Goal: Task Accomplishment & Management: Manage account settings

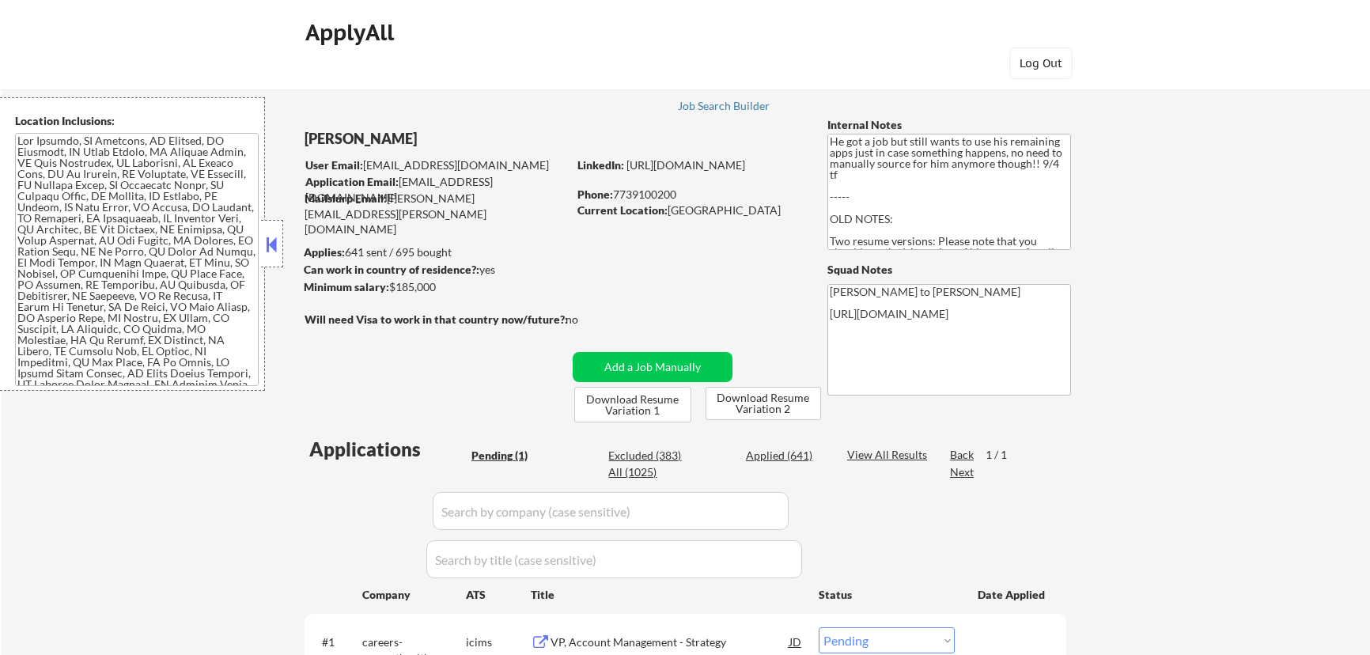
select select ""pending""
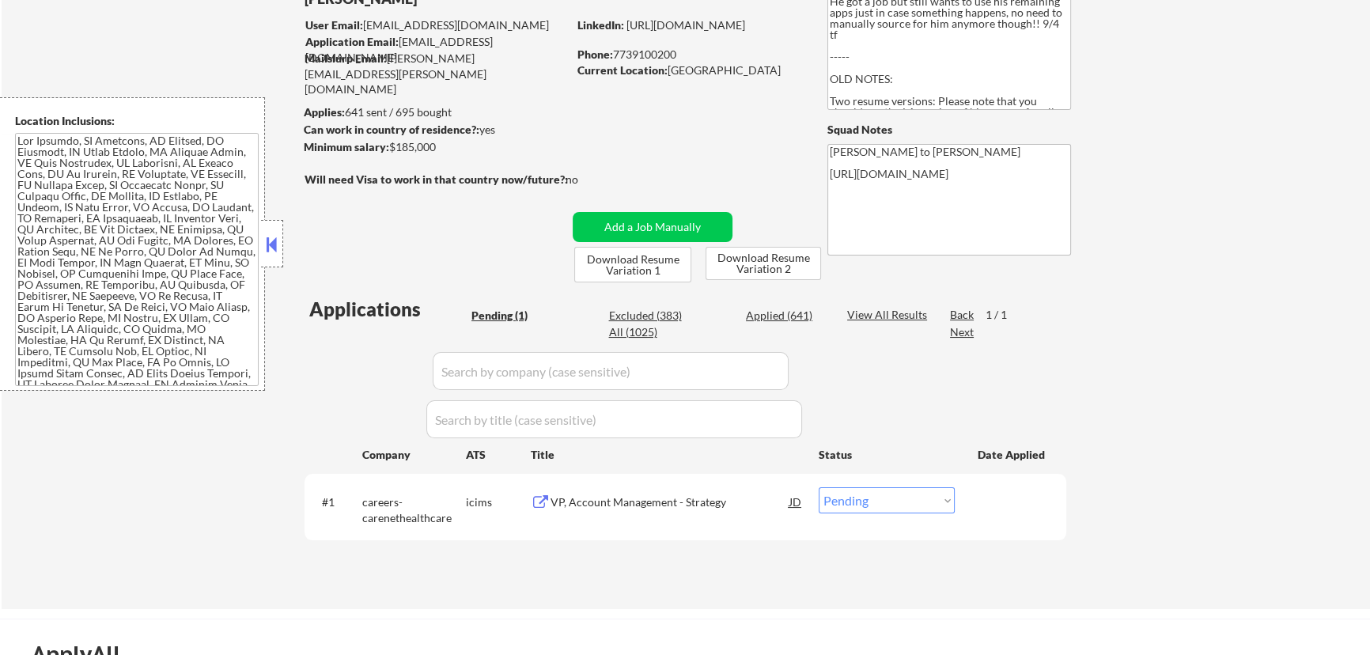
scroll to position [143, 0]
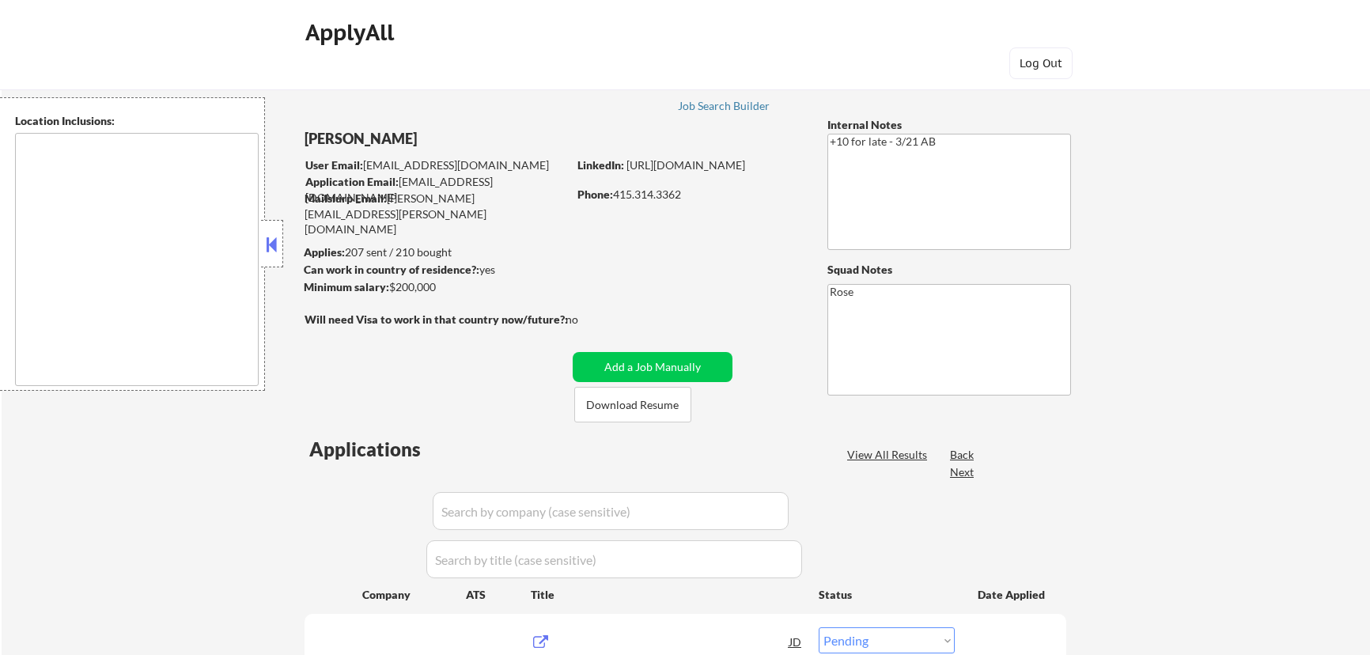
select select ""pending""
type textarea "San Francisco, CA Daly City, CA South San Francisco, CA Brisbane, CA Colma, CA …"
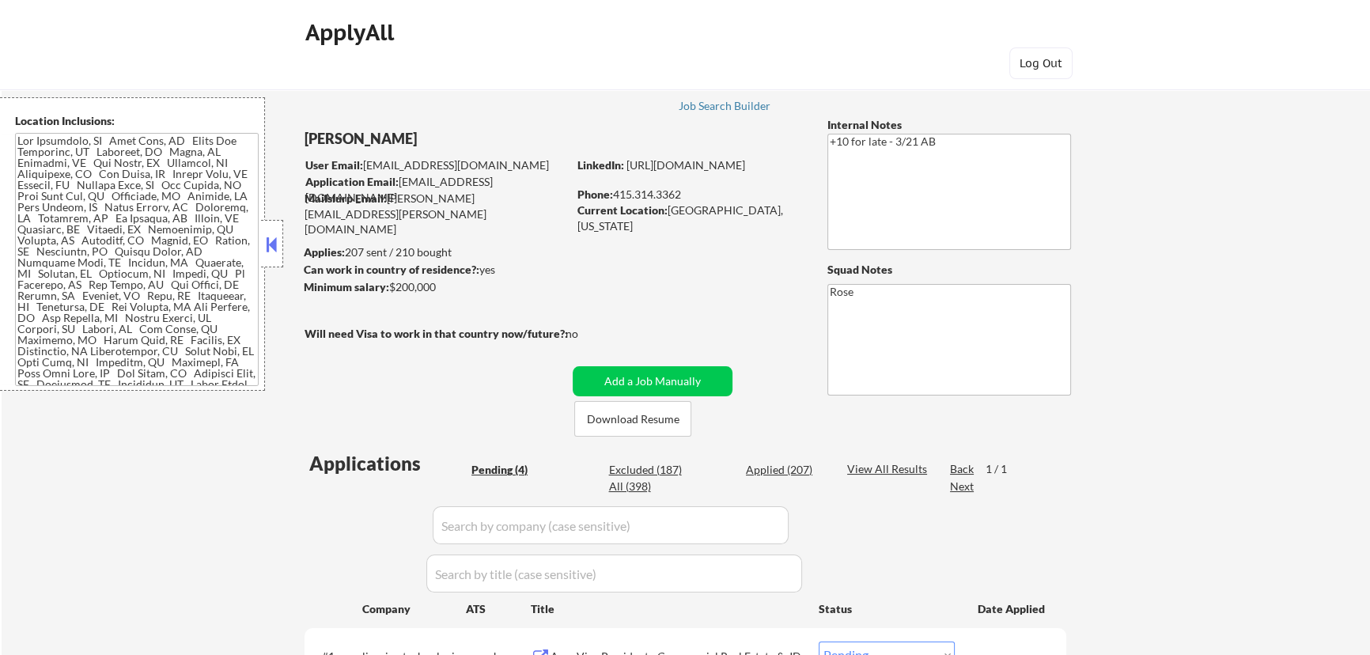
click at [269, 242] on button at bounding box center [271, 245] width 17 height 24
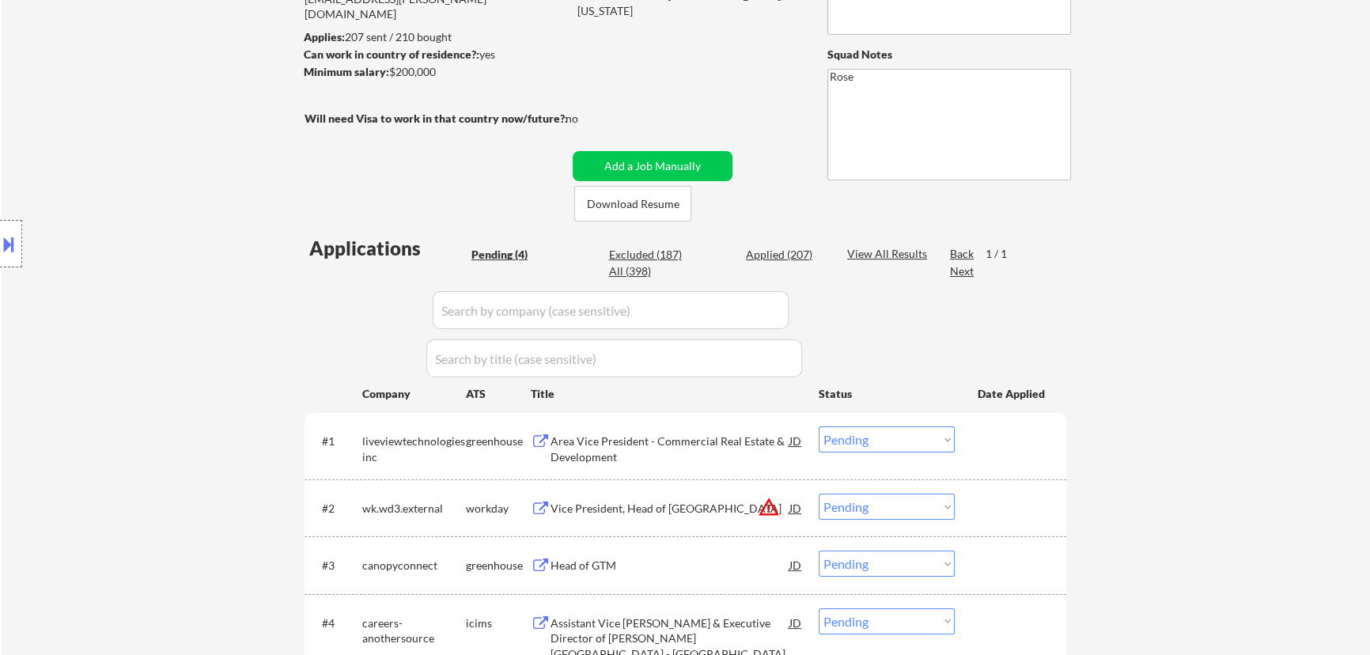
scroll to position [359, 0]
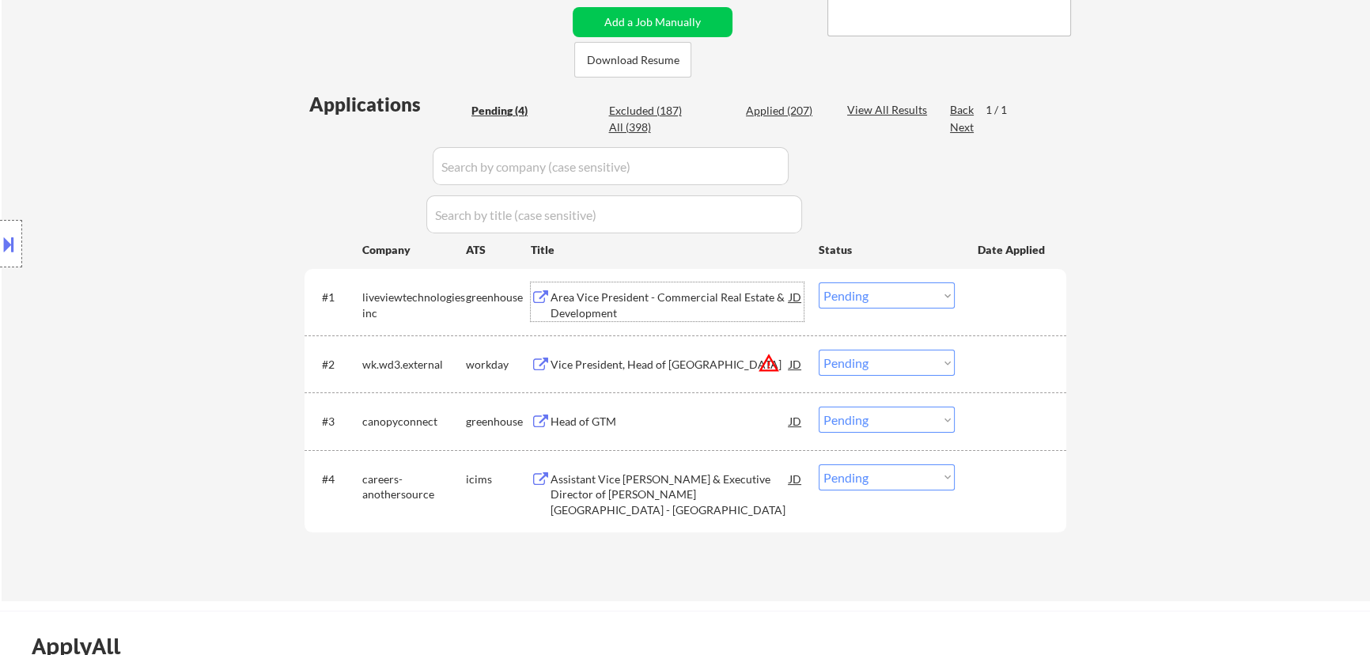
click at [729, 303] on div "Area Vice President - Commercial Real Estate & Development" at bounding box center [670, 305] width 239 height 31
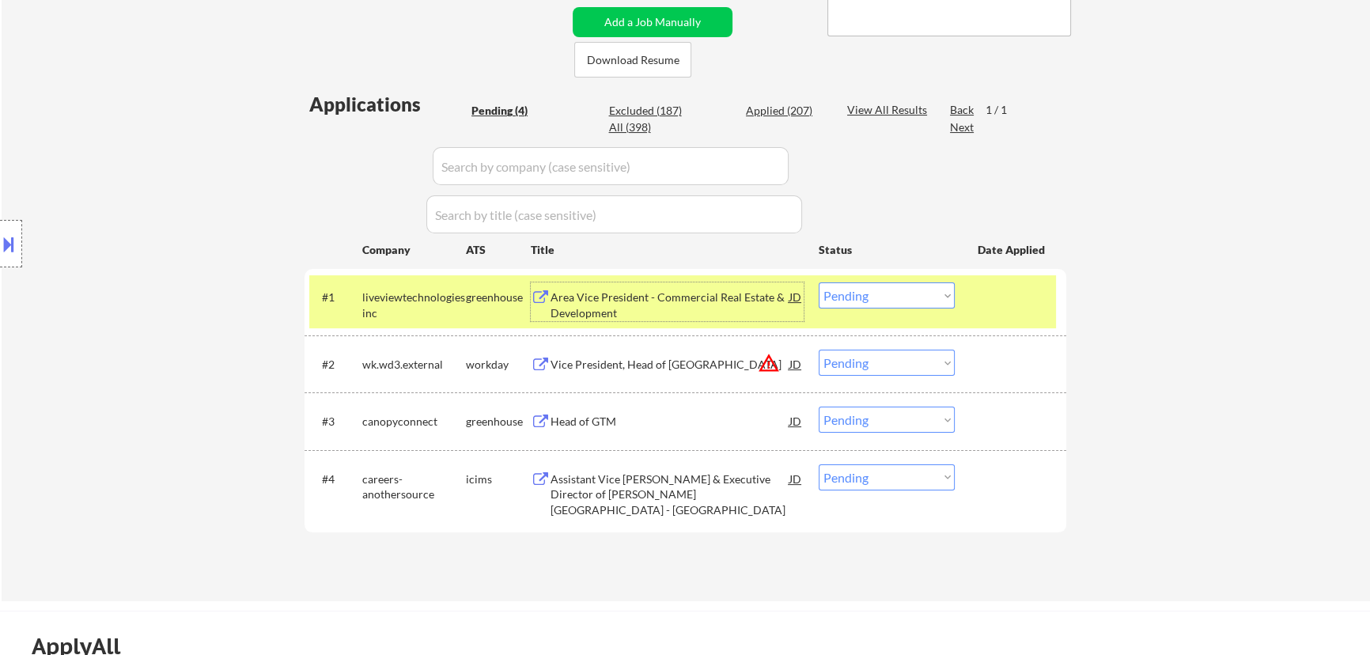
click at [931, 290] on select "Choose an option... Pending Applied Excluded (Questions) Excluded (Expired) Exc…" at bounding box center [887, 295] width 136 height 26
click at [819, 282] on select "Choose an option... Pending Applied Excluded (Questions) Excluded (Expired) Exc…" at bounding box center [887, 295] width 136 height 26
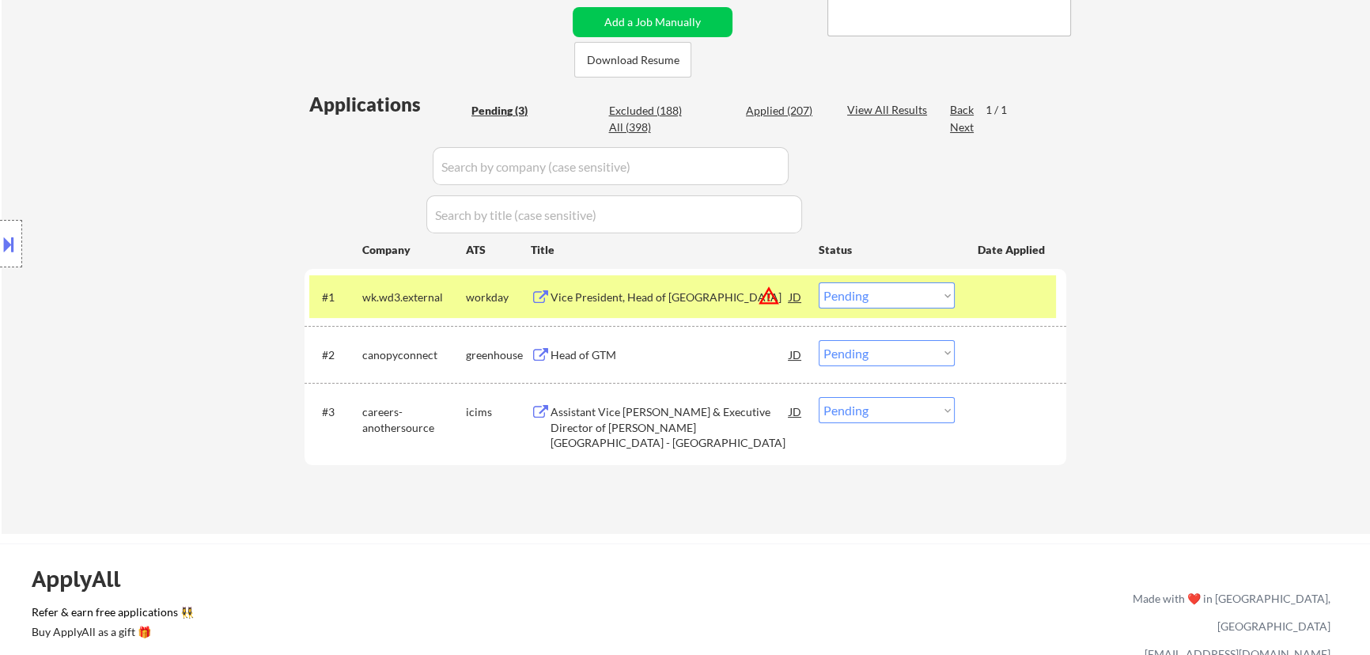
click at [742, 297] on div "Vice President, Head of North America" at bounding box center [670, 298] width 239 height 16
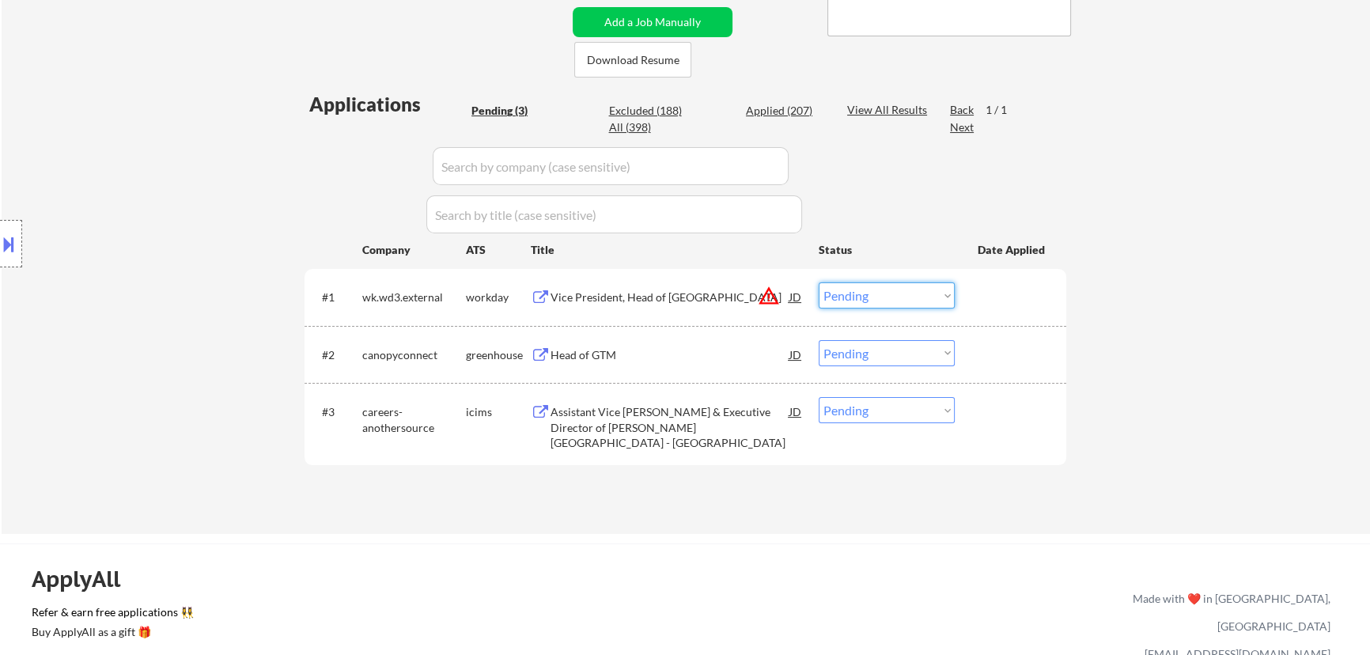
click at [907, 296] on select "Choose an option... Pending Applied Excluded (Questions) Excluded (Expired) Exc…" at bounding box center [887, 295] width 136 height 26
click at [819, 282] on select "Choose an option... Pending Applied Excluded (Questions) Excluded (Expired) Exc…" at bounding box center [887, 295] width 136 height 26
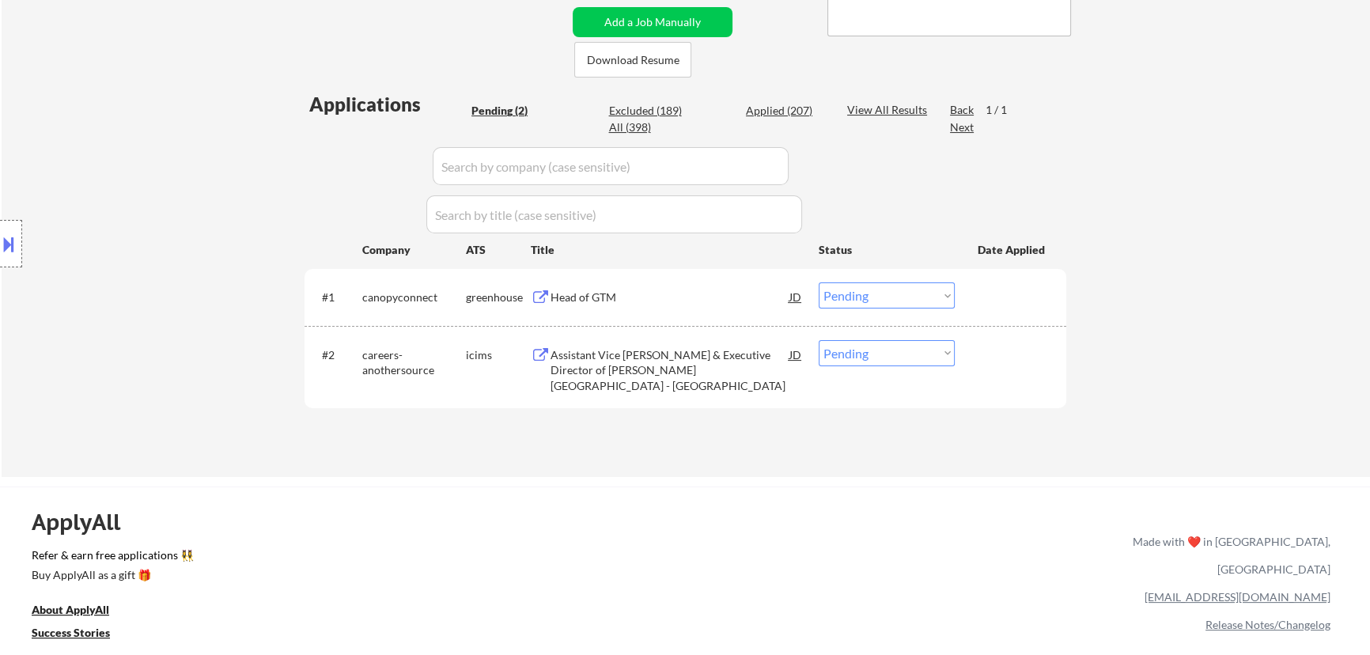
click at [706, 290] on div "Head of GTM" at bounding box center [670, 298] width 239 height 16
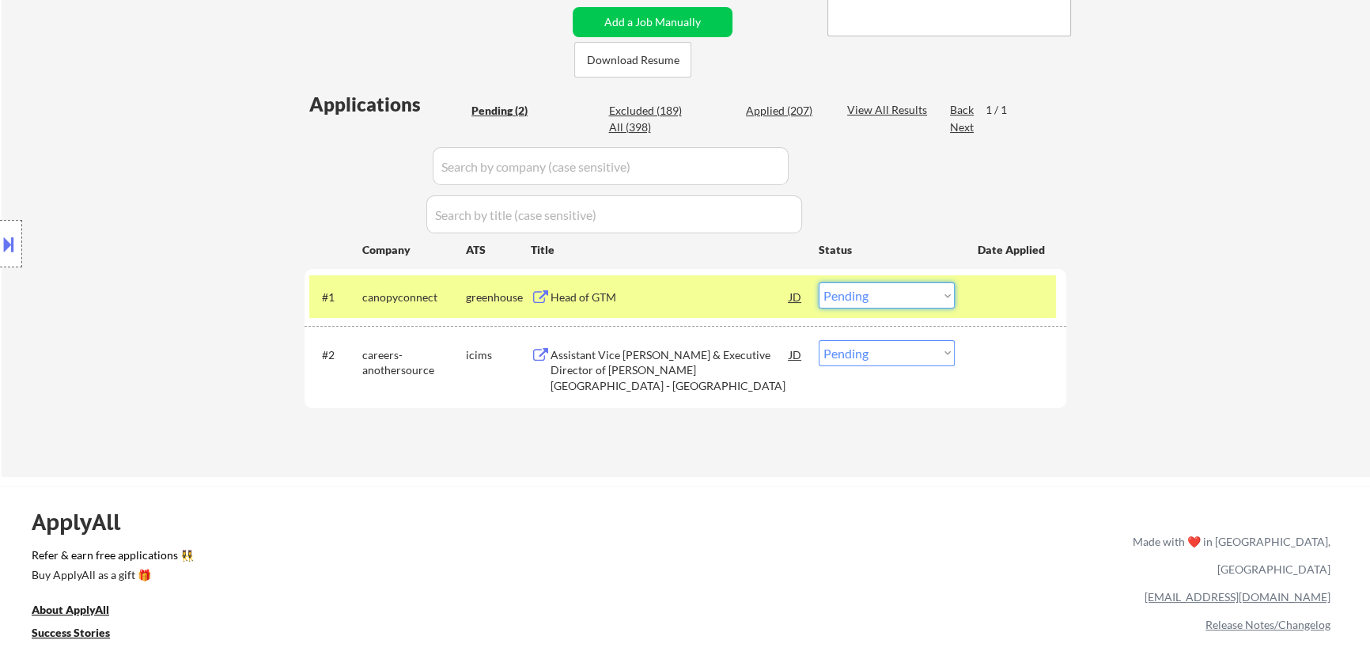
click at [941, 292] on select "Choose an option... Pending Applied Excluded (Questions) Excluded (Expired) Exc…" at bounding box center [887, 295] width 136 height 26
click at [819, 282] on select "Choose an option... Pending Applied Excluded (Questions) Excluded (Expired) Exc…" at bounding box center [887, 295] width 136 height 26
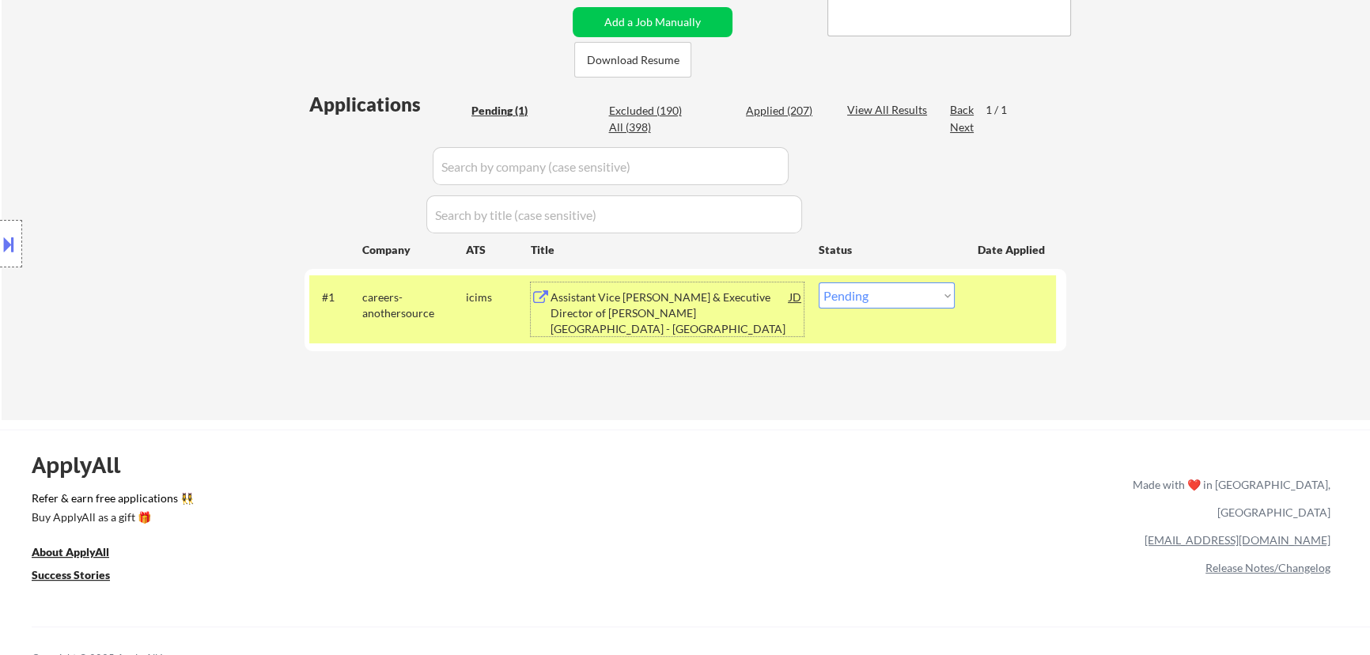
click at [720, 313] on div "Assistant Vice Provost & Executive Director of Bechtel International Center - S…" at bounding box center [670, 313] width 239 height 47
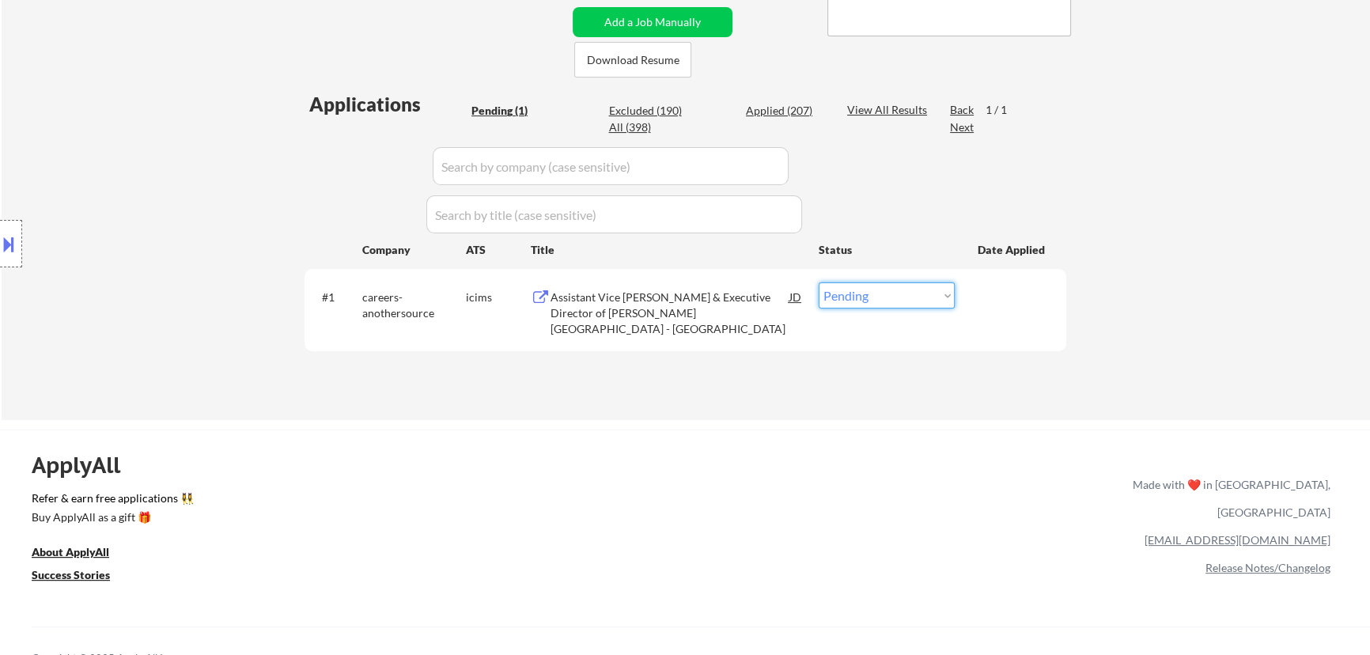
click at [902, 302] on select "Choose an option... Pending Applied Excluded (Questions) Excluded (Expired) Exc…" at bounding box center [887, 295] width 136 height 26
select select ""excluded__bad_match_""
click at [819, 282] on select "Choose an option... Pending Applied Excluded (Questions) Excluded (Expired) Exc…" at bounding box center [887, 295] width 136 height 26
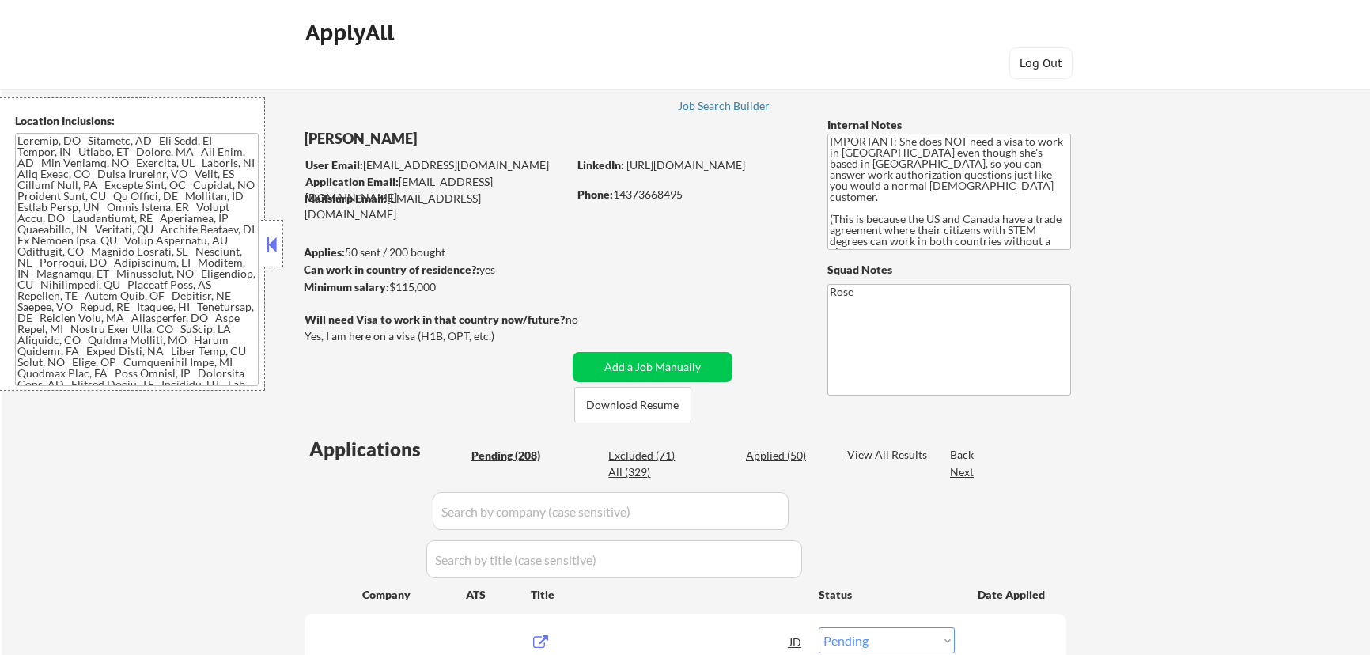
select select ""pending""
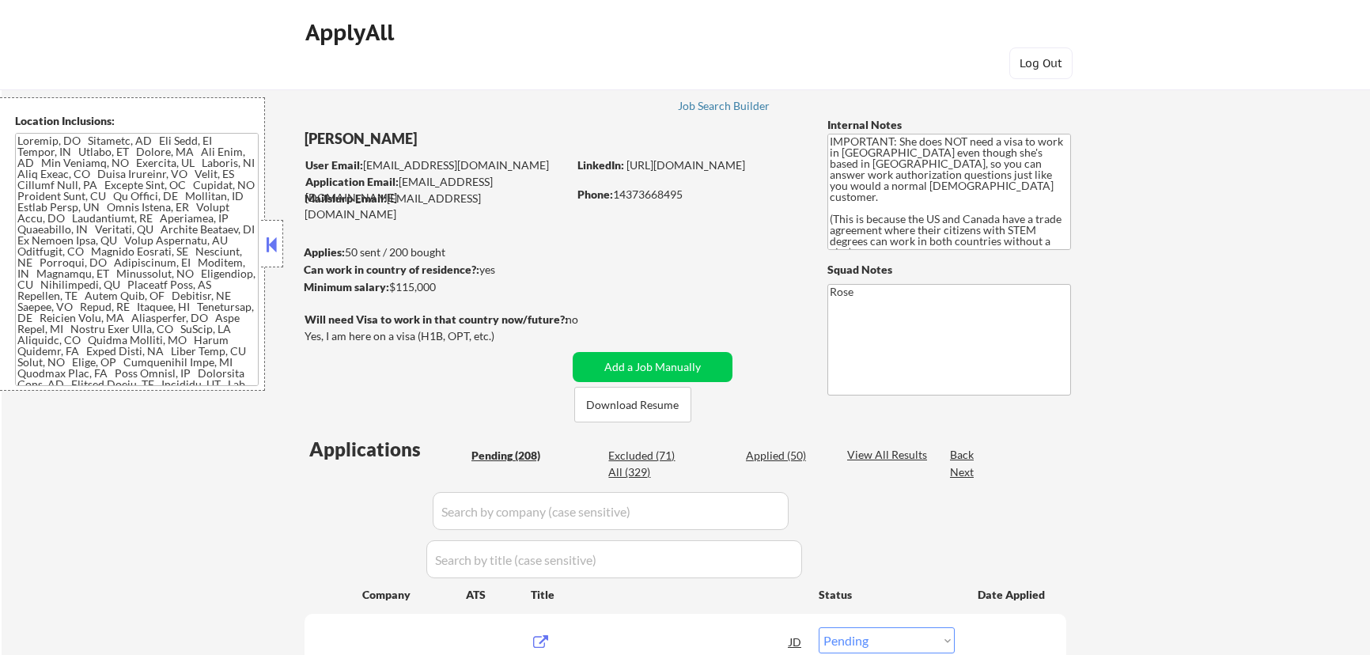
select select ""pending""
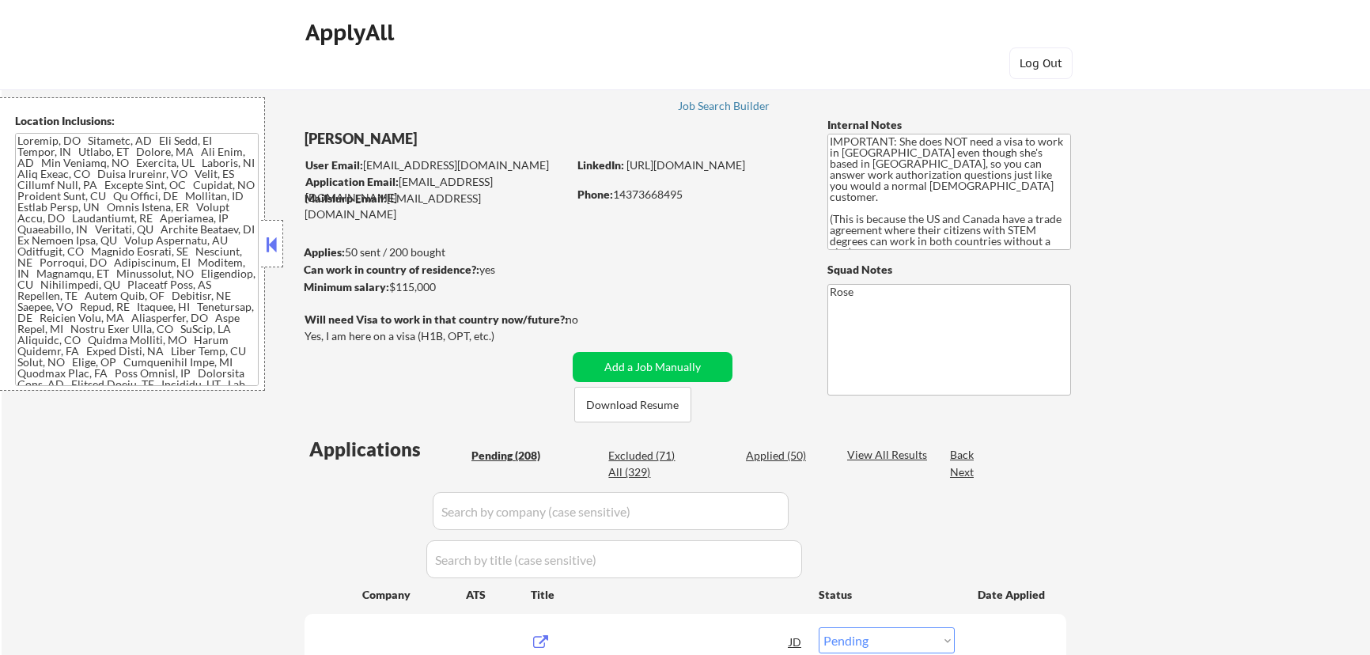
select select ""pending""
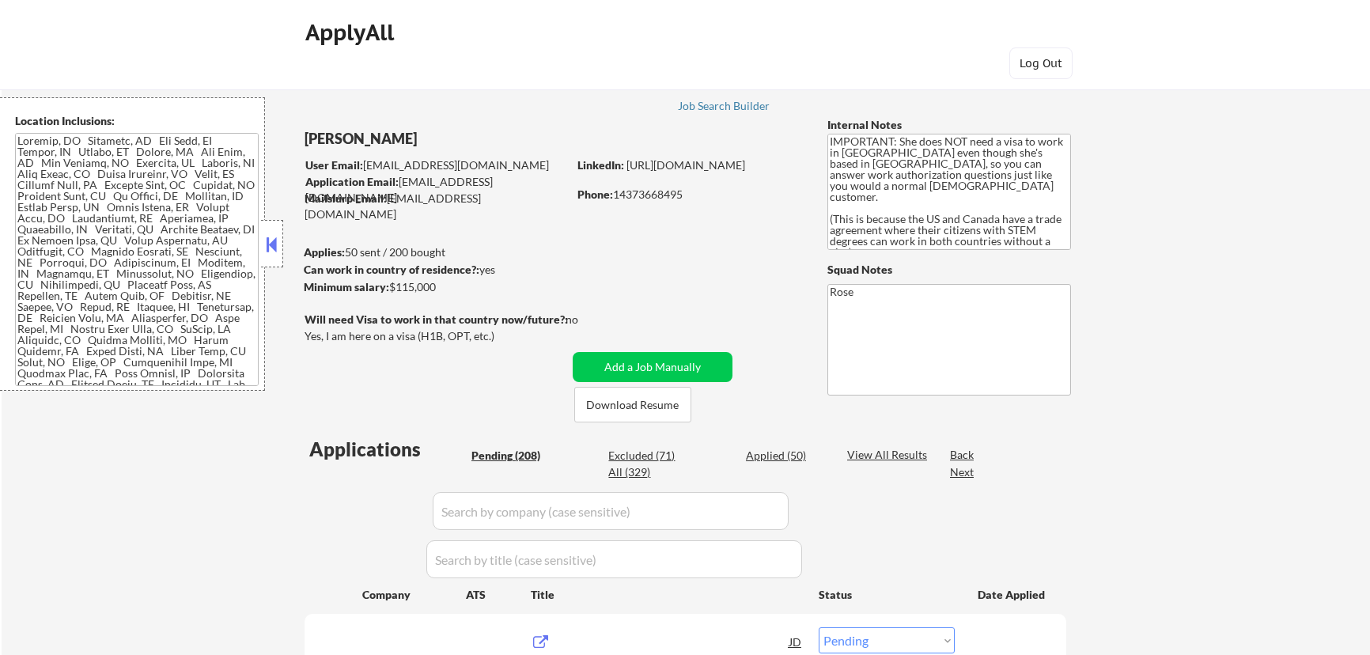
select select ""pending""
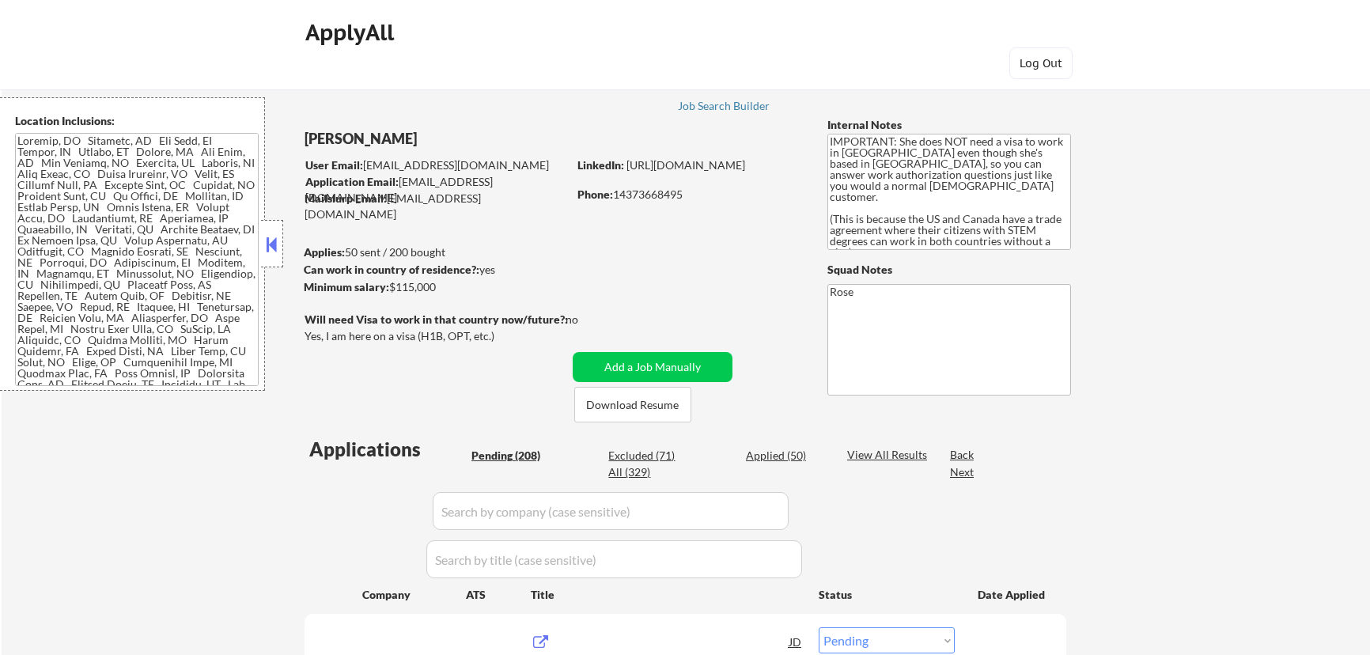
select select ""pending""
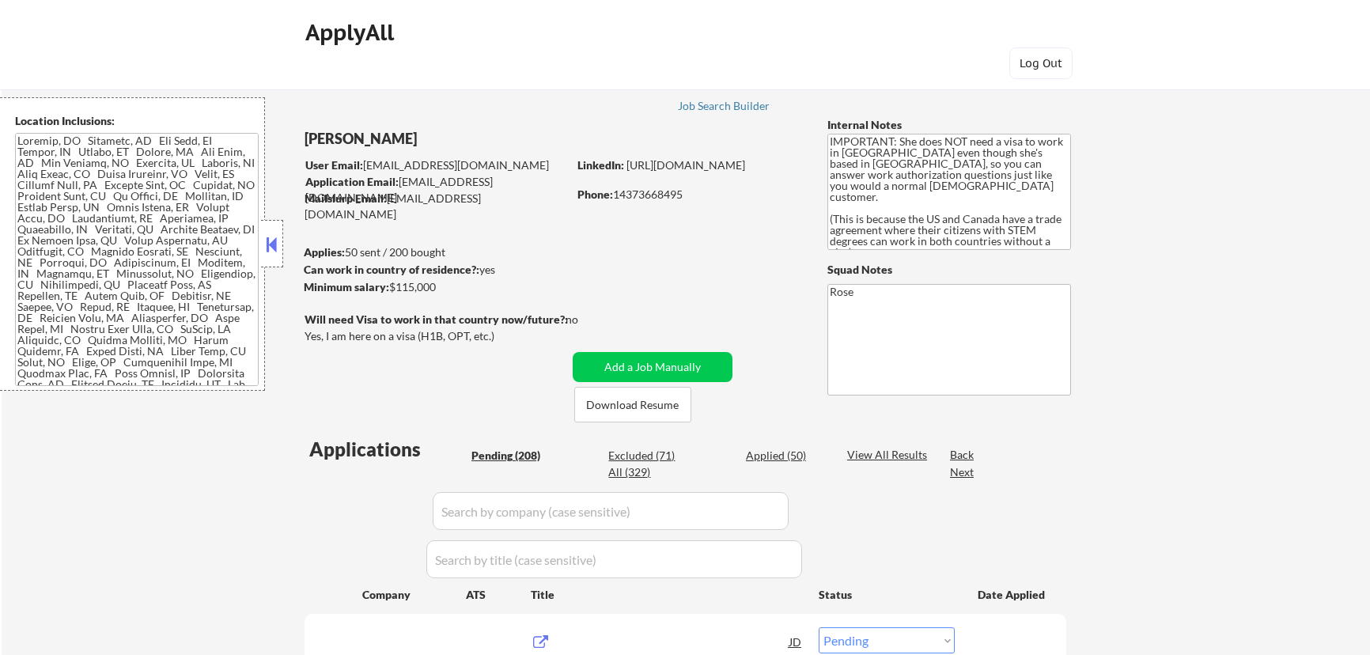
select select ""pending""
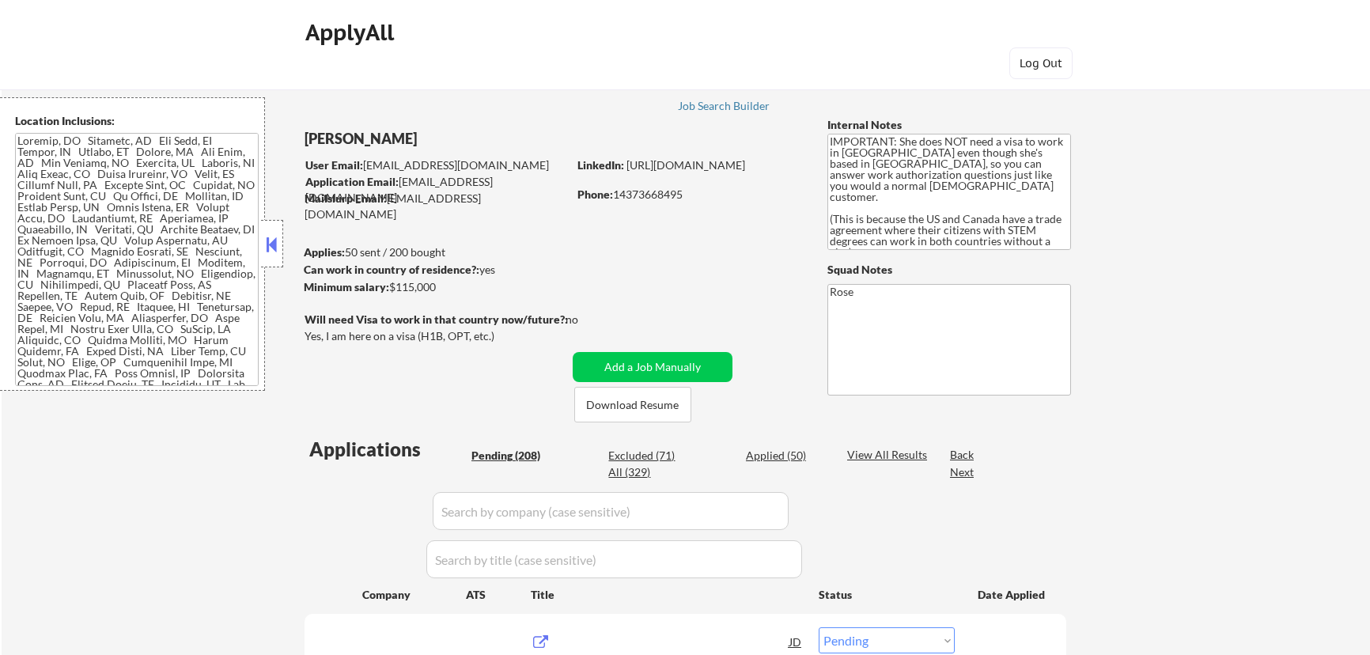
select select ""pending""
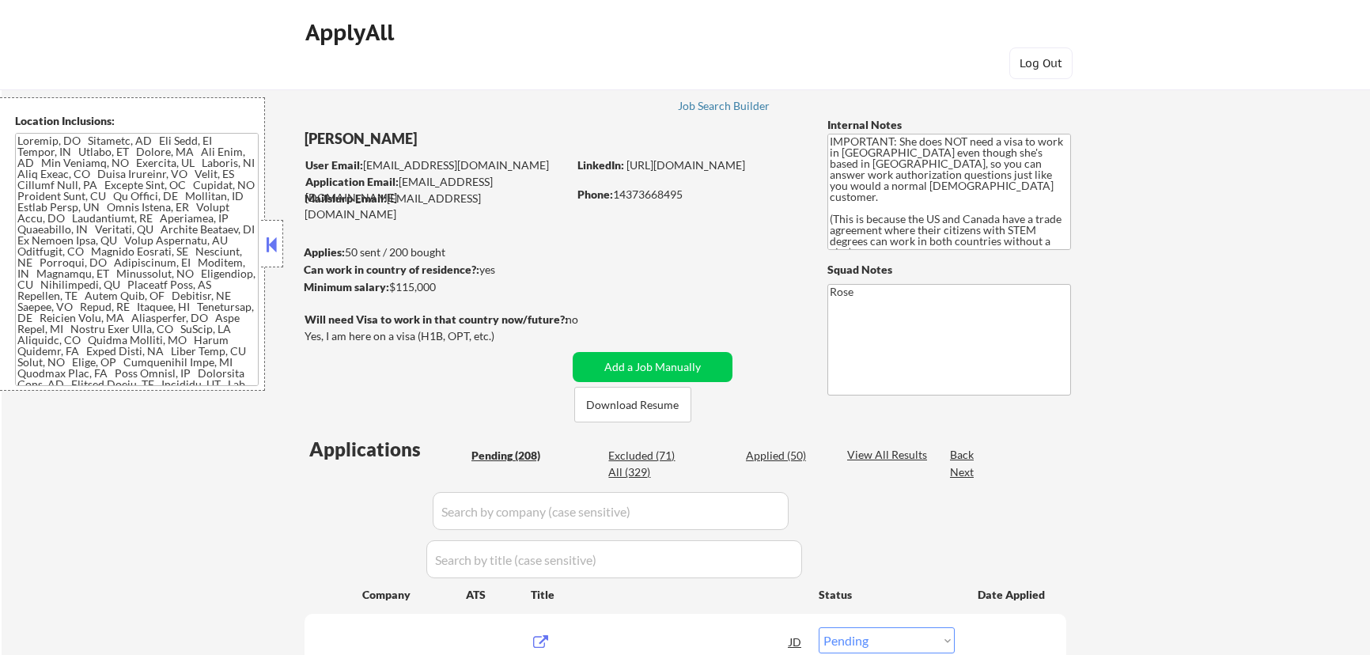
select select ""pending""
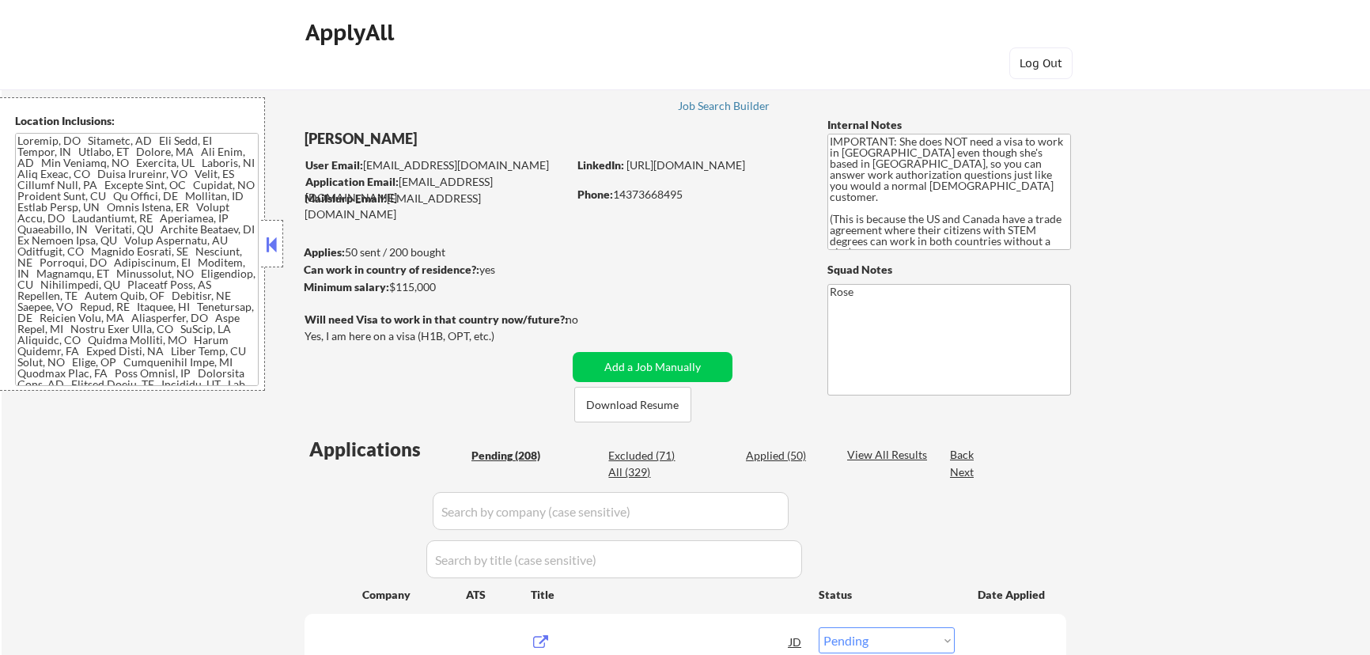
select select ""pending""
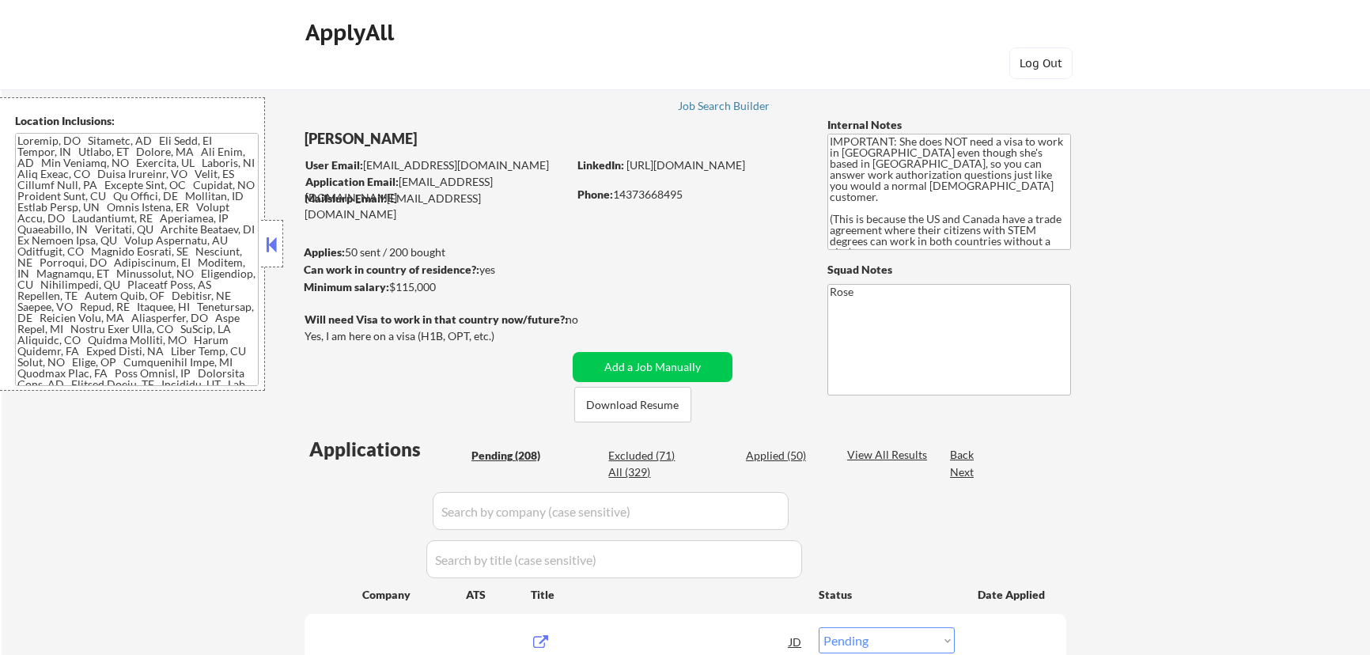
select select ""pending""
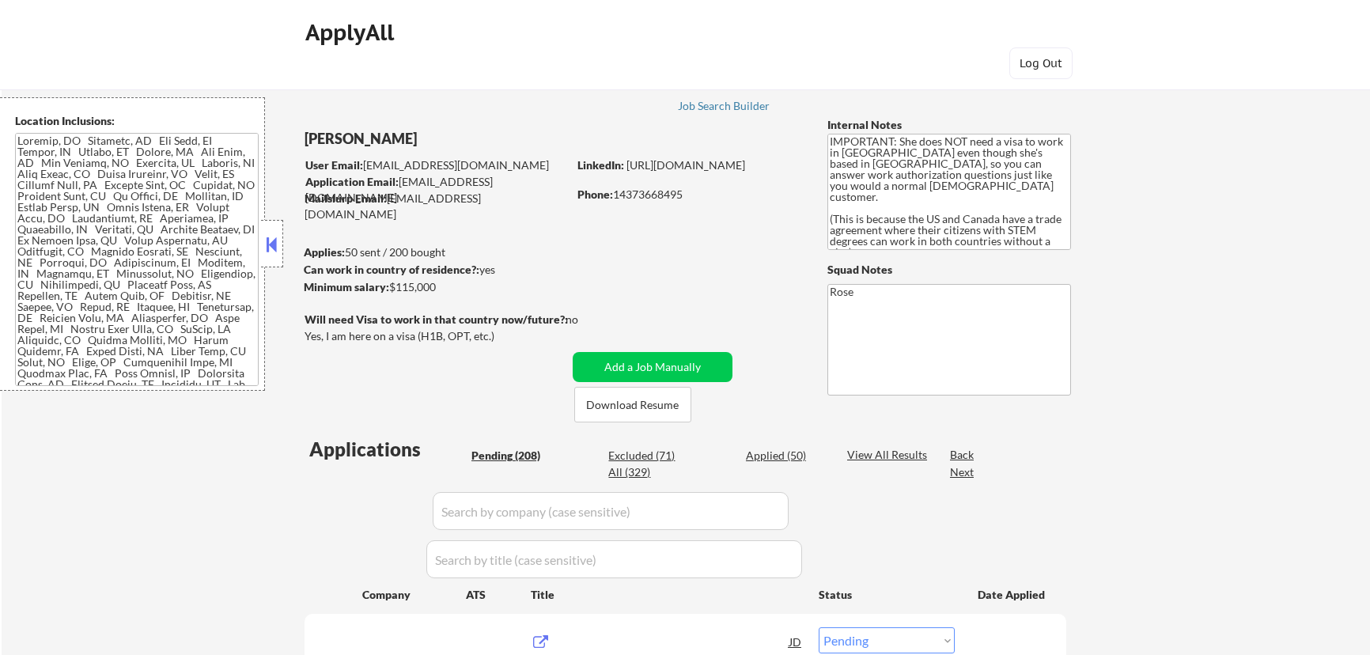
select select ""pending""
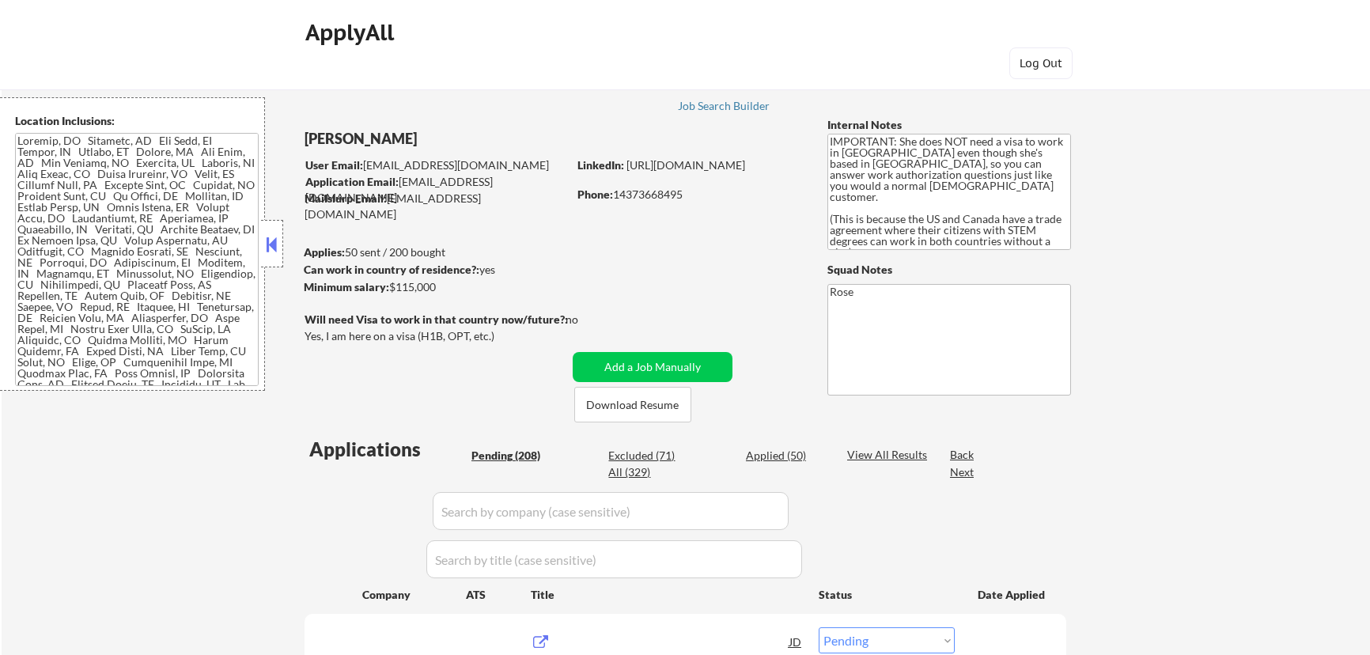
select select ""pending""
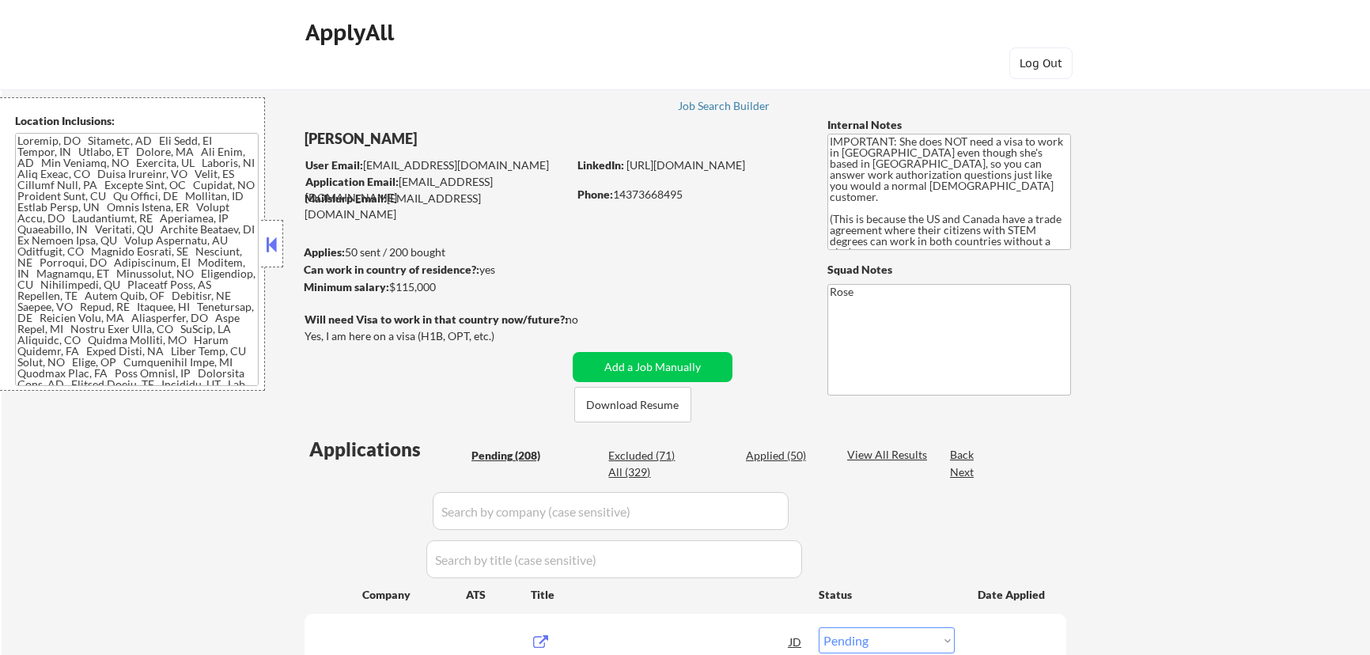
select select ""pending""
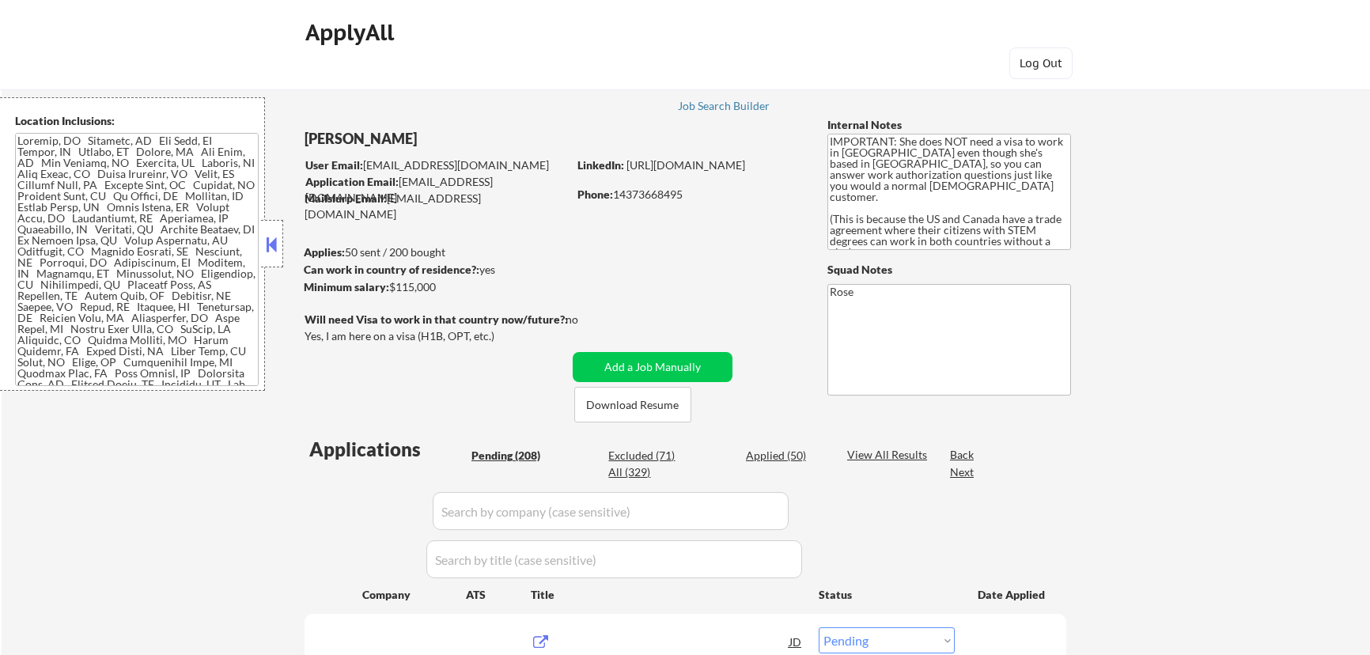
select select ""pending""
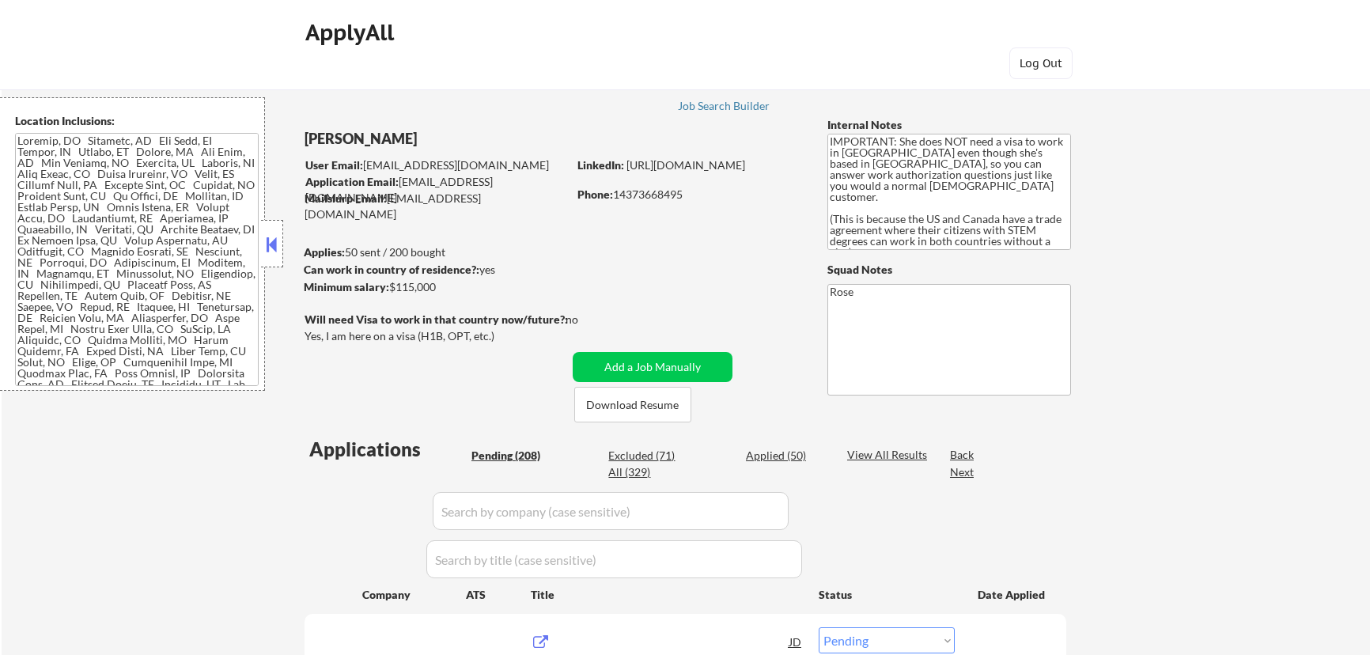
select select ""pending""
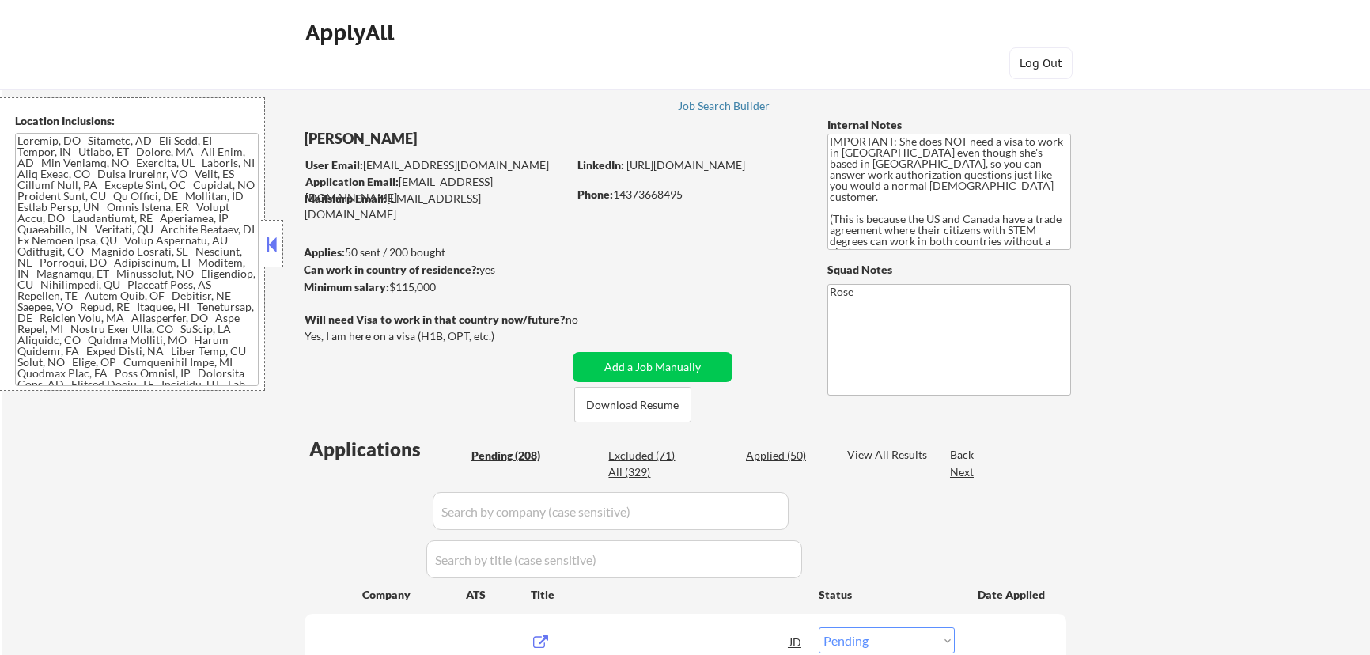
select select ""pending""
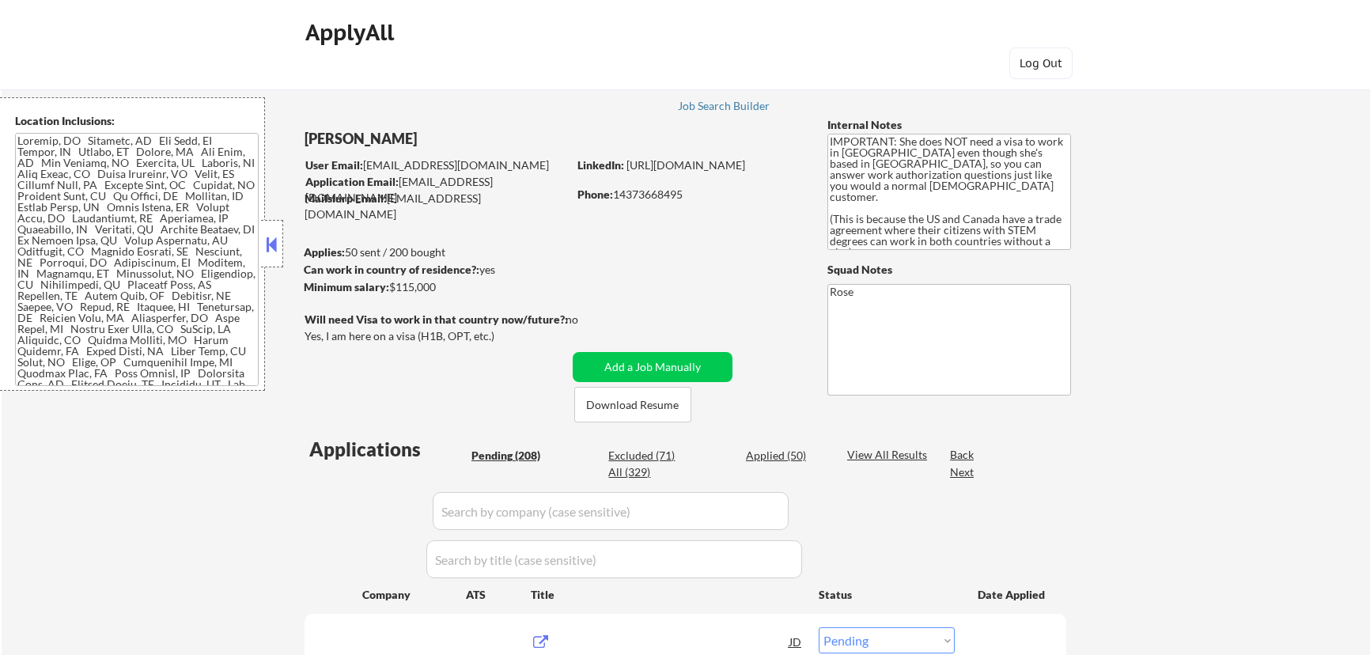
select select ""pending""
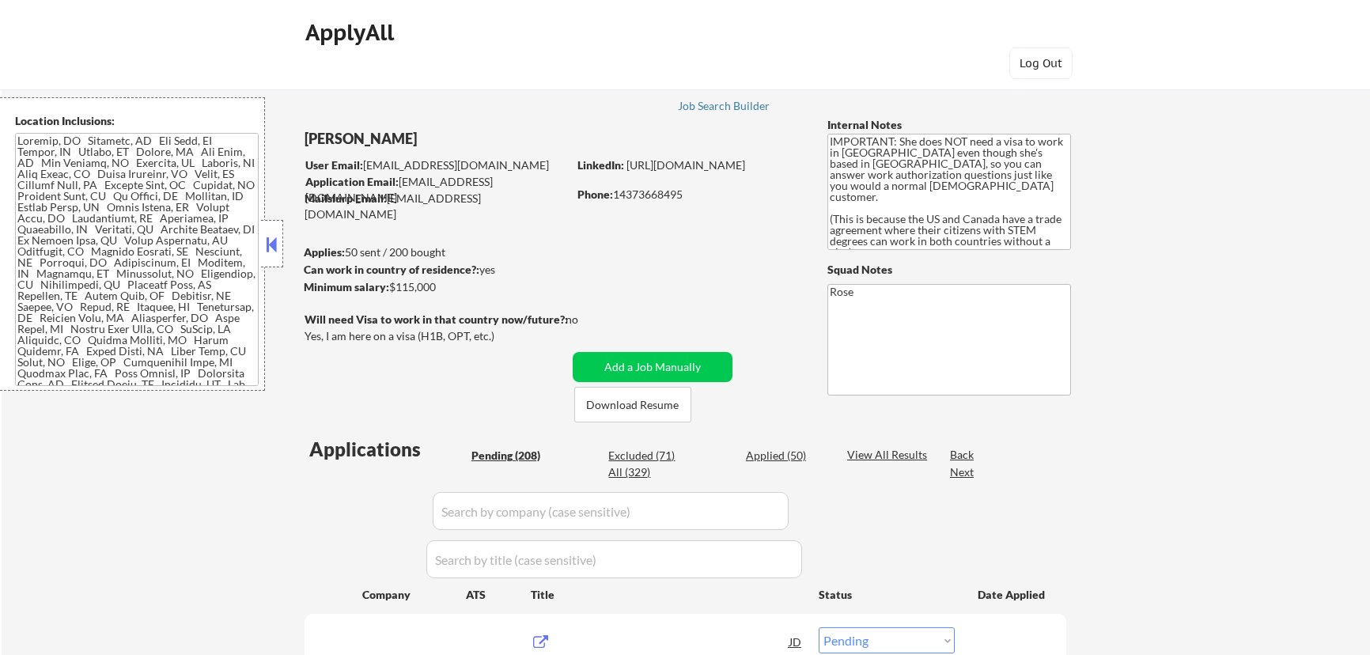
select select ""pending""
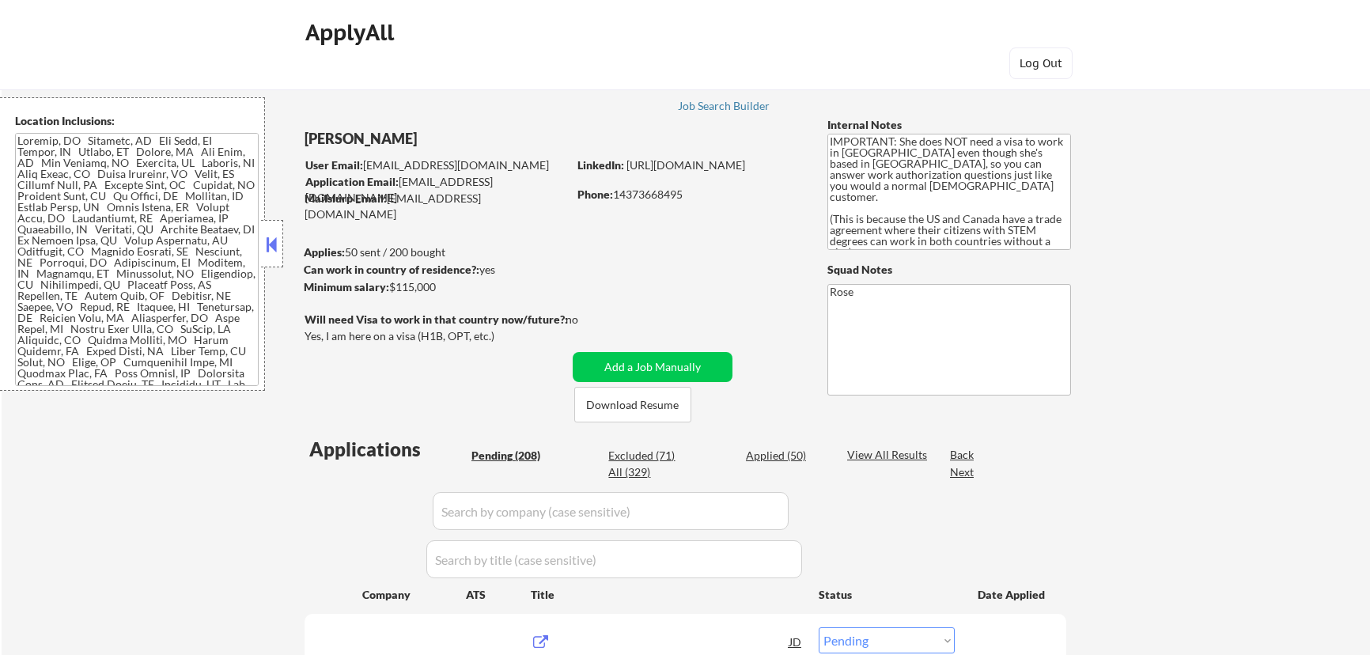
select select ""pending""
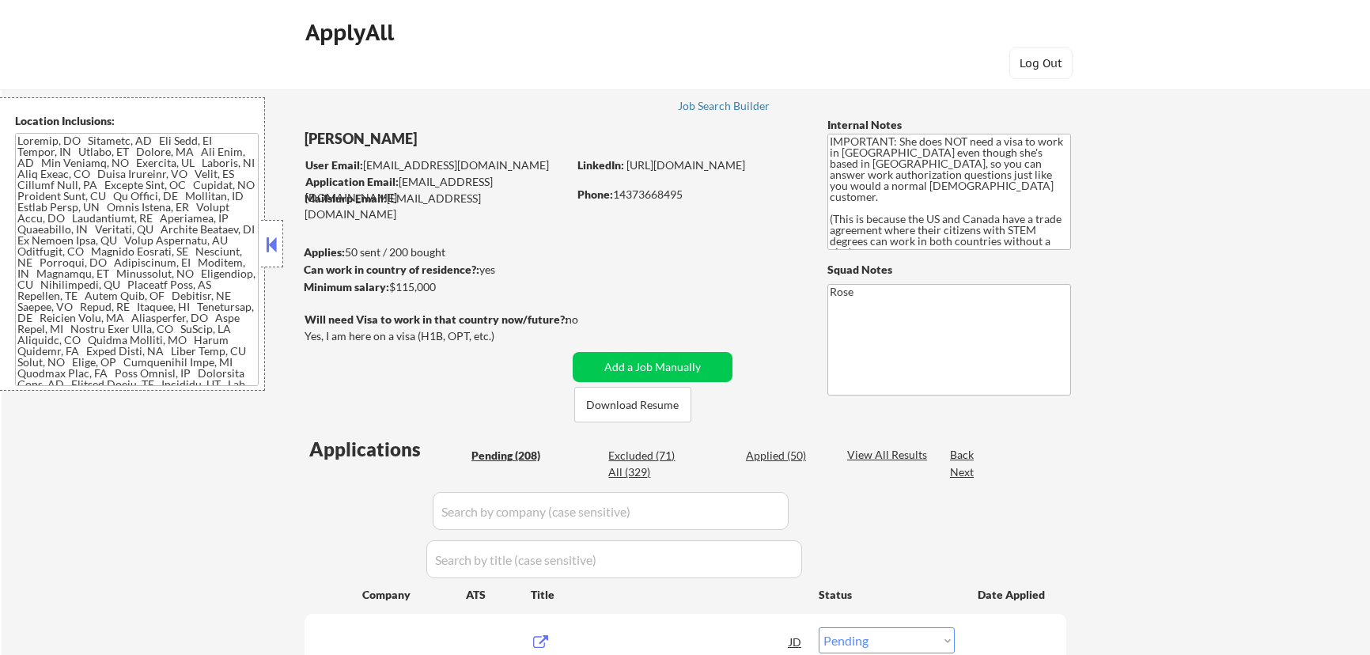
select select ""pending""
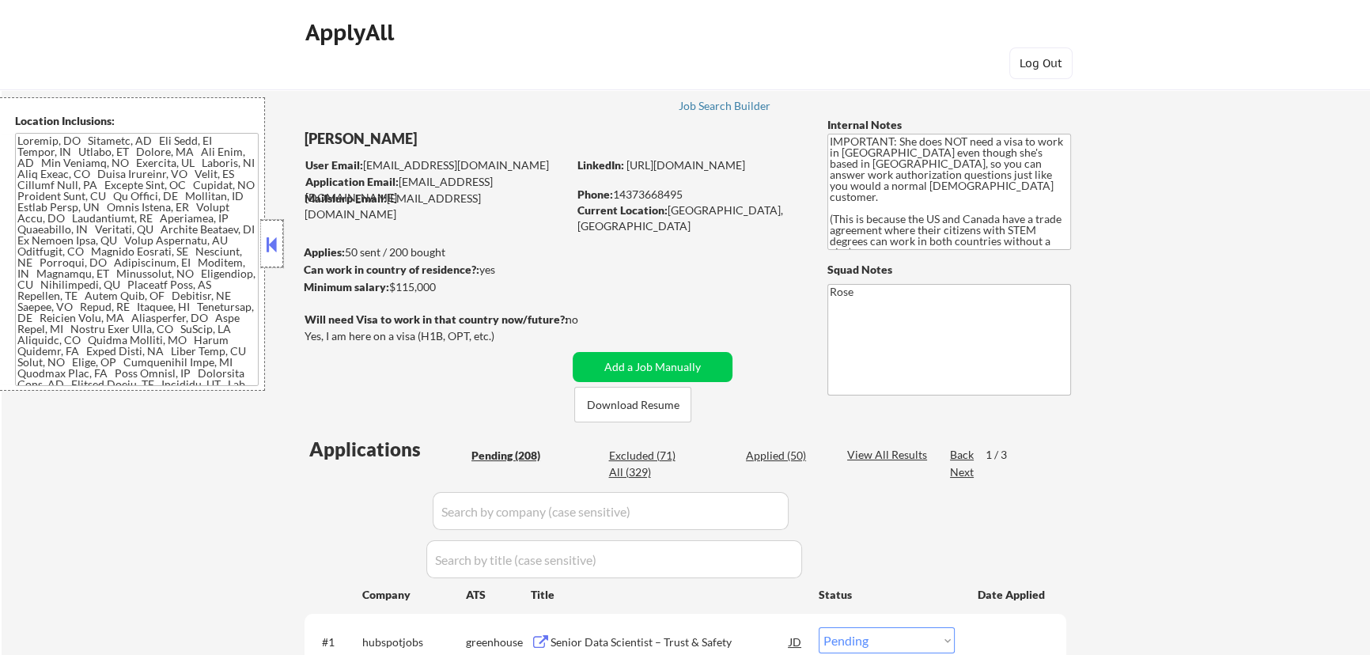
click at [282, 244] on div at bounding box center [272, 243] width 22 height 47
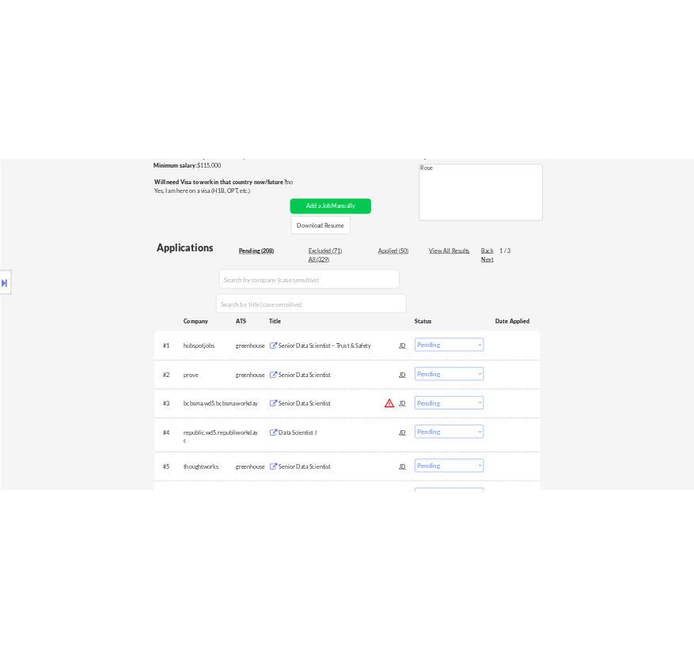
scroll to position [359, 0]
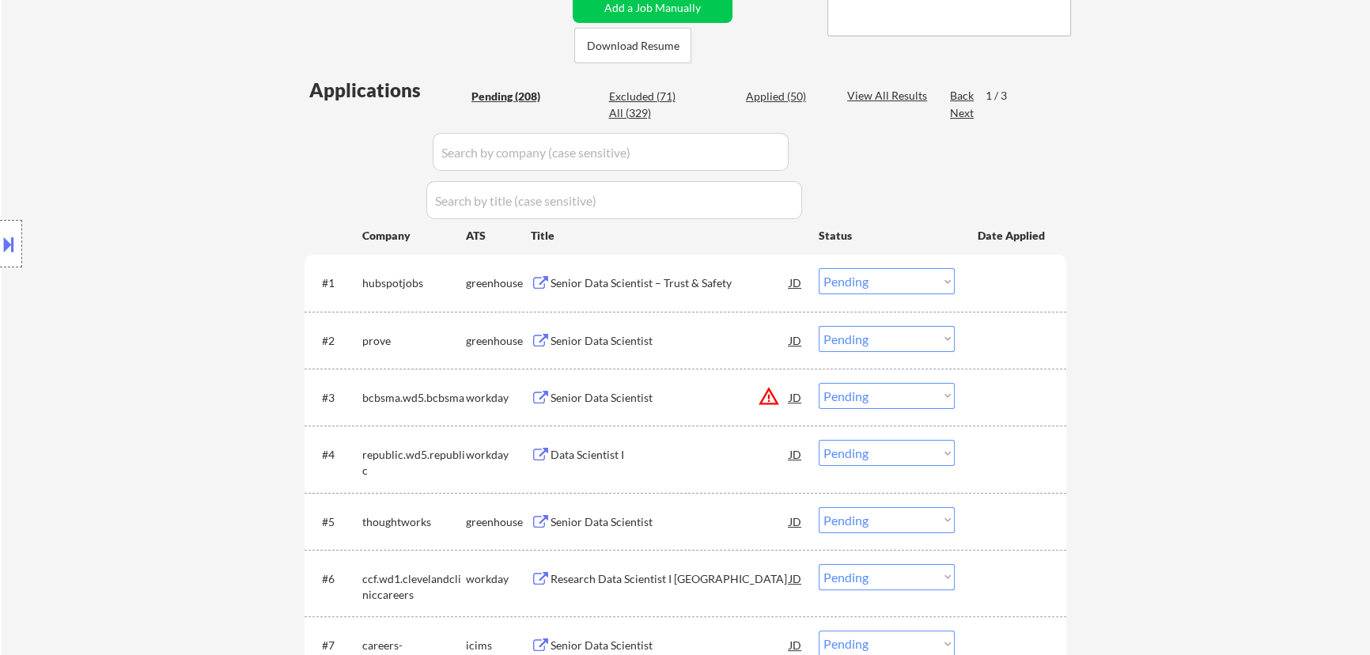
click at [736, 290] on div "Senior Data Scientist – Trust & Safety" at bounding box center [670, 282] width 239 height 28
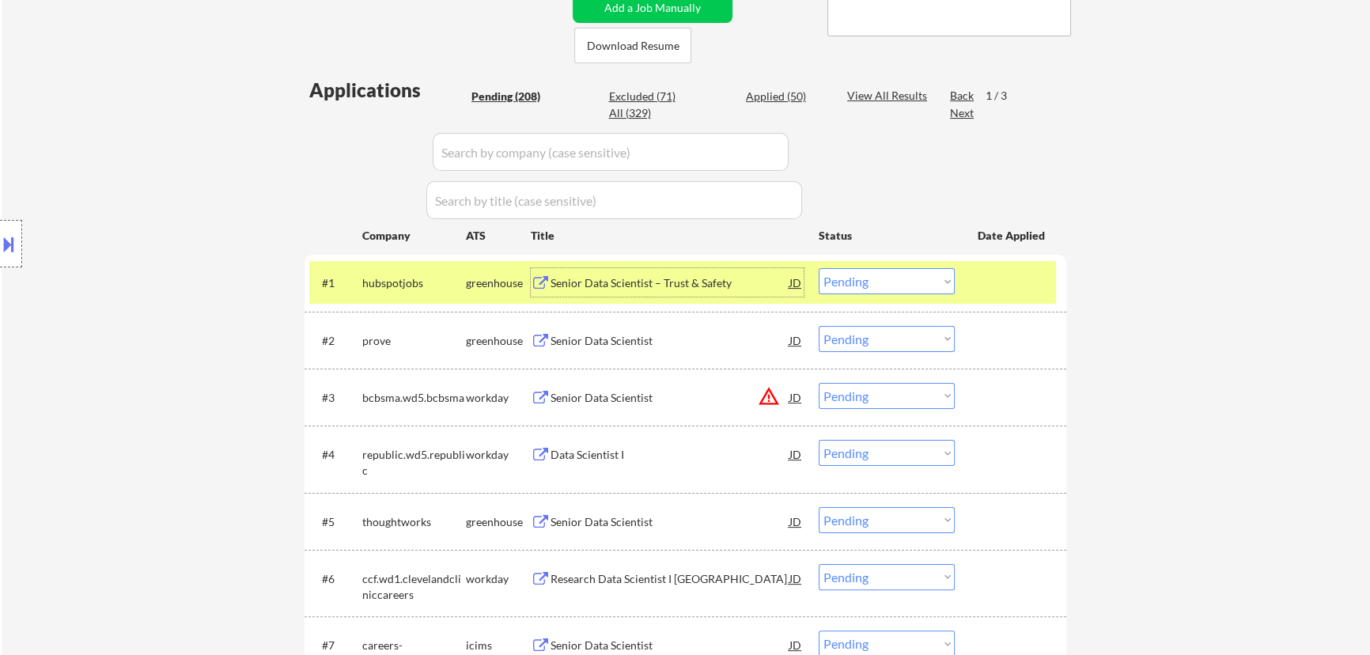
select select ""pending""
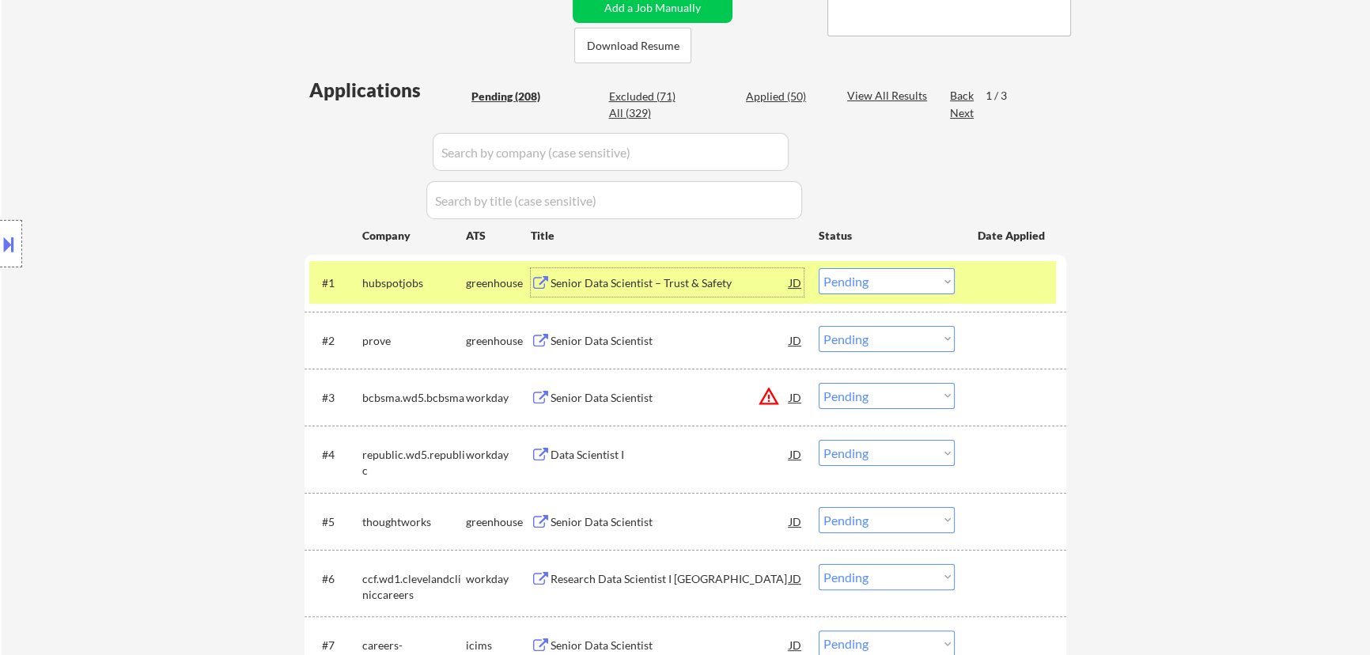
select select ""pending""
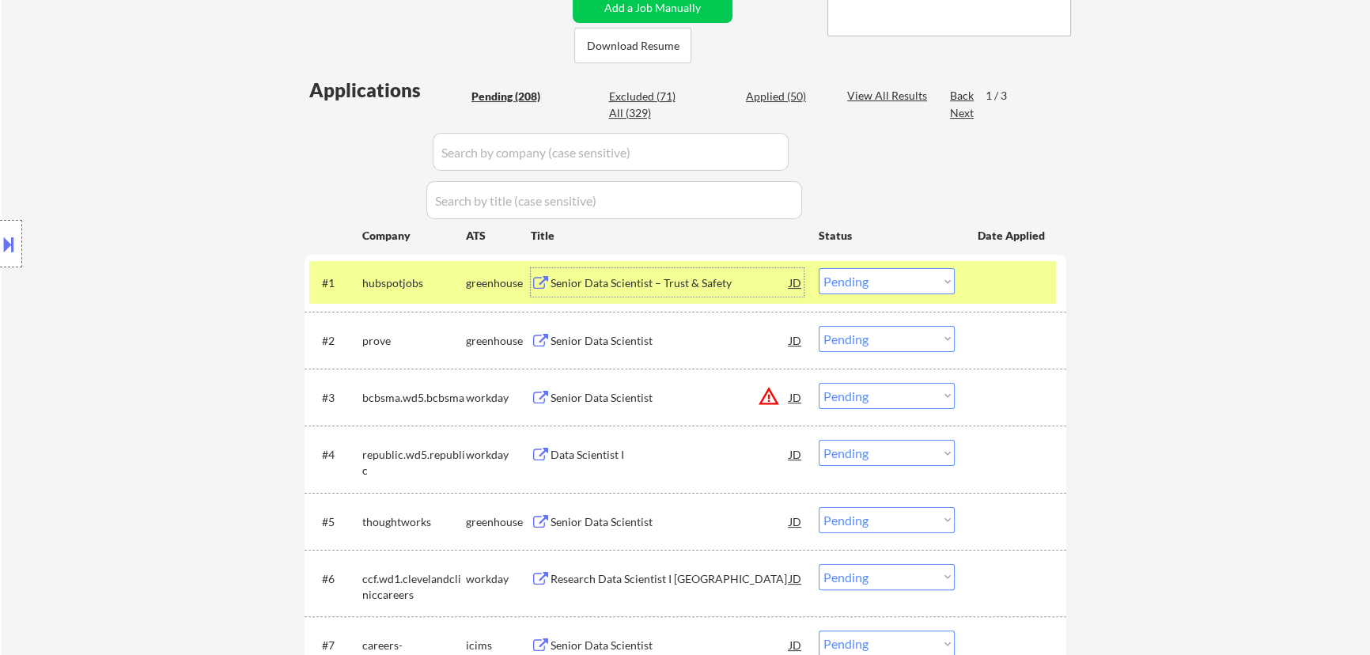
select select ""pending""
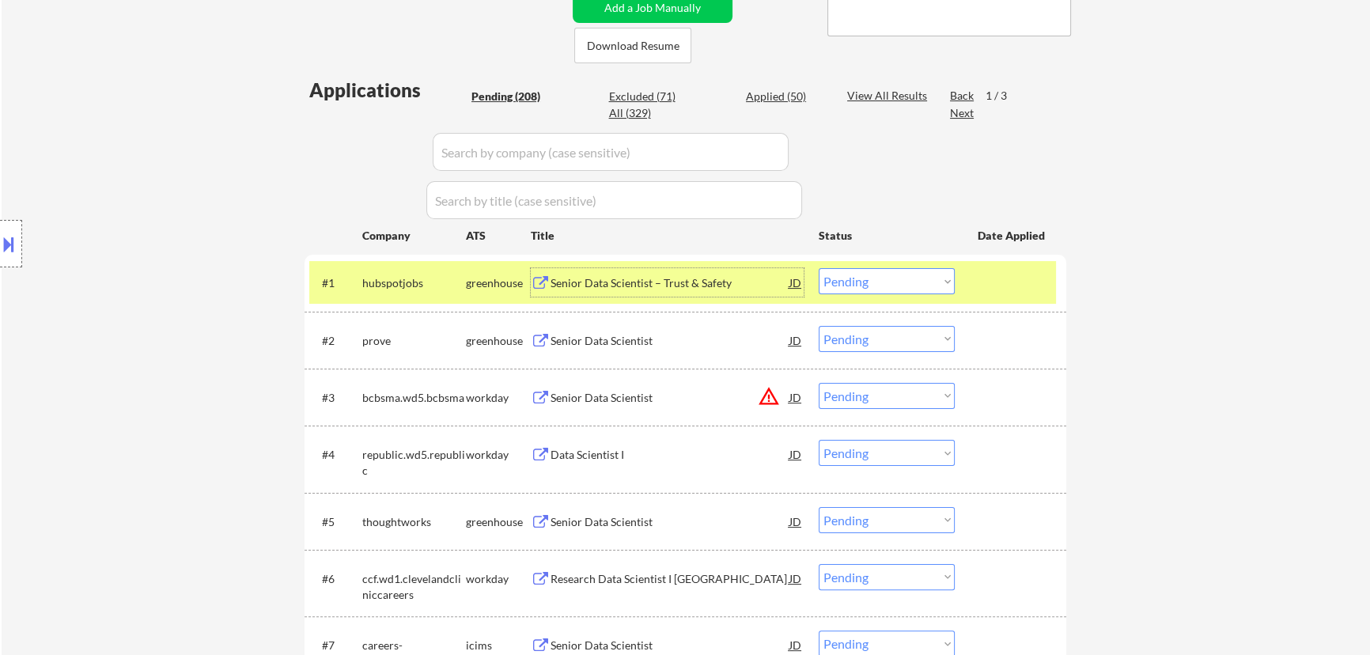
select select ""pending""
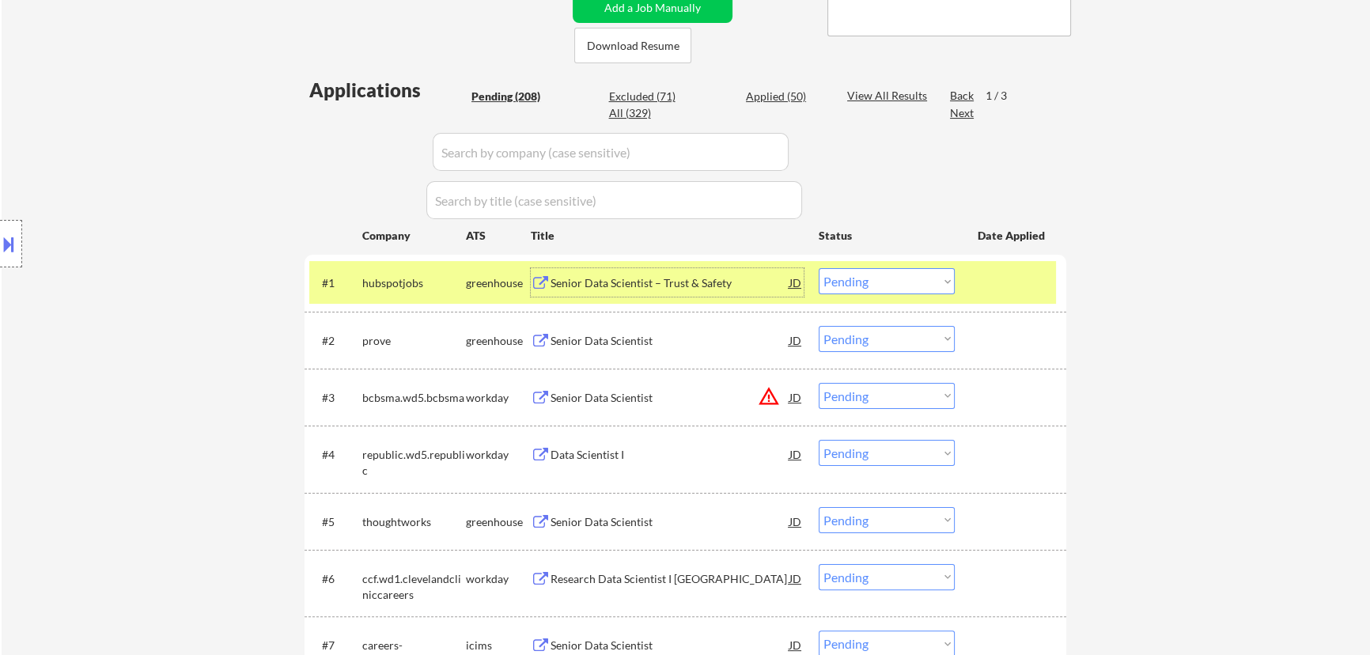
select select ""pending""
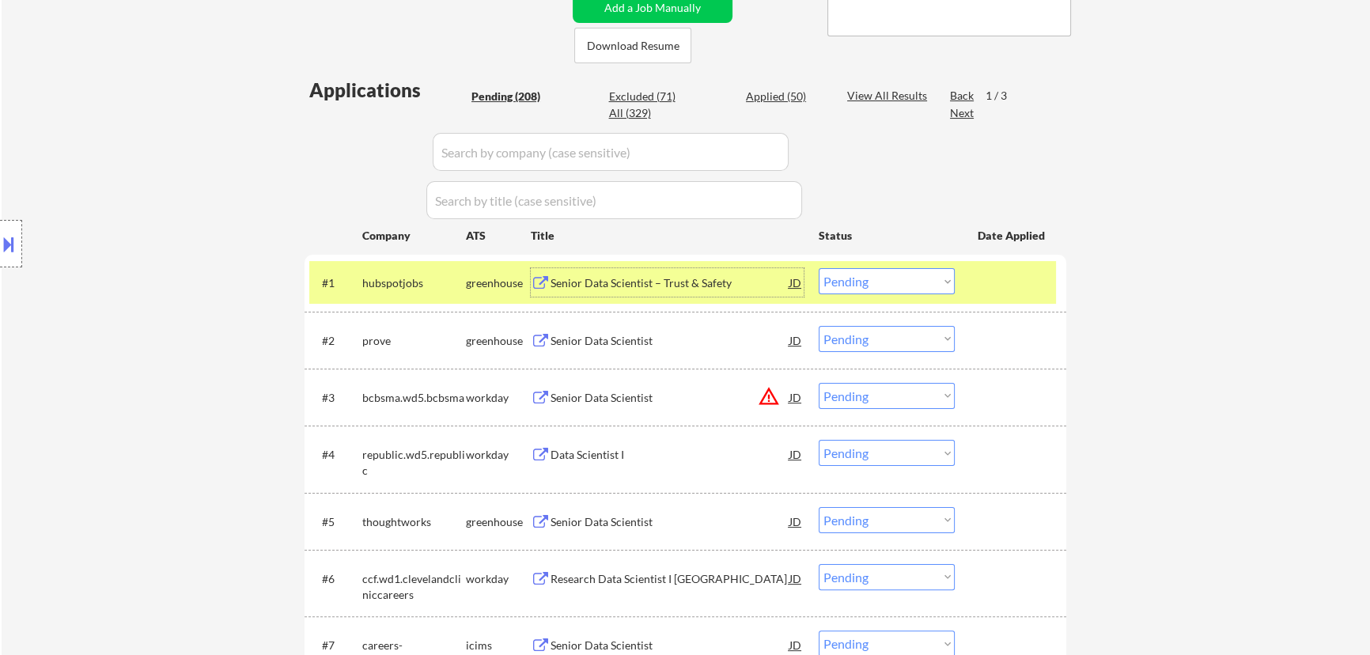
select select ""pending""
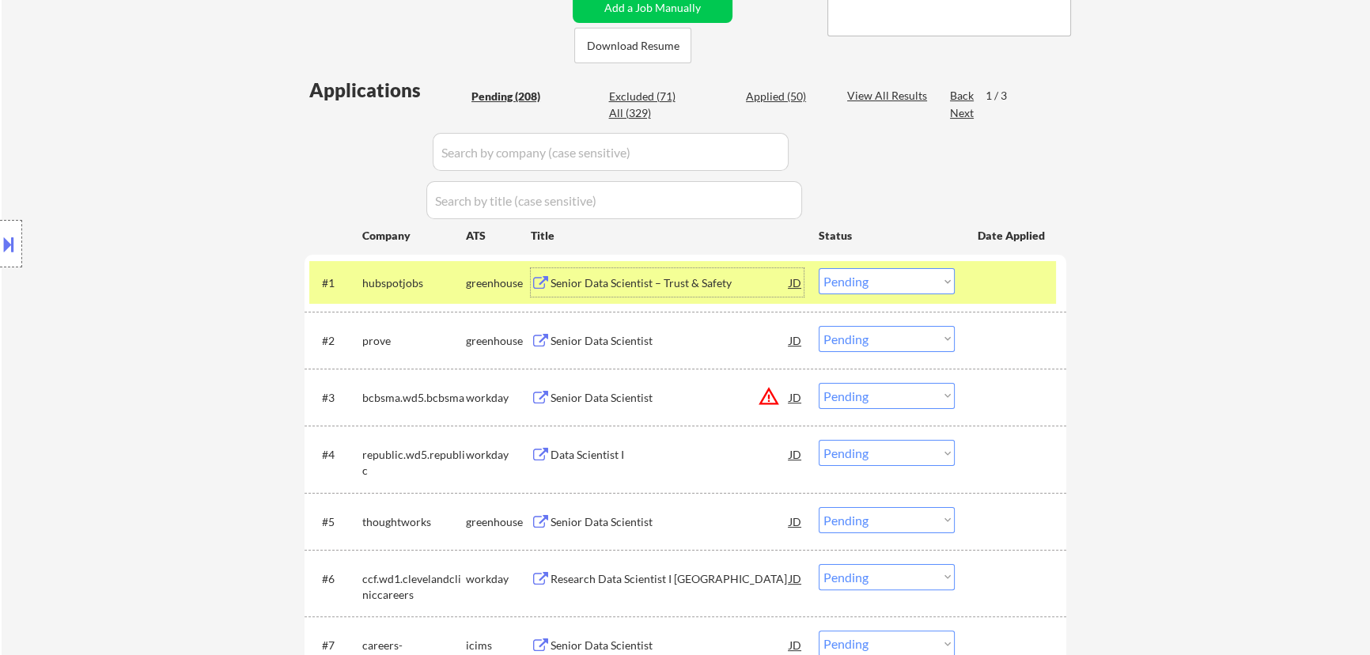
select select ""pending""
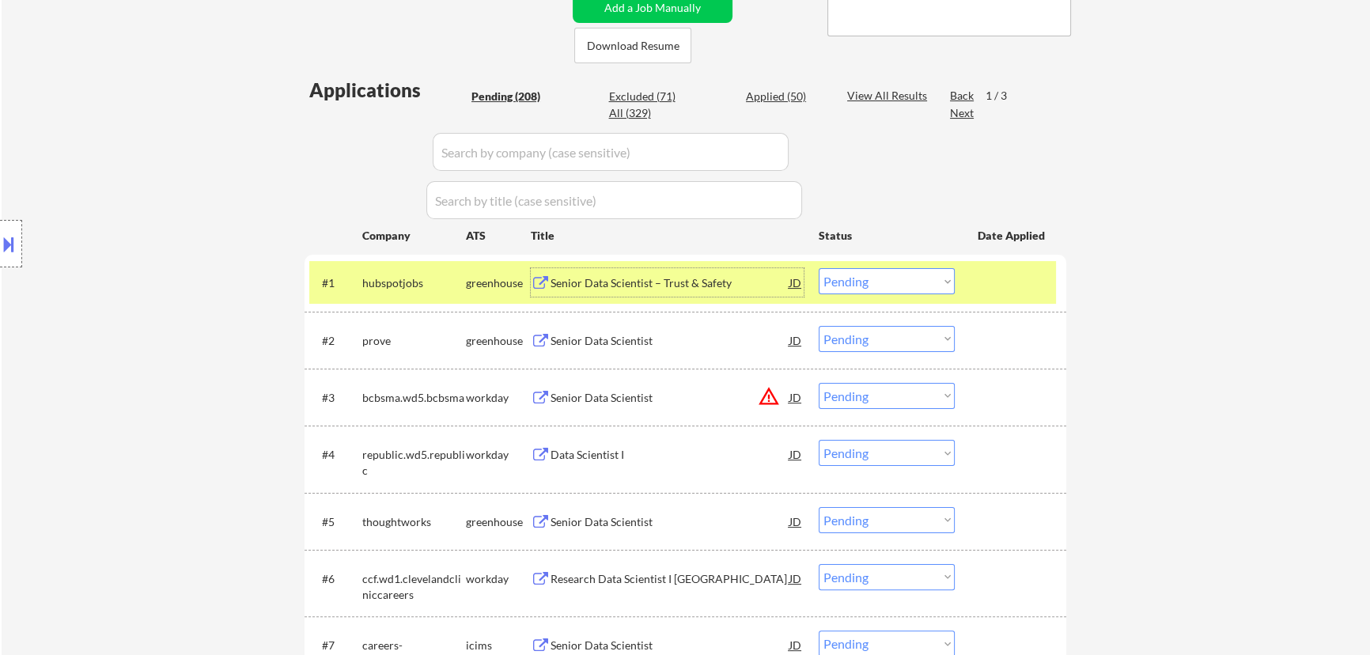
select select ""pending""
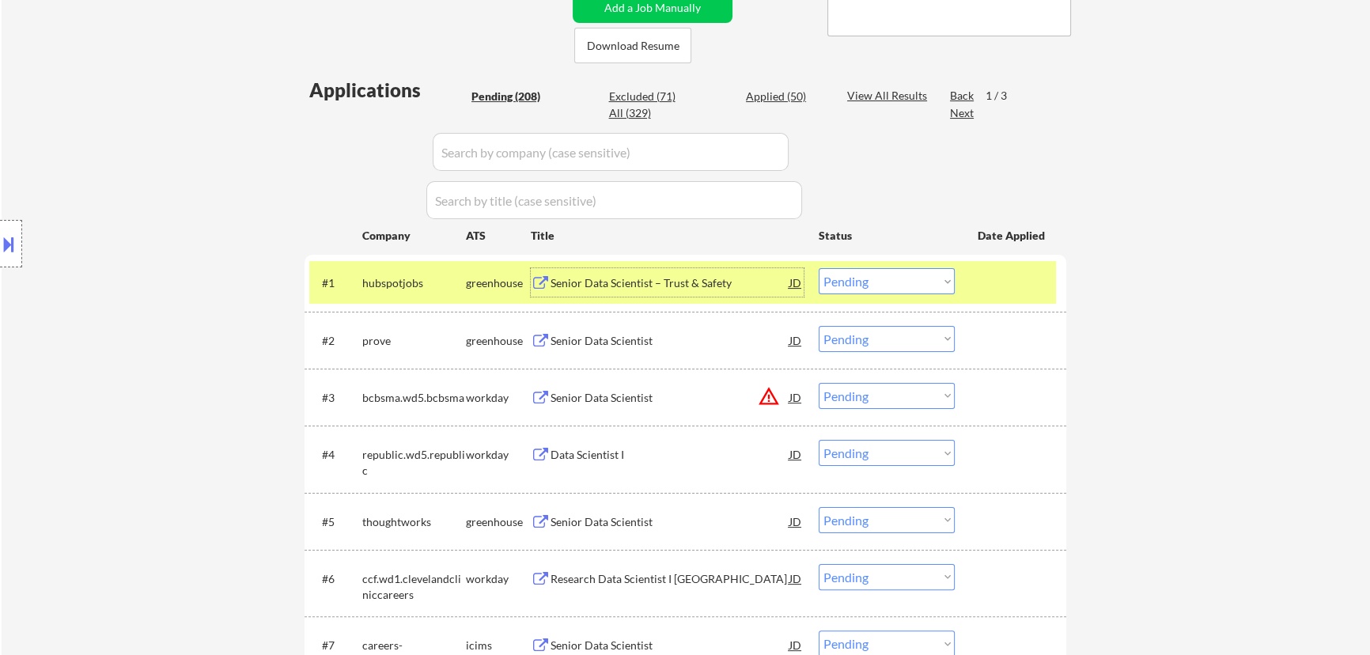
select select ""pending""
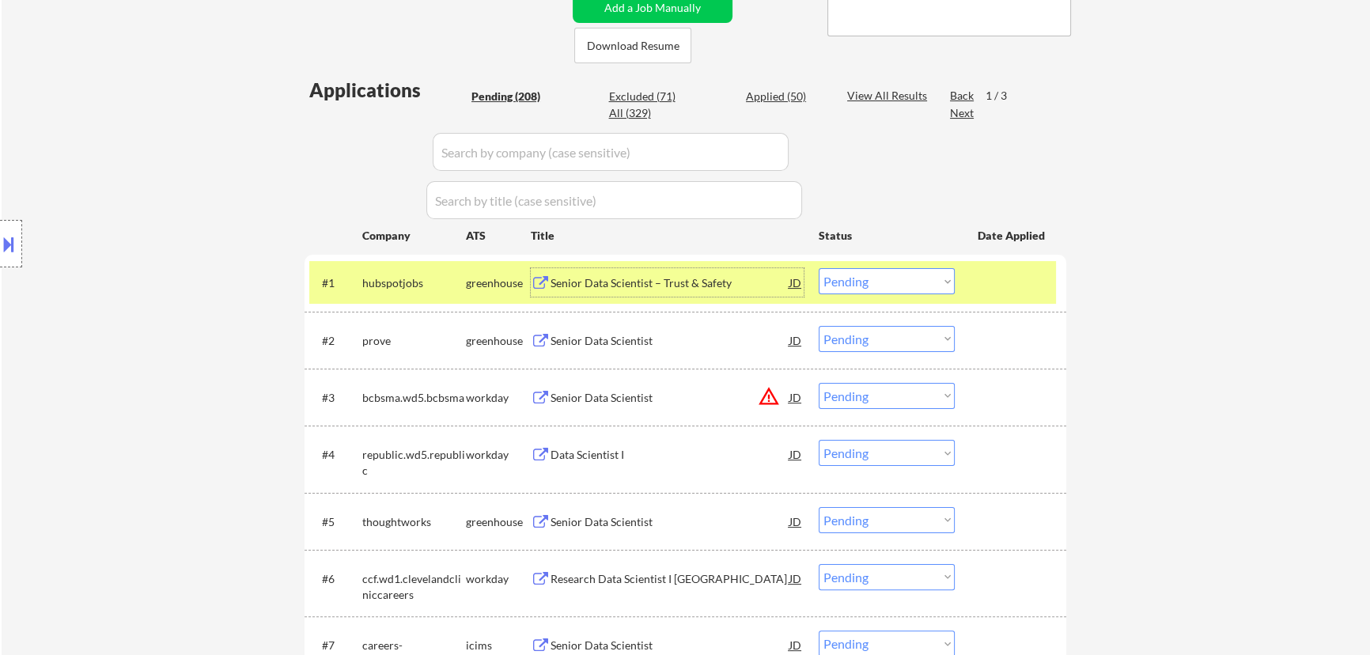
select select ""pending""
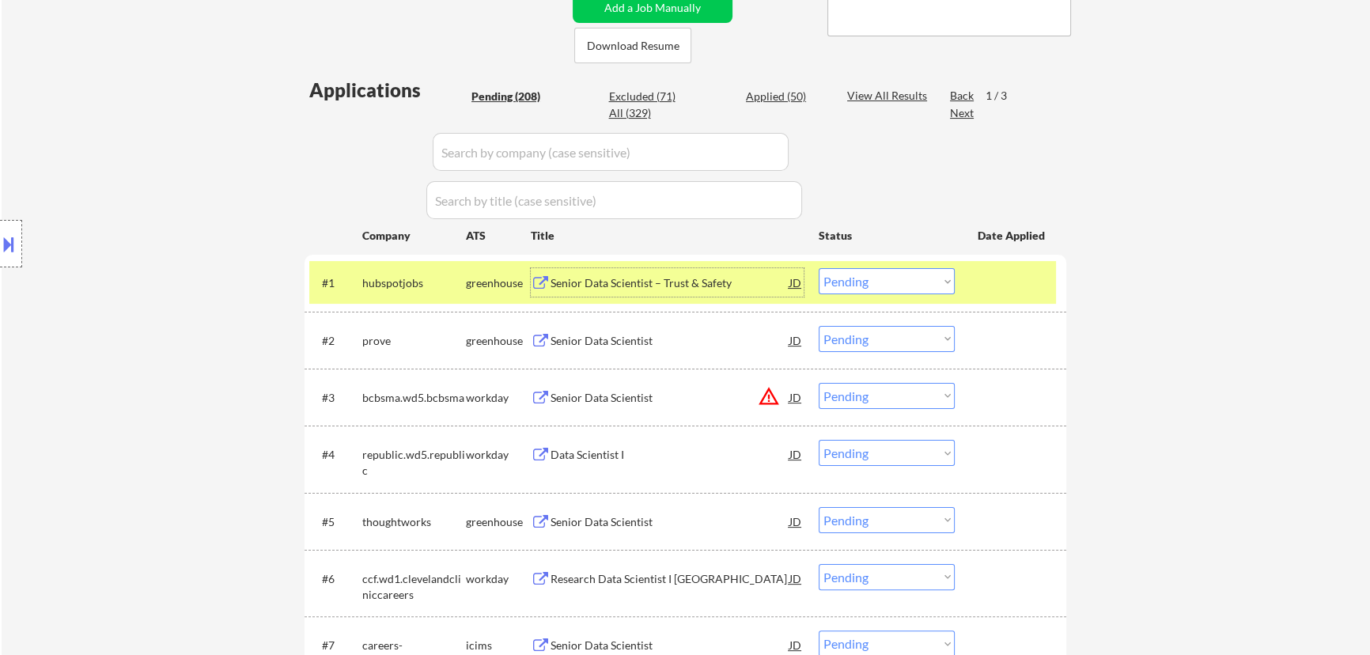
select select ""pending""
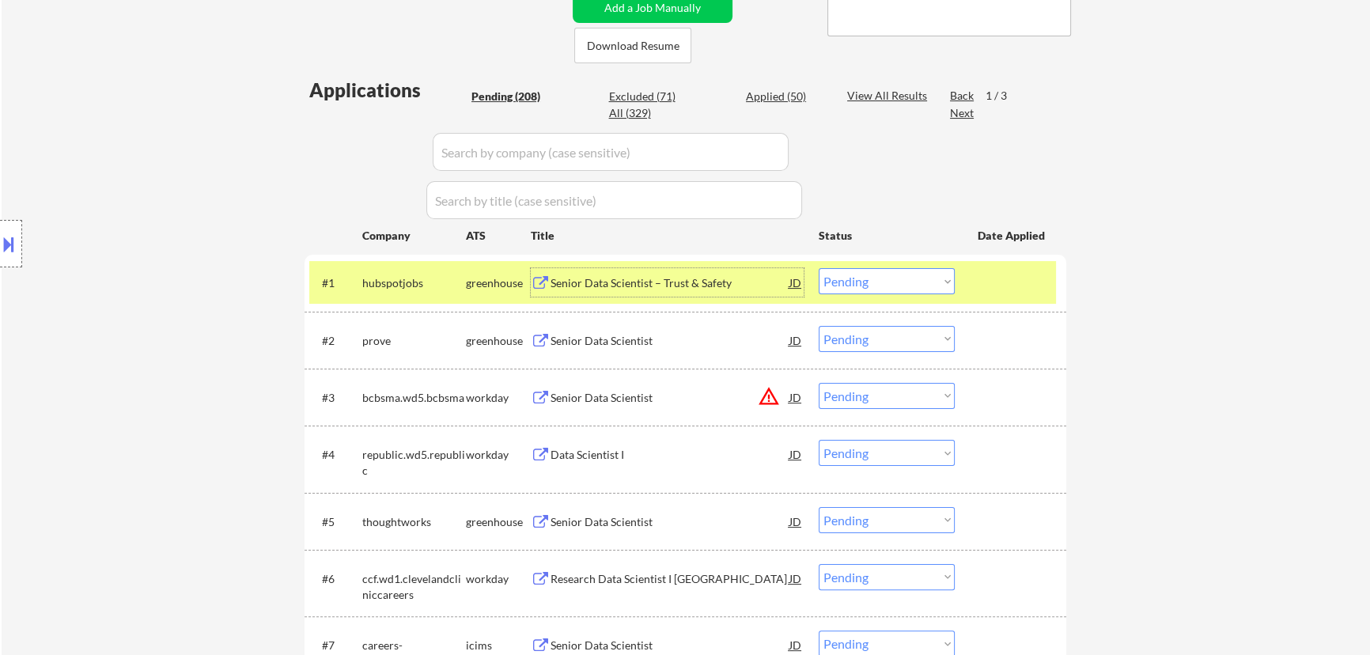
select select ""pending""
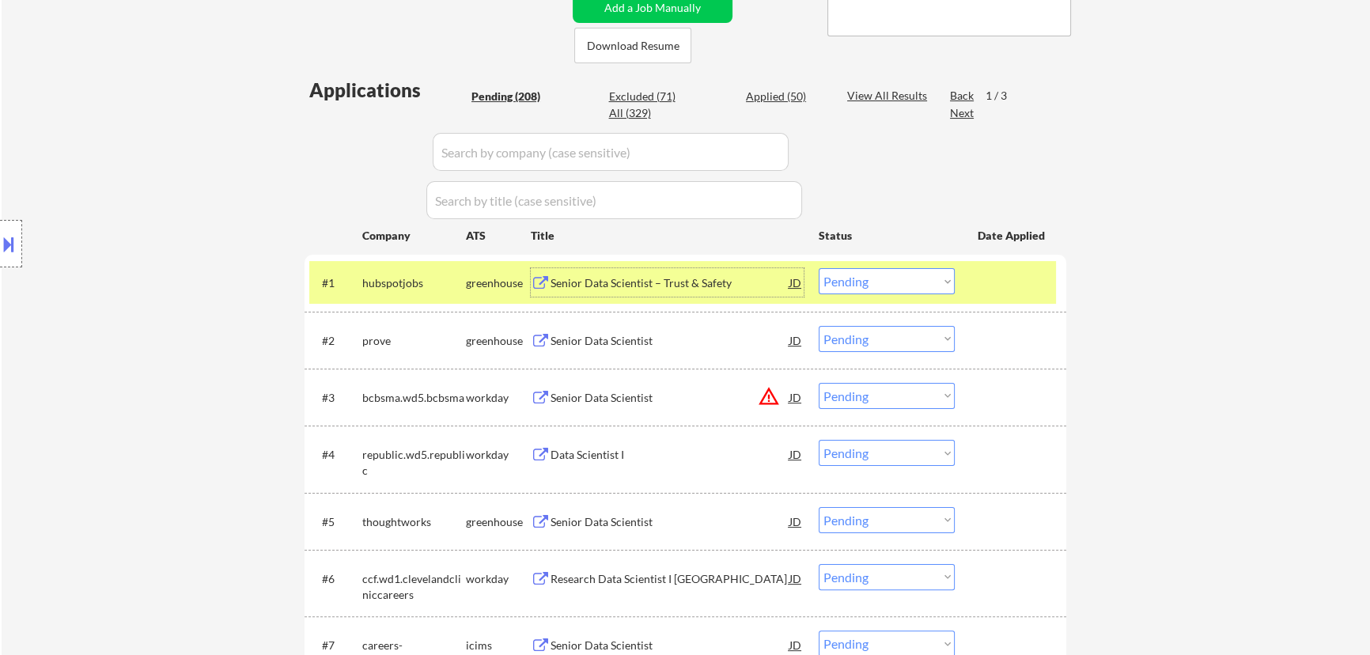
select select ""pending""
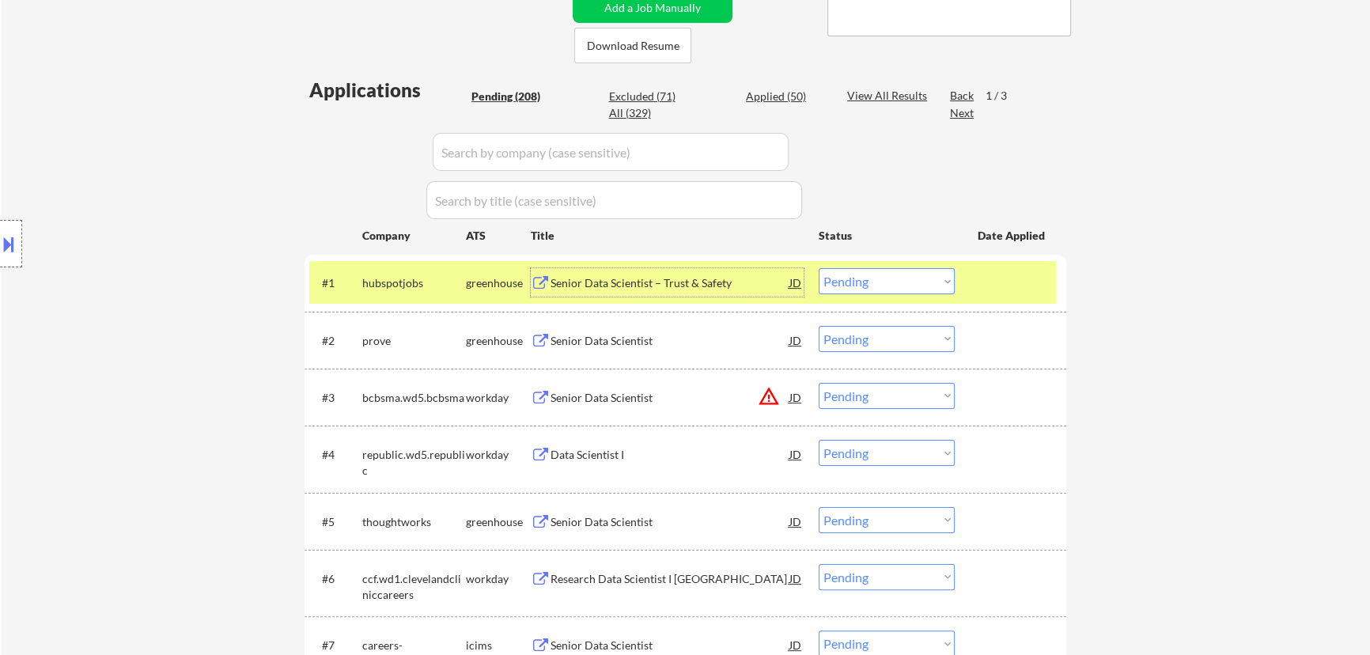
select select ""pending""
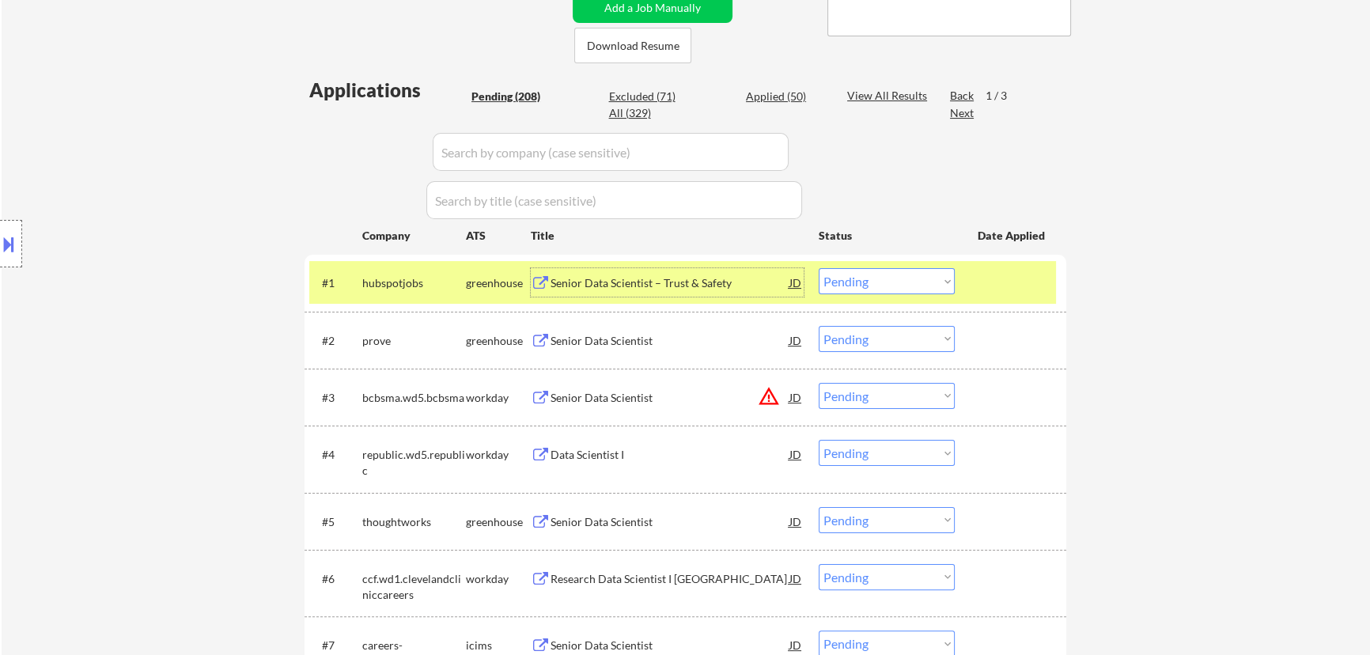
select select ""pending""
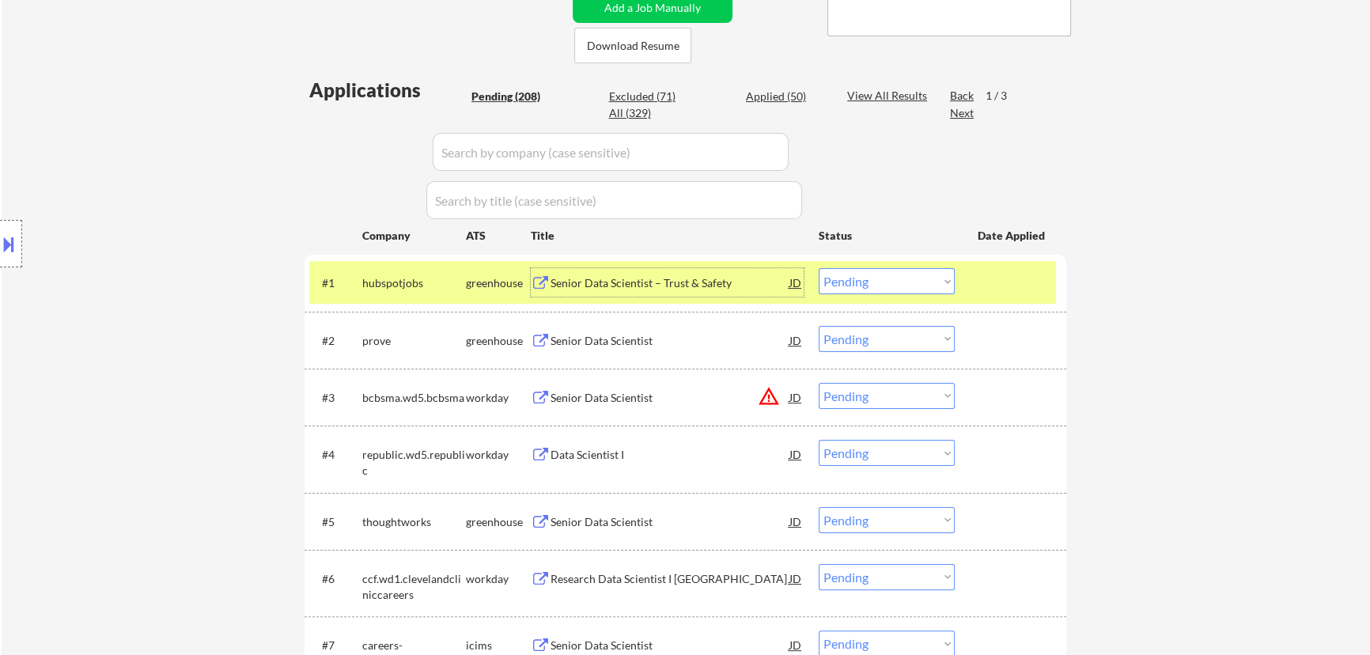
select select ""pending""
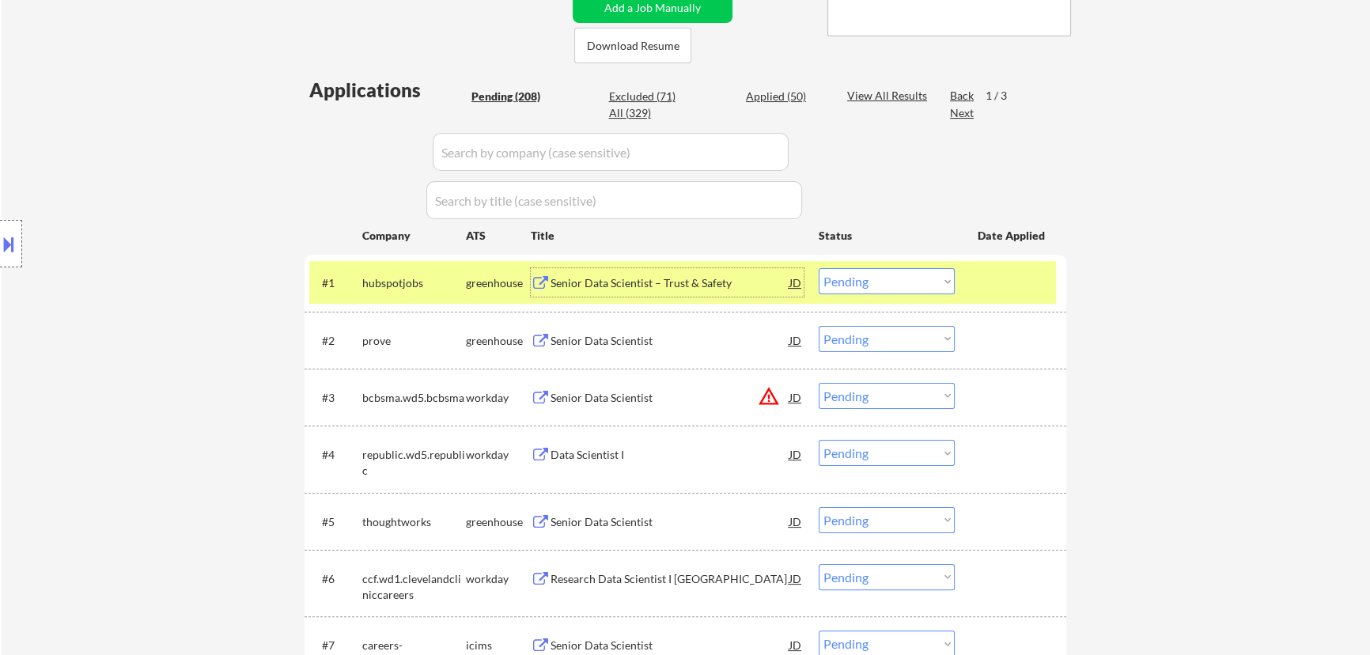
select select ""pending""
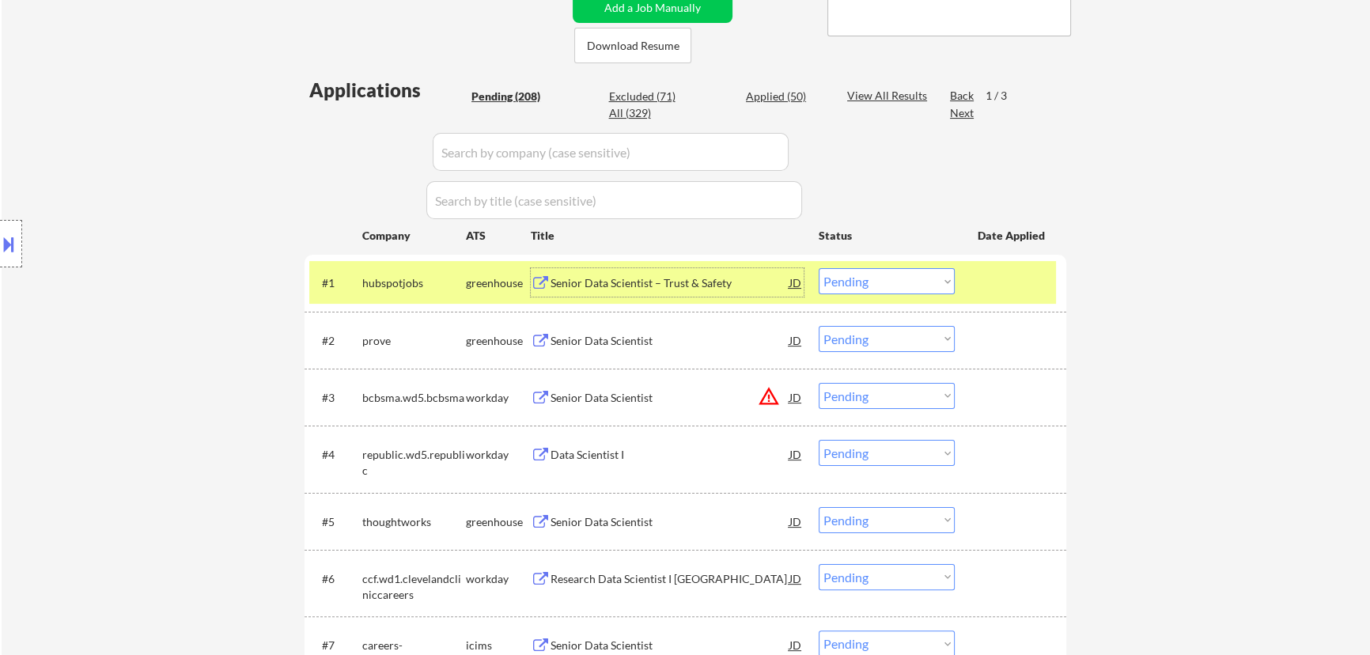
select select ""pending""
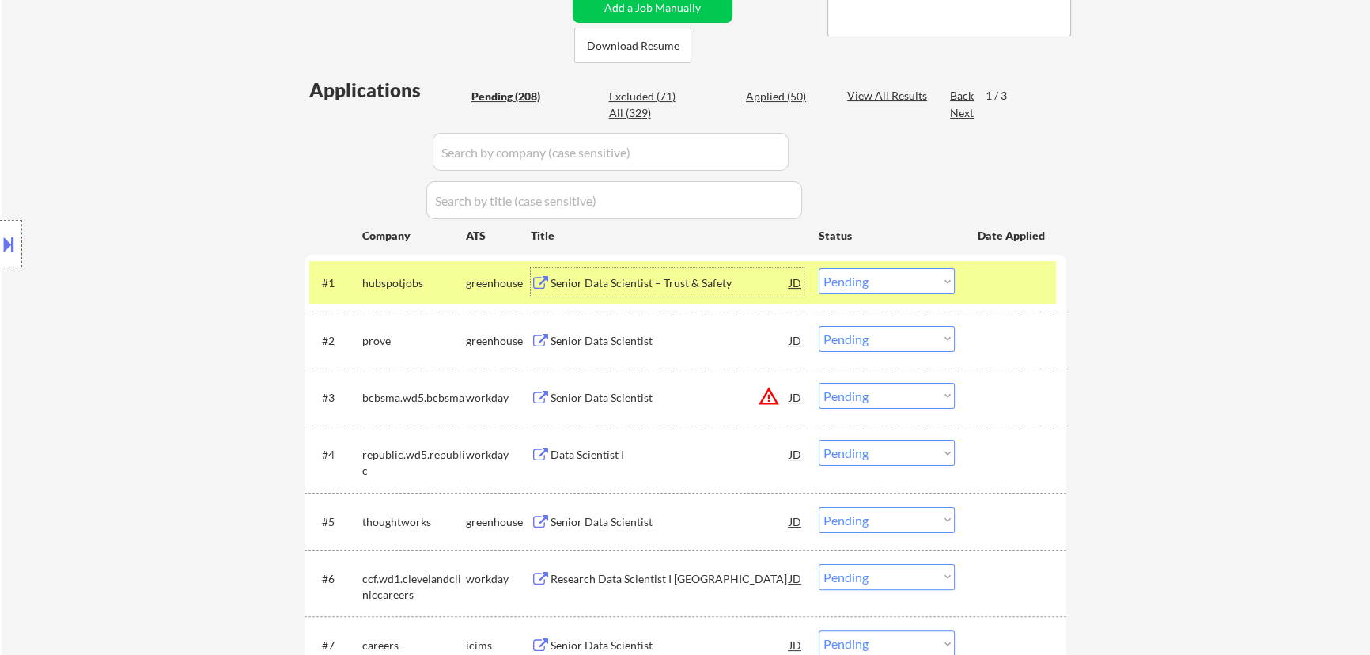
select select ""pending""
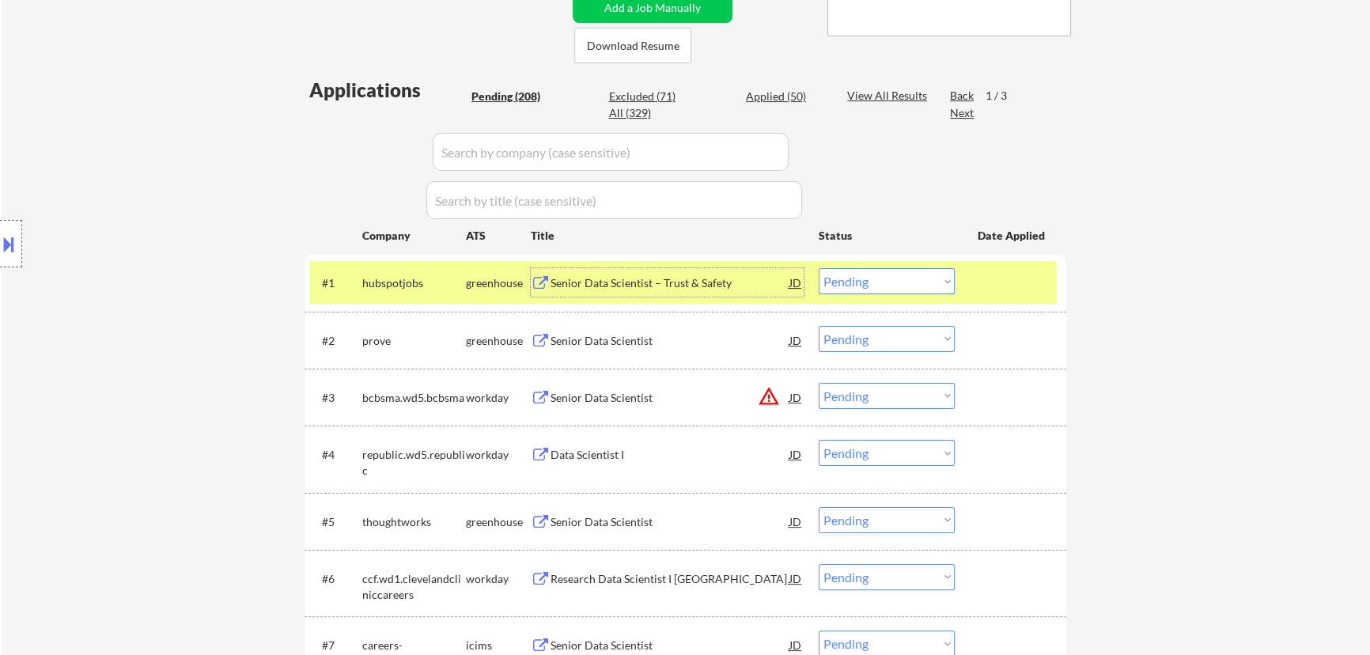
select select ""pending""
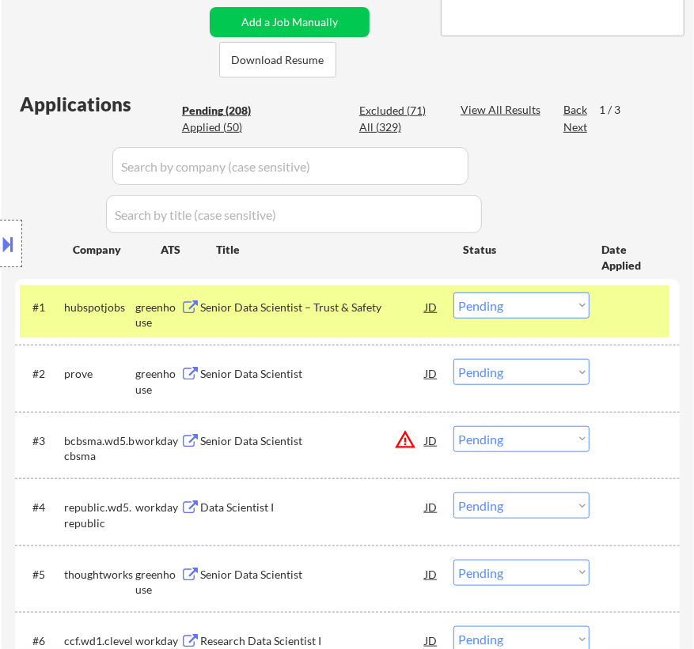
click at [502, 301] on select "Choose an option... Pending Applied Excluded (Questions) Excluded (Expired) Exc…" at bounding box center [521, 306] width 136 height 26
click at [453, 293] on select "Choose an option... Pending Applied Excluded (Questions) Excluded (Expired) Exc…" at bounding box center [521, 306] width 136 height 26
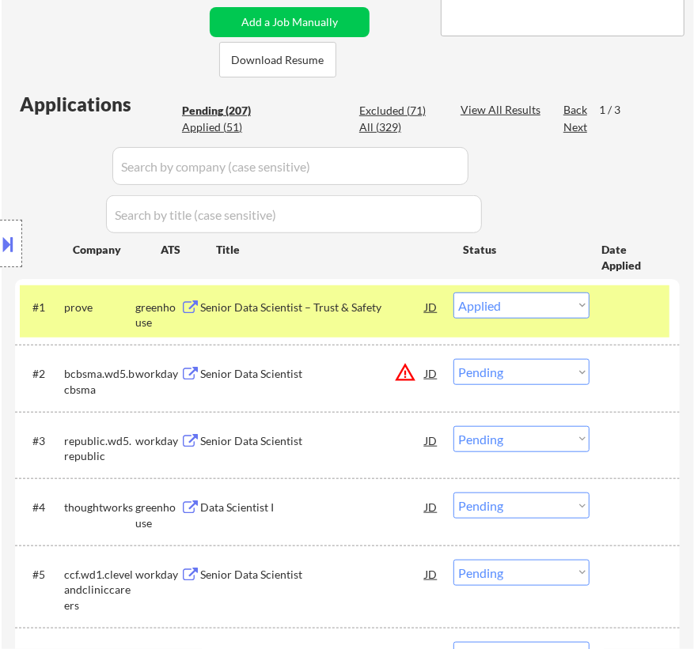
click at [346, 324] on div "#1 prove greenhouse Senior Data Scientist – Trust & Safety JD Choose an option.…" at bounding box center [344, 312] width 649 height 52
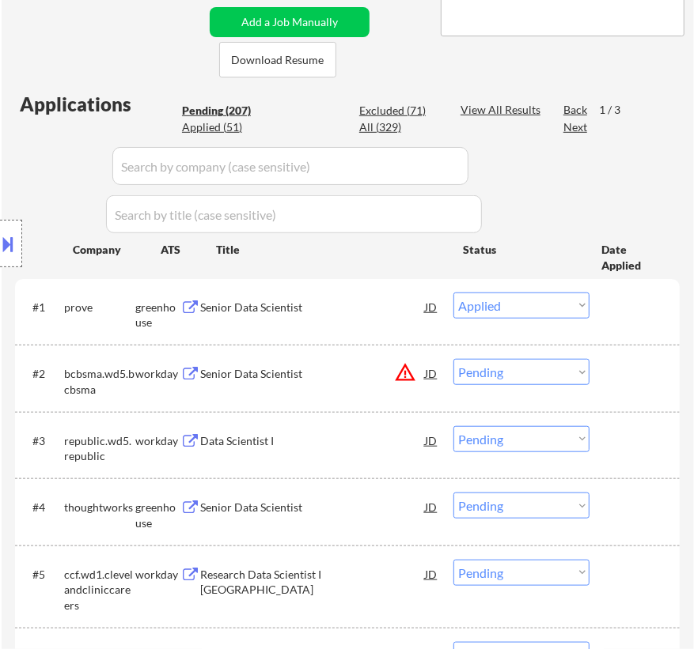
click at [370, 314] on div "Senior Data Scientist" at bounding box center [312, 308] width 225 height 16
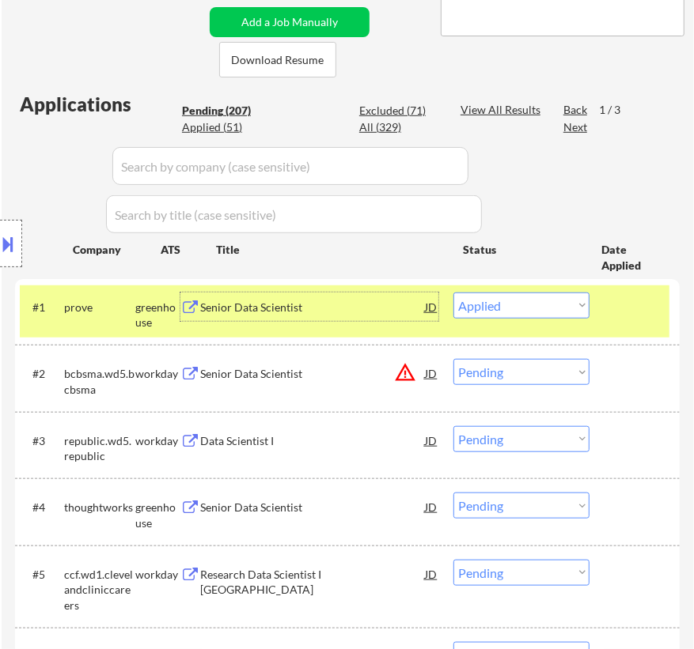
click at [523, 309] on select "Choose an option... Pending Applied Excluded (Questions) Excluded (Expired) Exc…" at bounding box center [521, 306] width 136 height 26
click at [453, 293] on select "Choose an option... Pending Applied Excluded (Questions) Excluded (Expired) Exc…" at bounding box center [521, 306] width 136 height 26
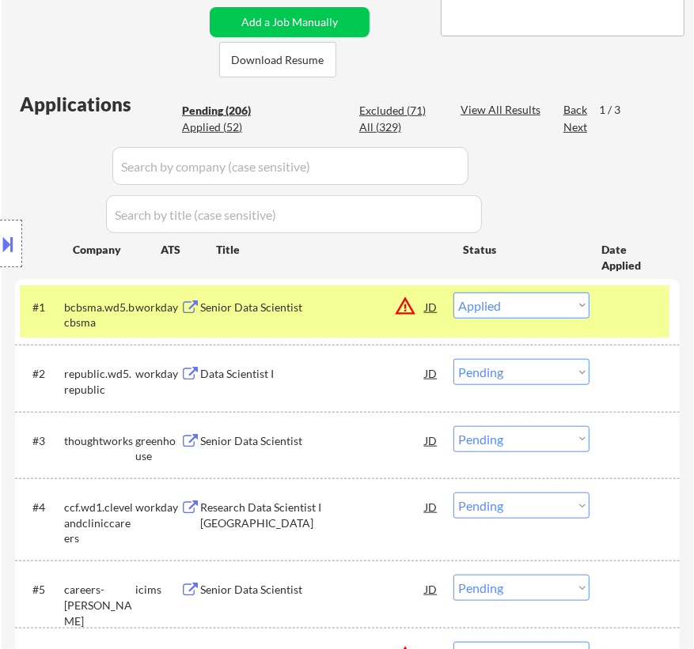
click at [612, 319] on div at bounding box center [636, 307] width 48 height 28
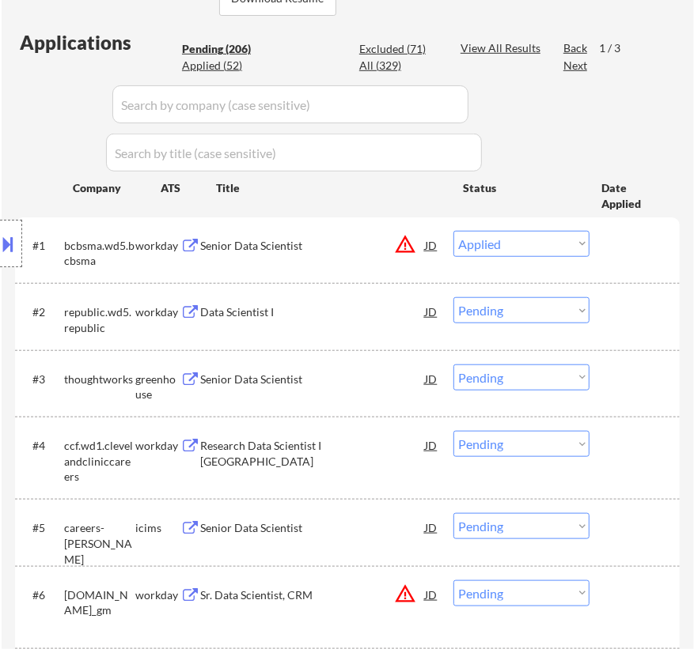
scroll to position [503, 0]
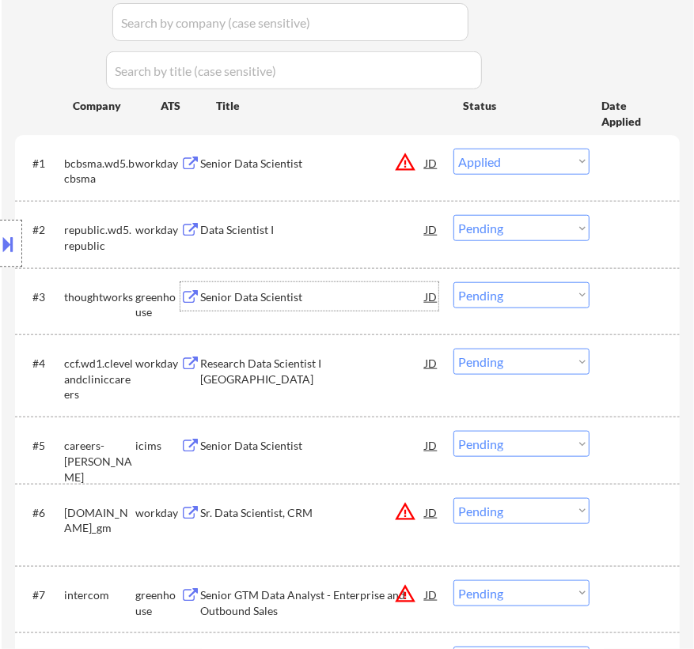
click at [290, 303] on div "Senior Data Scientist" at bounding box center [312, 298] width 225 height 16
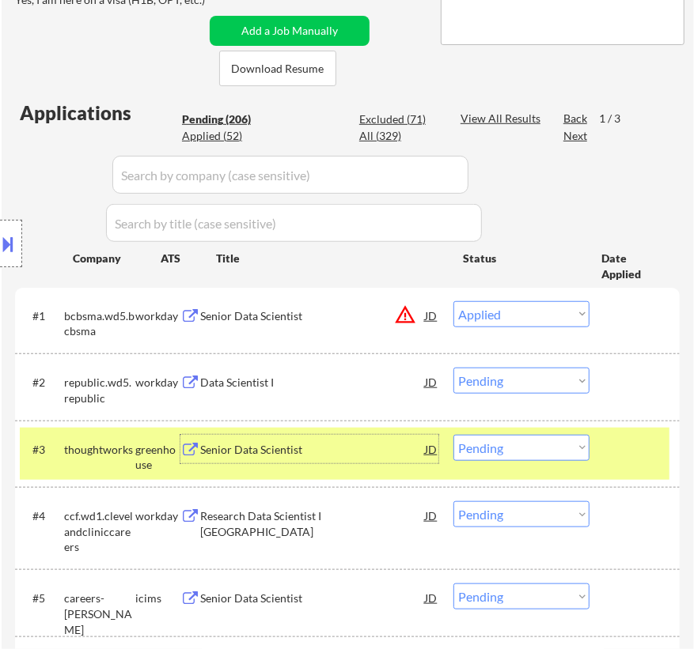
scroll to position [359, 0]
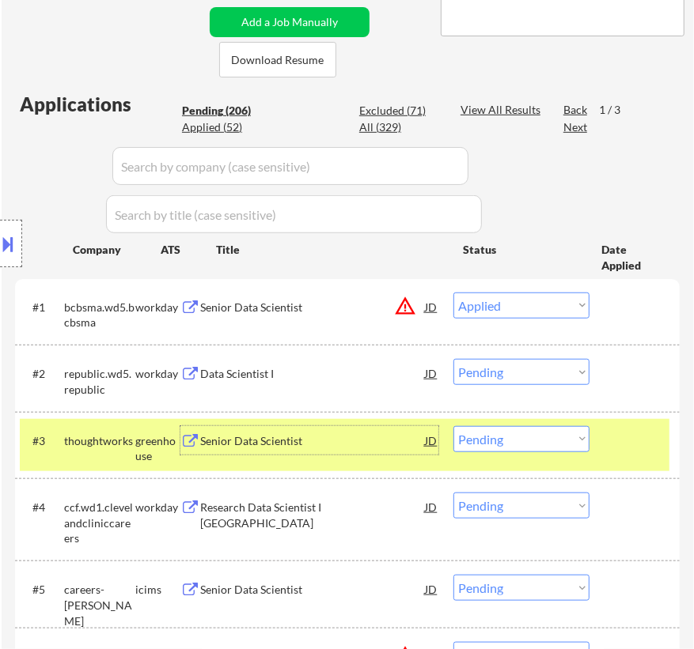
click at [553, 447] on select "Choose an option... Pending Applied Excluded (Questions) Excluded (Expired) Exc…" at bounding box center [521, 439] width 136 height 26
click at [453, 426] on select "Choose an option... Pending Applied Excluded (Questions) Excluded (Expired) Exc…" at bounding box center [521, 439] width 136 height 26
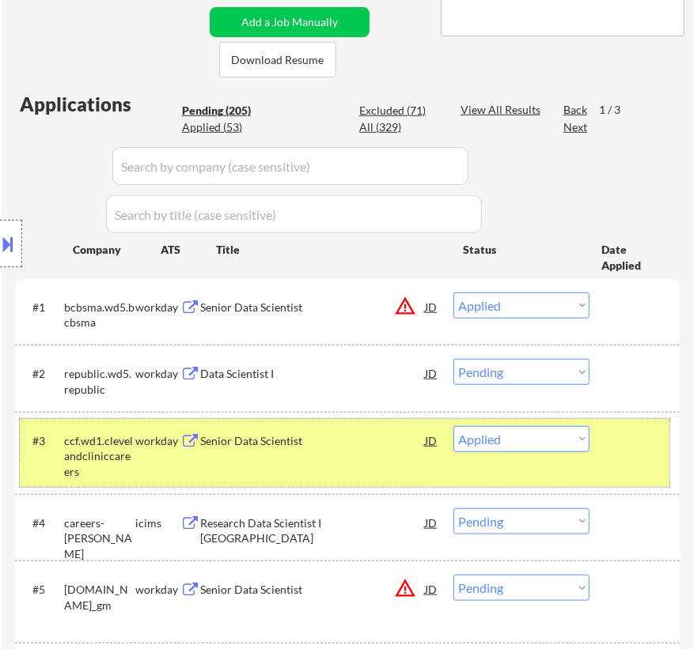
click at [630, 451] on div at bounding box center [636, 440] width 48 height 28
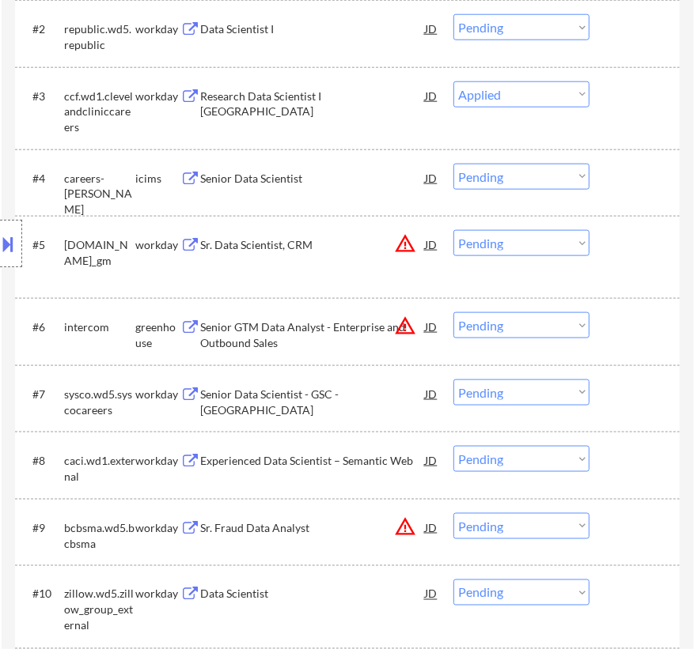
scroll to position [791, 0]
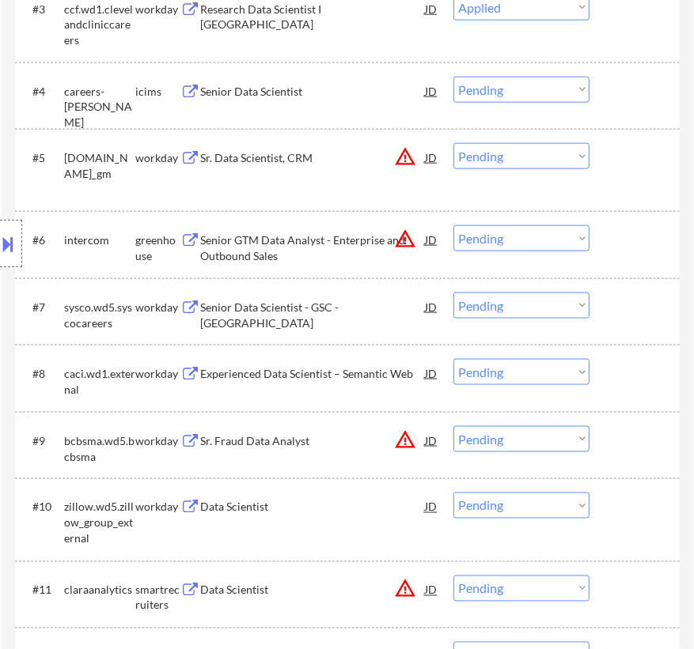
click at [320, 248] on div "Senior GTM Data Analyst - Enterprise and Outbound Sales" at bounding box center [312, 248] width 225 height 31
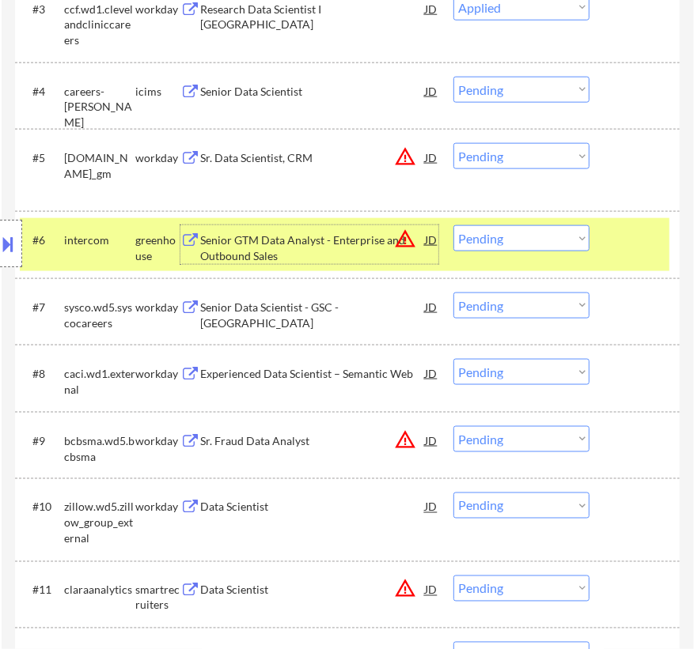
click at [545, 245] on select "Choose an option... Pending Applied Excluded (Questions) Excluded (Expired) Exc…" at bounding box center [521, 238] width 136 height 26
click at [453, 225] on select "Choose an option... Pending Applied Excluded (Questions) Excluded (Expired) Exc…" at bounding box center [521, 238] width 136 height 26
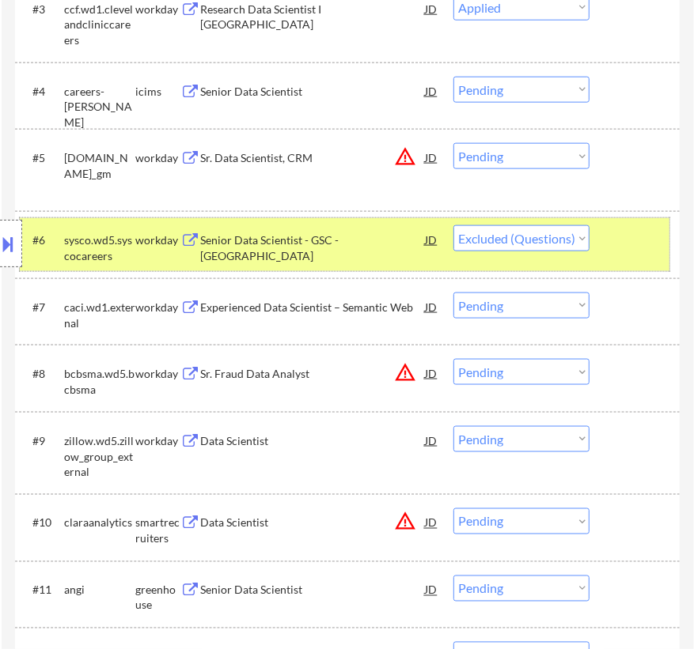
click at [642, 244] on div at bounding box center [636, 239] width 48 height 28
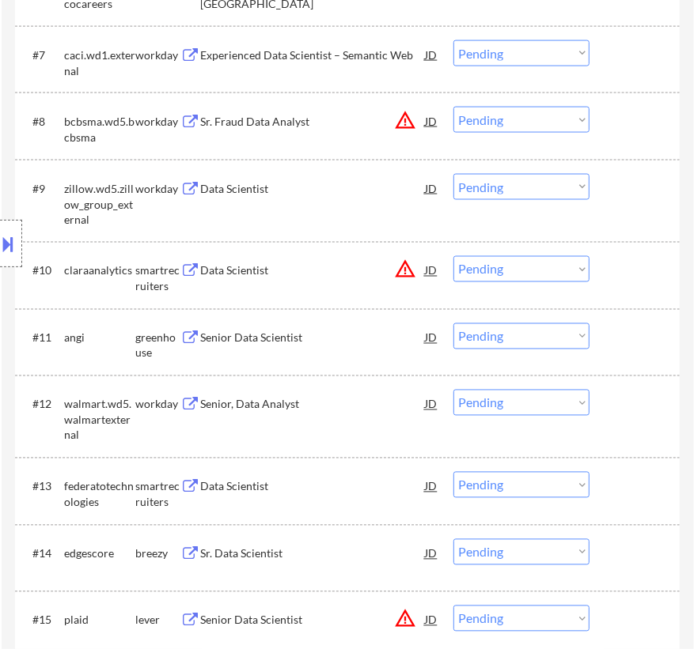
scroll to position [1078, 0]
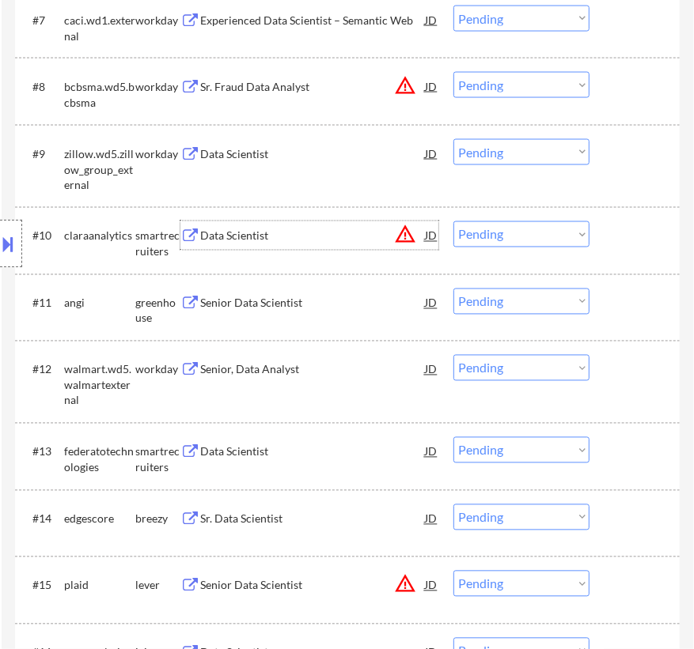
click at [339, 239] on div "Data Scientist" at bounding box center [312, 237] width 225 height 16
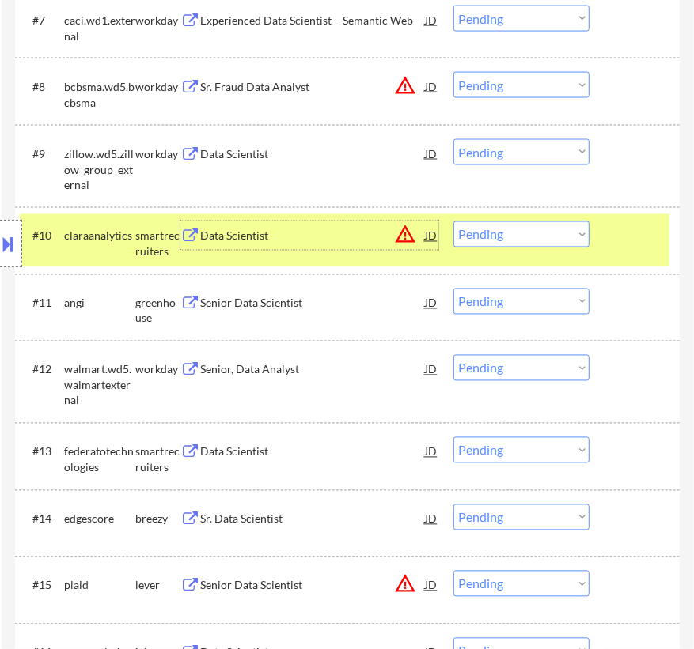
click at [522, 241] on select "Choose an option... Pending Applied Excluded (Questions) Excluded (Expired) Exc…" at bounding box center [521, 234] width 136 height 26
click at [453, 221] on select "Choose an option... Pending Applied Excluded (Questions) Excluded (Expired) Exc…" at bounding box center [521, 234] width 136 height 26
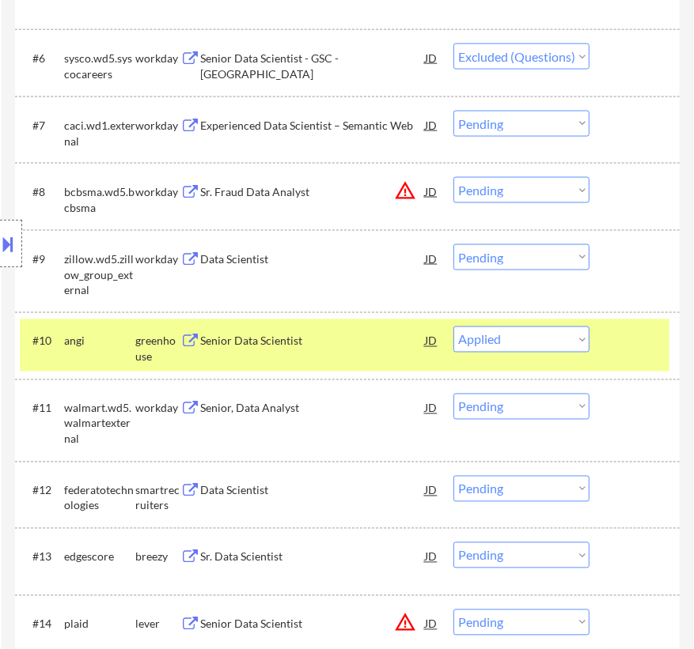
scroll to position [1006, 0]
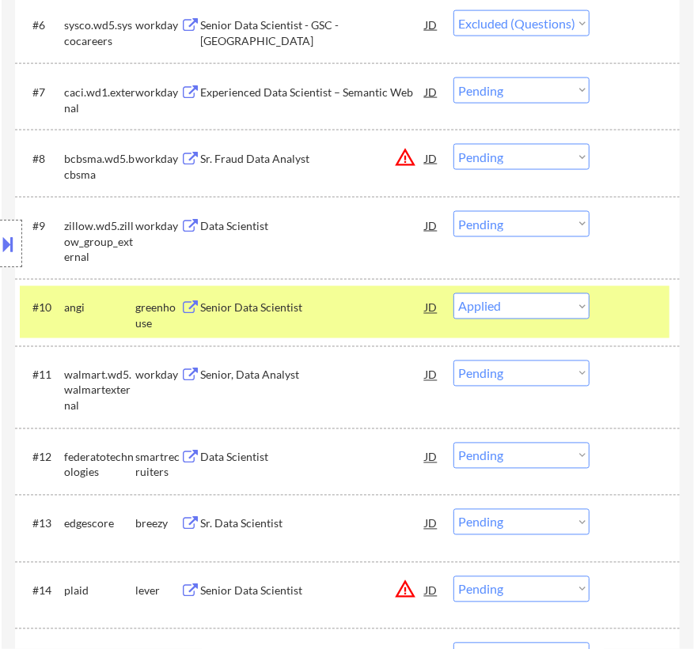
click at [347, 312] on div "Senior Data Scientist" at bounding box center [312, 309] width 225 height 16
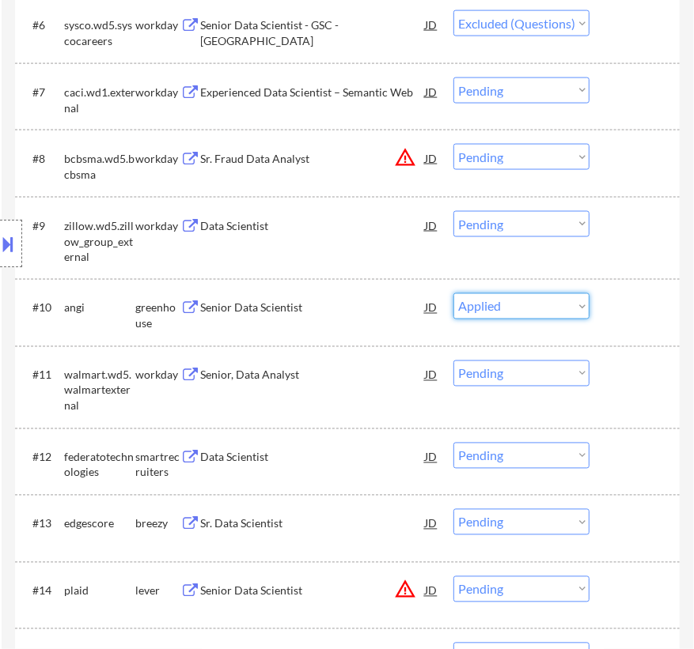
click at [530, 299] on select "Choose an option... Pending Applied Excluded (Questions) Excluded (Expired) Exc…" at bounding box center [521, 306] width 136 height 26
click at [453, 293] on select "Choose an option... Pending Applied Excluded (Questions) Excluded (Expired) Exc…" at bounding box center [521, 306] width 136 height 26
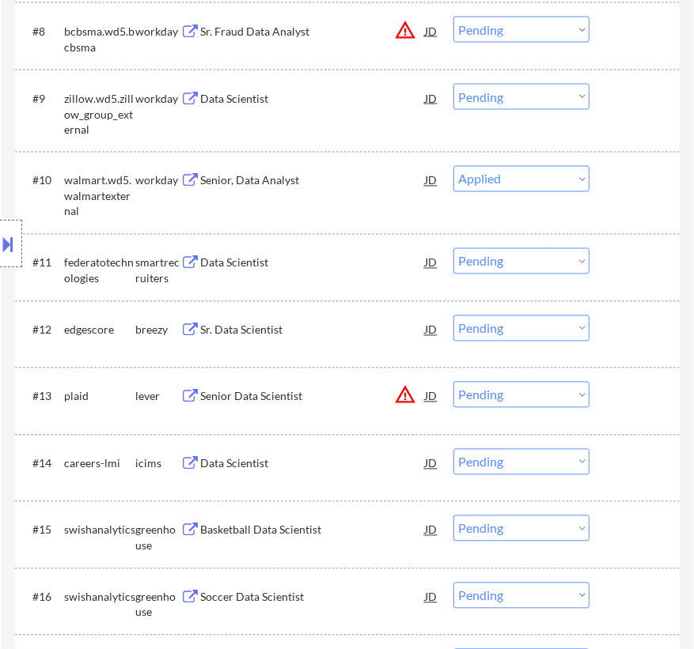
scroll to position [1150, 0]
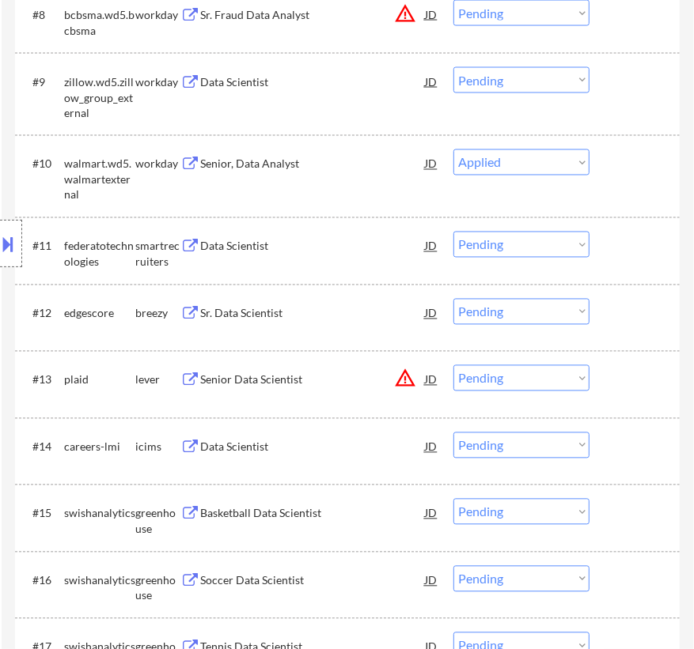
click at [357, 258] on div "Data Scientist" at bounding box center [312, 246] width 225 height 28
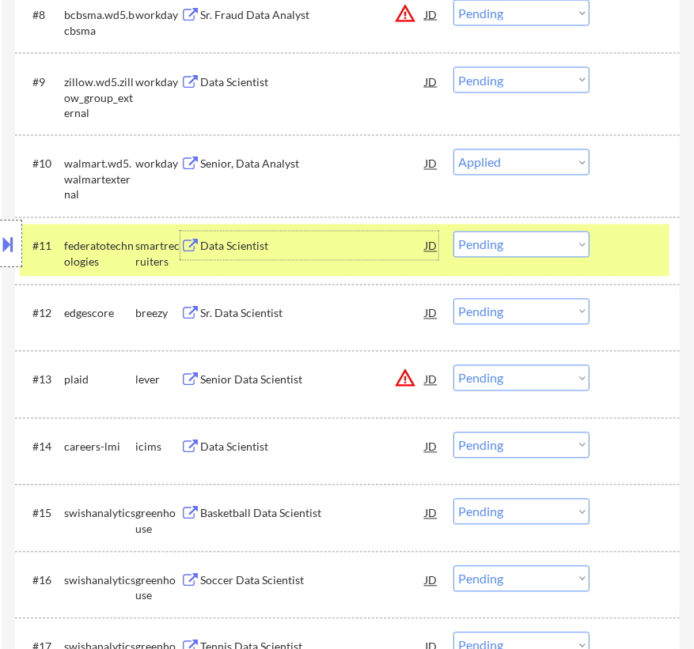
click at [509, 239] on select "Choose an option... Pending Applied Excluded (Questions) Excluded (Expired) Exc…" at bounding box center [521, 245] width 136 height 26
click at [453, 232] on select "Choose an option... Pending Applied Excluded (Questions) Excluded (Expired) Exc…" at bounding box center [521, 245] width 136 height 26
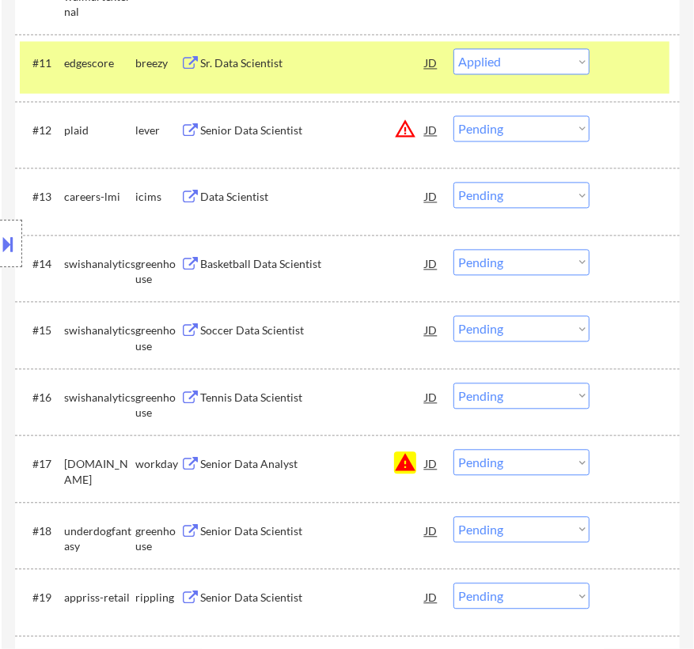
scroll to position [1438, 0]
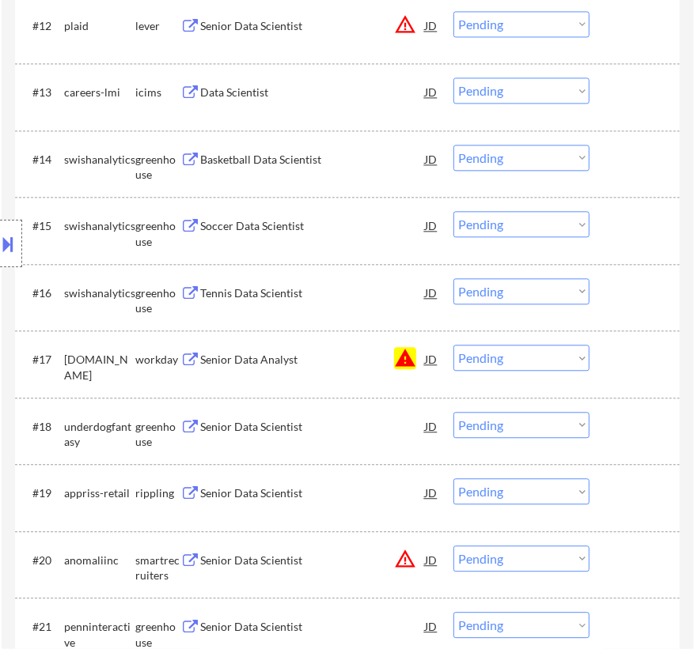
click at [506, 355] on select "Choose an option... Pending Applied Excluded (Questions) Excluded (Expired) Exc…" at bounding box center [521, 358] width 136 height 26
click at [453, 345] on select "Choose an option... Pending Applied Excluded (Questions) Excluded (Expired) Exc…" at bounding box center [521, 358] width 136 height 26
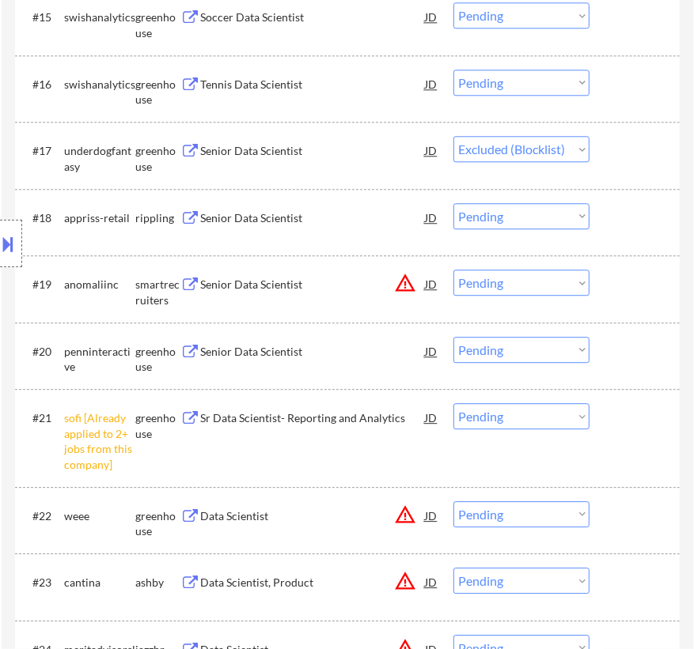
scroll to position [1653, 0]
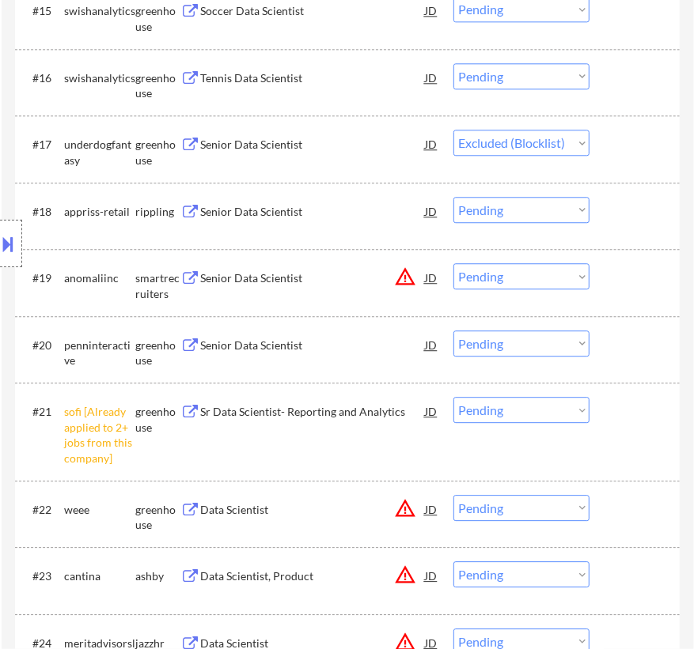
click at [512, 407] on select "Choose an option... Pending Applied Excluded (Questions) Excluded (Expired) Exc…" at bounding box center [521, 410] width 136 height 26
click at [453, 397] on select "Choose an option... Pending Applied Excluded (Questions) Excluded (Expired) Exc…" at bounding box center [521, 410] width 136 height 26
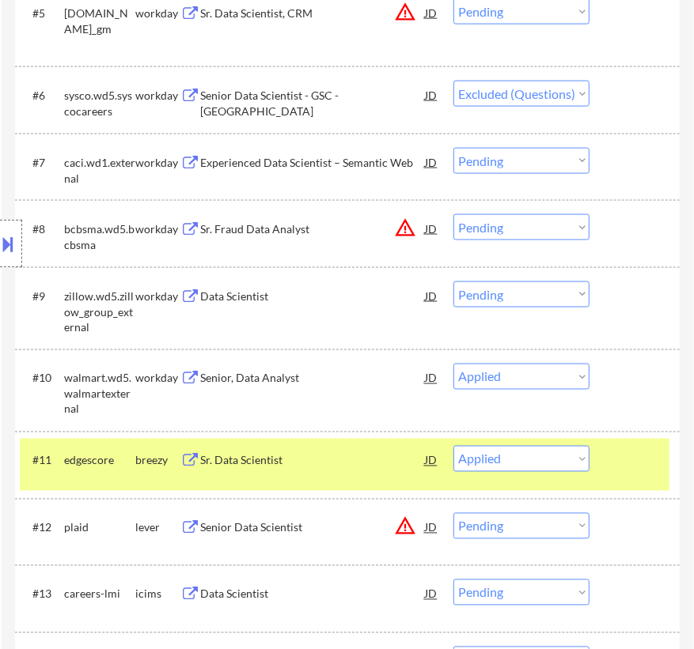
scroll to position [934, 0]
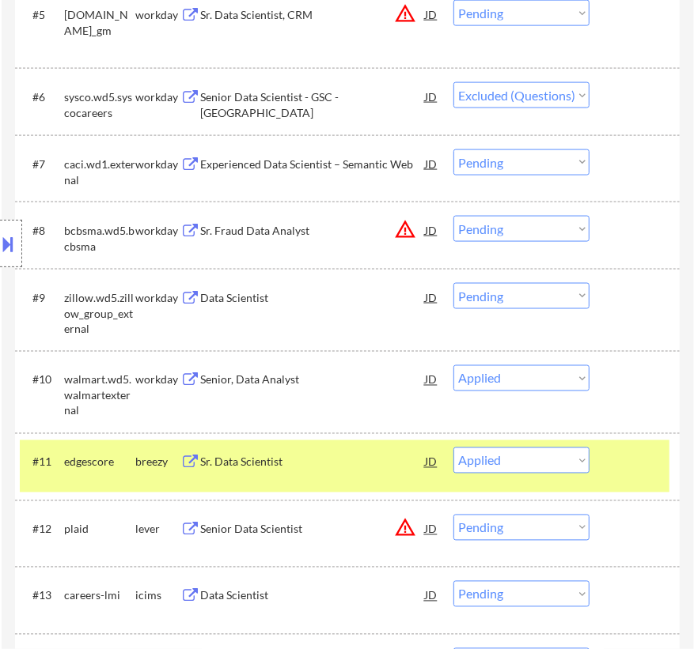
click at [617, 458] on div at bounding box center [636, 462] width 48 height 28
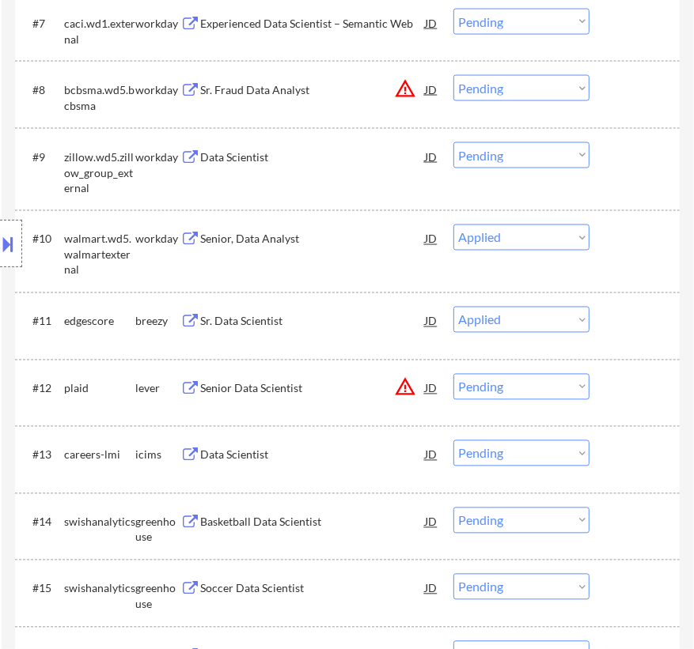
scroll to position [1150, 0]
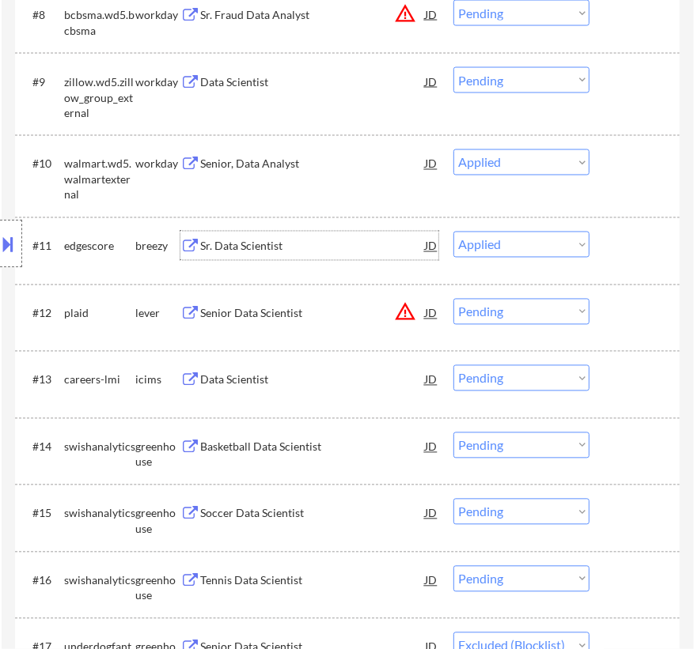
click at [373, 242] on div "Sr. Data Scientist" at bounding box center [312, 247] width 225 height 16
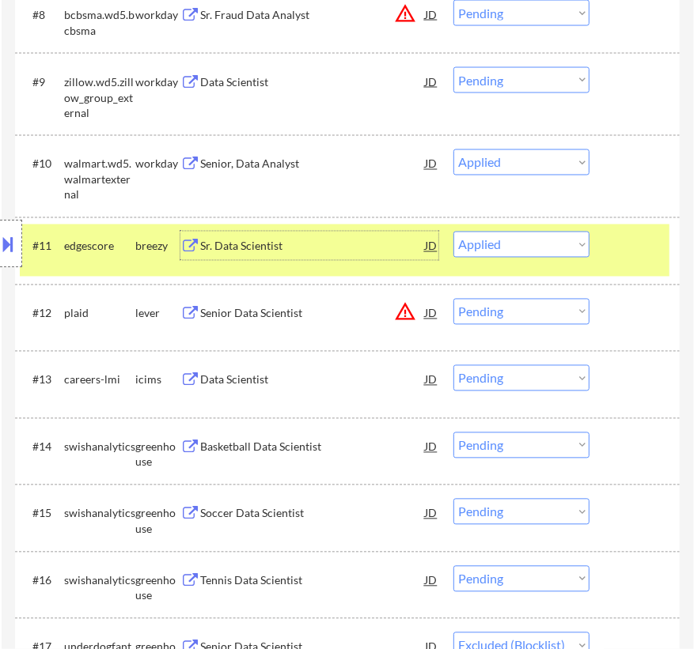
click at [520, 254] on select "Choose an option... Pending Applied Excluded (Questions) Excluded (Expired) Exc…" at bounding box center [521, 245] width 136 height 26
click at [453, 232] on select "Choose an option... Pending Applied Excluded (Questions) Excluded (Expired) Exc…" at bounding box center [521, 245] width 136 height 26
click at [373, 242] on div "Senior Data Scientist" at bounding box center [312, 247] width 225 height 16
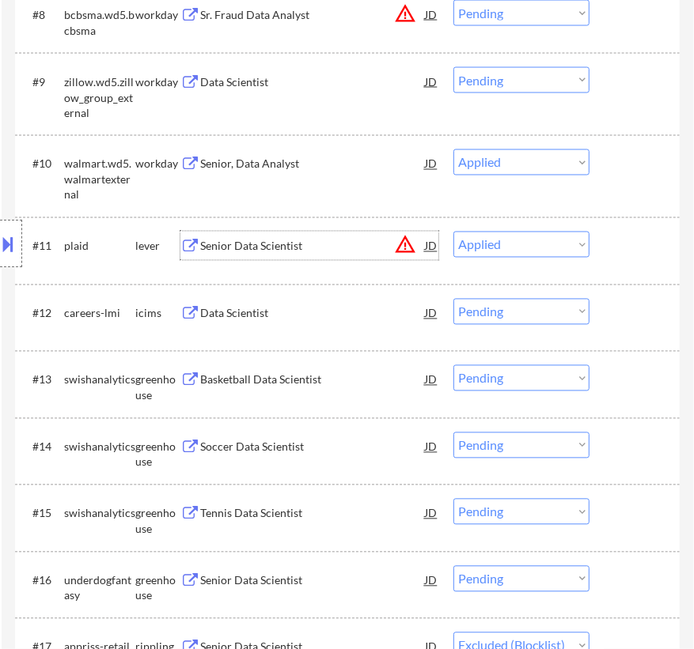
click at [505, 246] on select "Choose an option... Pending Applied Excluded (Questions) Excluded (Expired) Exc…" at bounding box center [521, 245] width 136 height 26
click at [453, 232] on select "Choose an option... Pending Applied Excluded (Questions) Excluded (Expired) Exc…" at bounding box center [521, 245] width 136 height 26
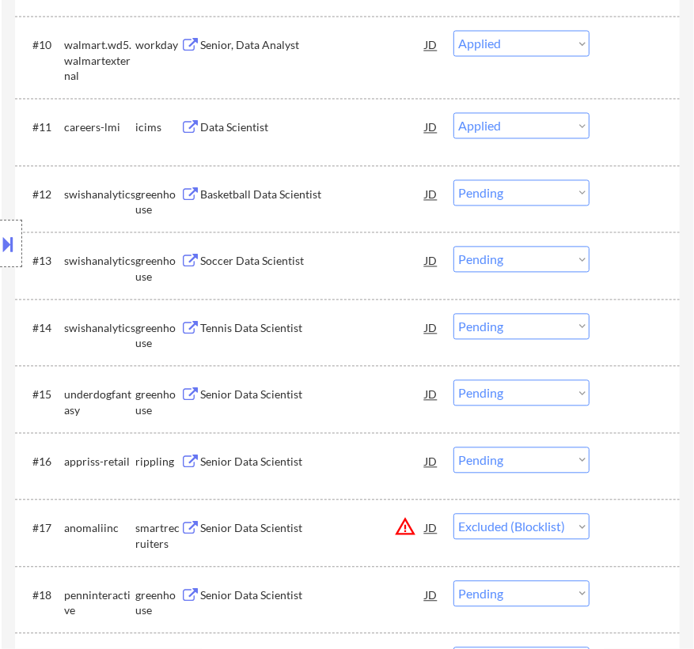
scroll to position [1294, 0]
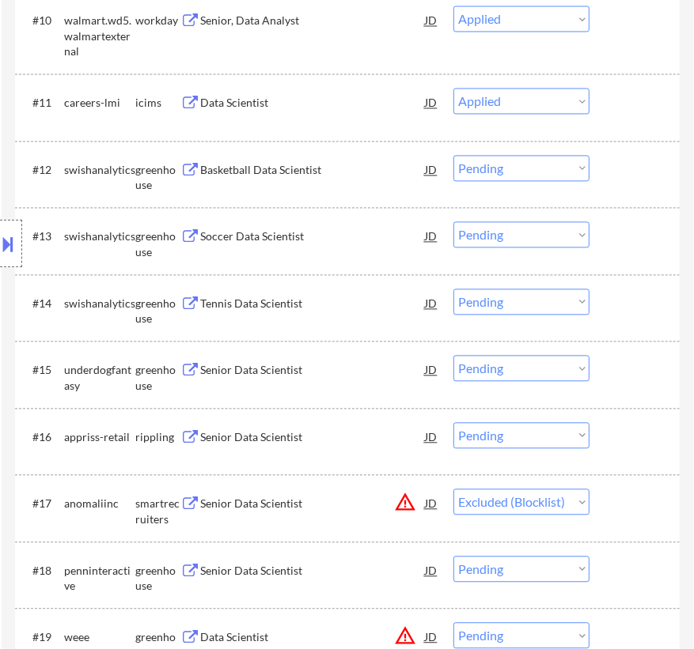
click at [312, 244] on div "Soccer Data Scientist" at bounding box center [312, 237] width 225 height 16
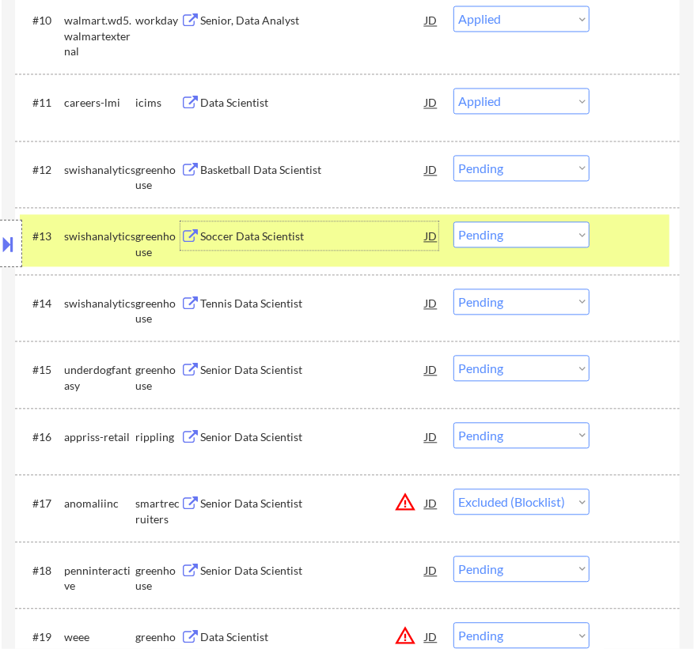
click at [495, 233] on select "Choose an option... Pending Applied Excluded (Questions) Excluded (Expired) Exc…" at bounding box center [521, 234] width 136 height 26
click at [453, 221] on select "Choose an option... Pending Applied Excluded (Questions) Excluded (Expired) Exc…" at bounding box center [521, 234] width 136 height 26
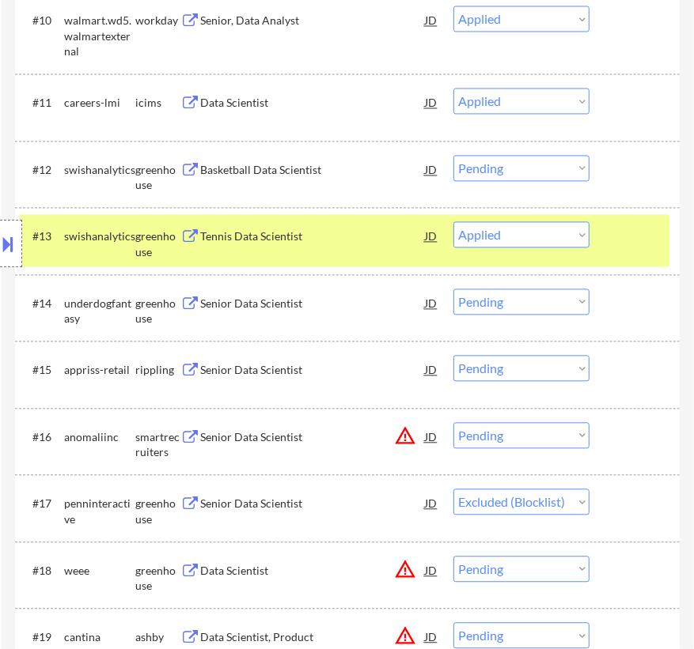
click at [307, 233] on div "Tennis Data Scientist" at bounding box center [312, 237] width 225 height 16
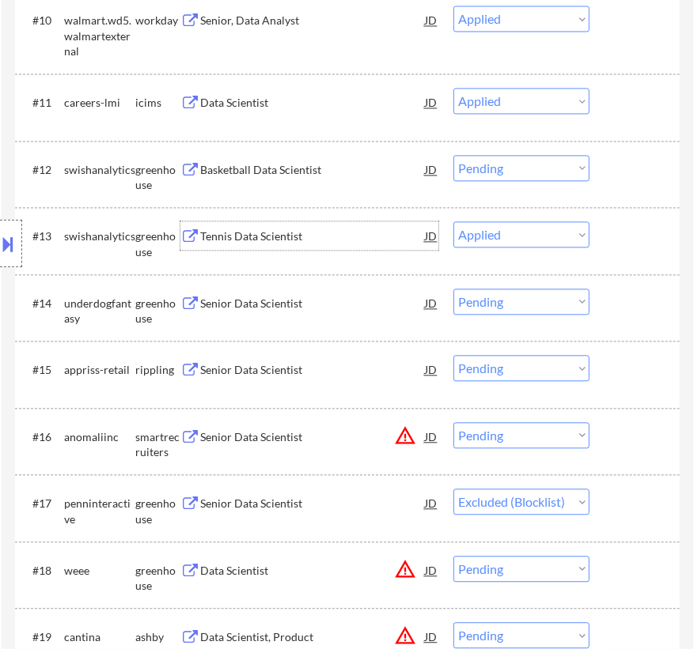
click at [530, 225] on select "Choose an option... Pending Applied Excluded (Questions) Excluded (Expired) Exc…" at bounding box center [521, 234] width 136 height 26
click at [453, 221] on select "Choose an option... Pending Applied Excluded (Questions) Excluded (Expired) Exc…" at bounding box center [521, 234] width 136 height 26
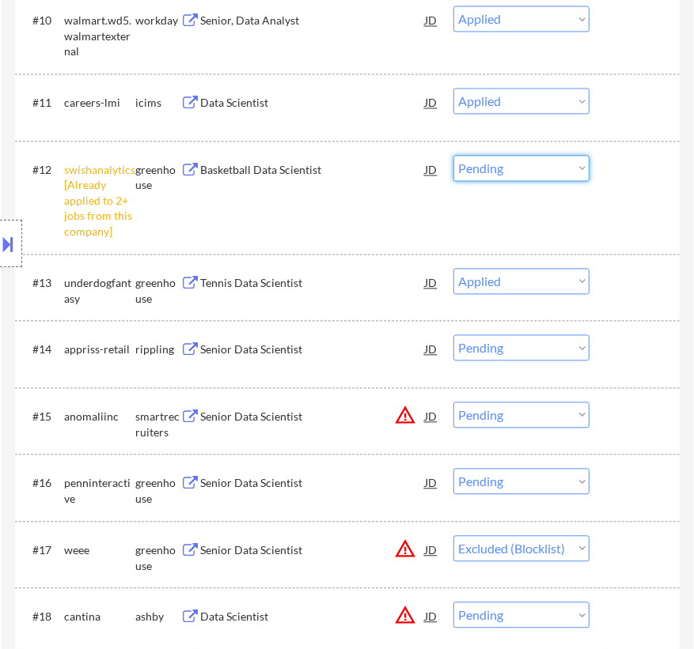
drag, startPoint x: 530, startPoint y: 164, endPoint x: 532, endPoint y: 178, distance: 14.4
click at [530, 164] on select "Choose an option... Pending Applied Excluded (Questions) Excluded (Expired) Exc…" at bounding box center [521, 168] width 136 height 26
click at [453, 155] on select "Choose an option... Pending Applied Excluded (Questions) Excluded (Expired) Exc…" at bounding box center [521, 168] width 136 height 26
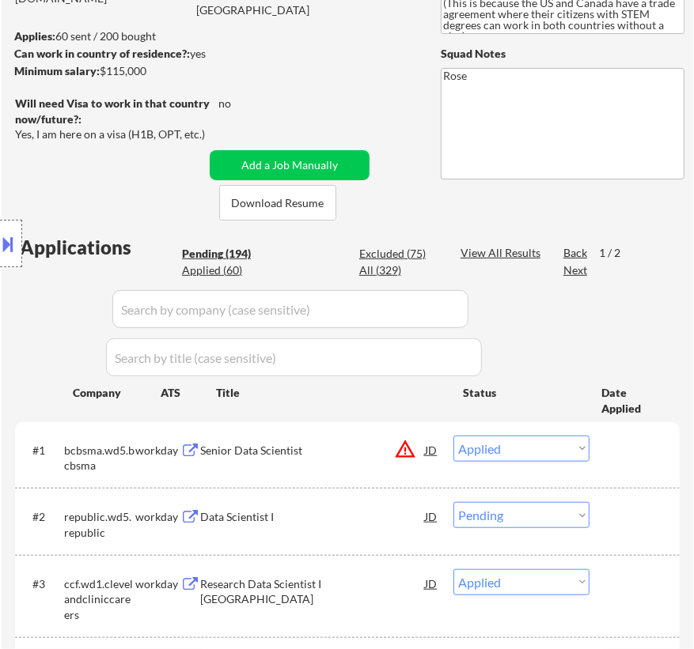
scroll to position [215, 0]
